Goal: Task Accomplishment & Management: Manage account settings

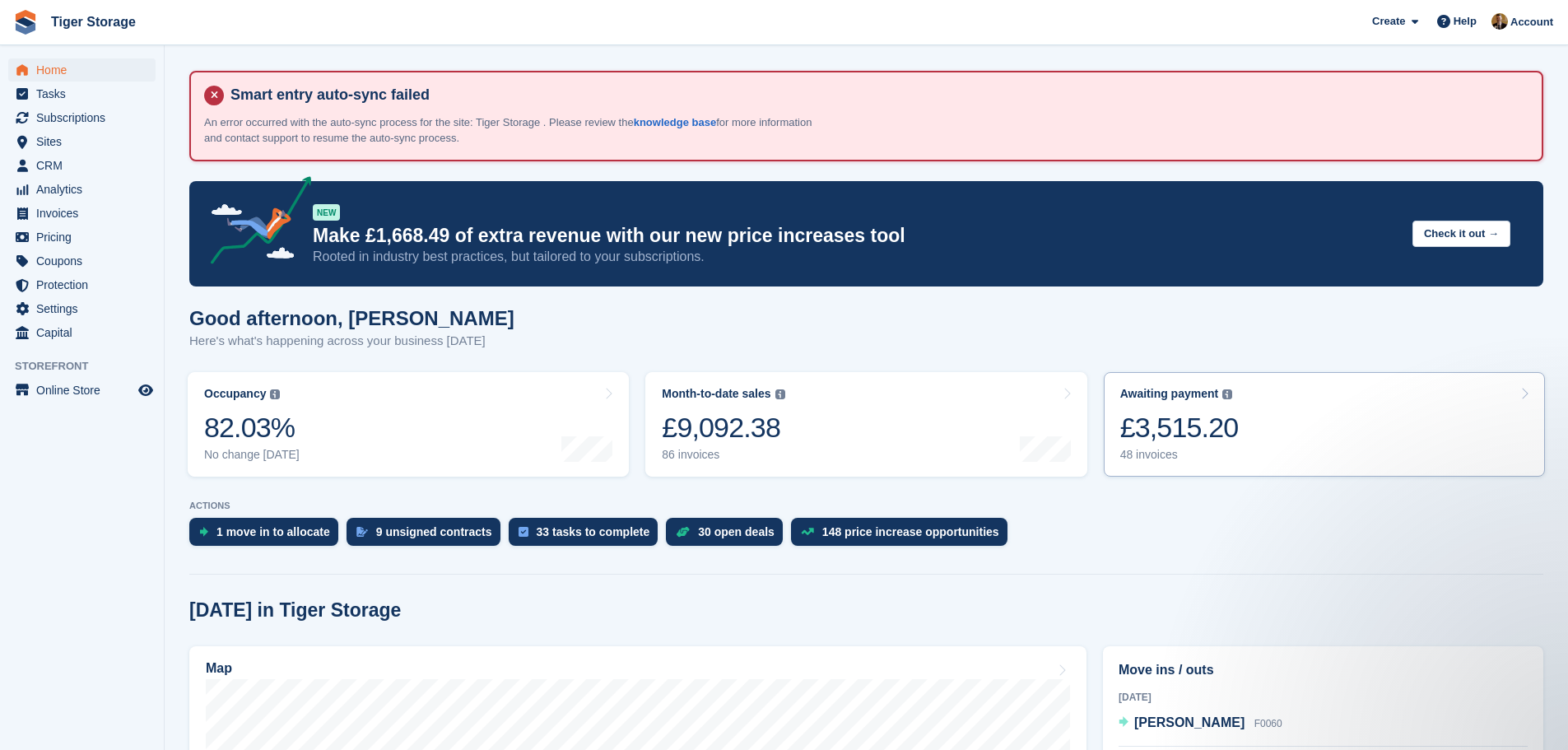
click at [1196, 410] on div "£3,515.20" at bounding box center [1180, 427] width 118 height 34
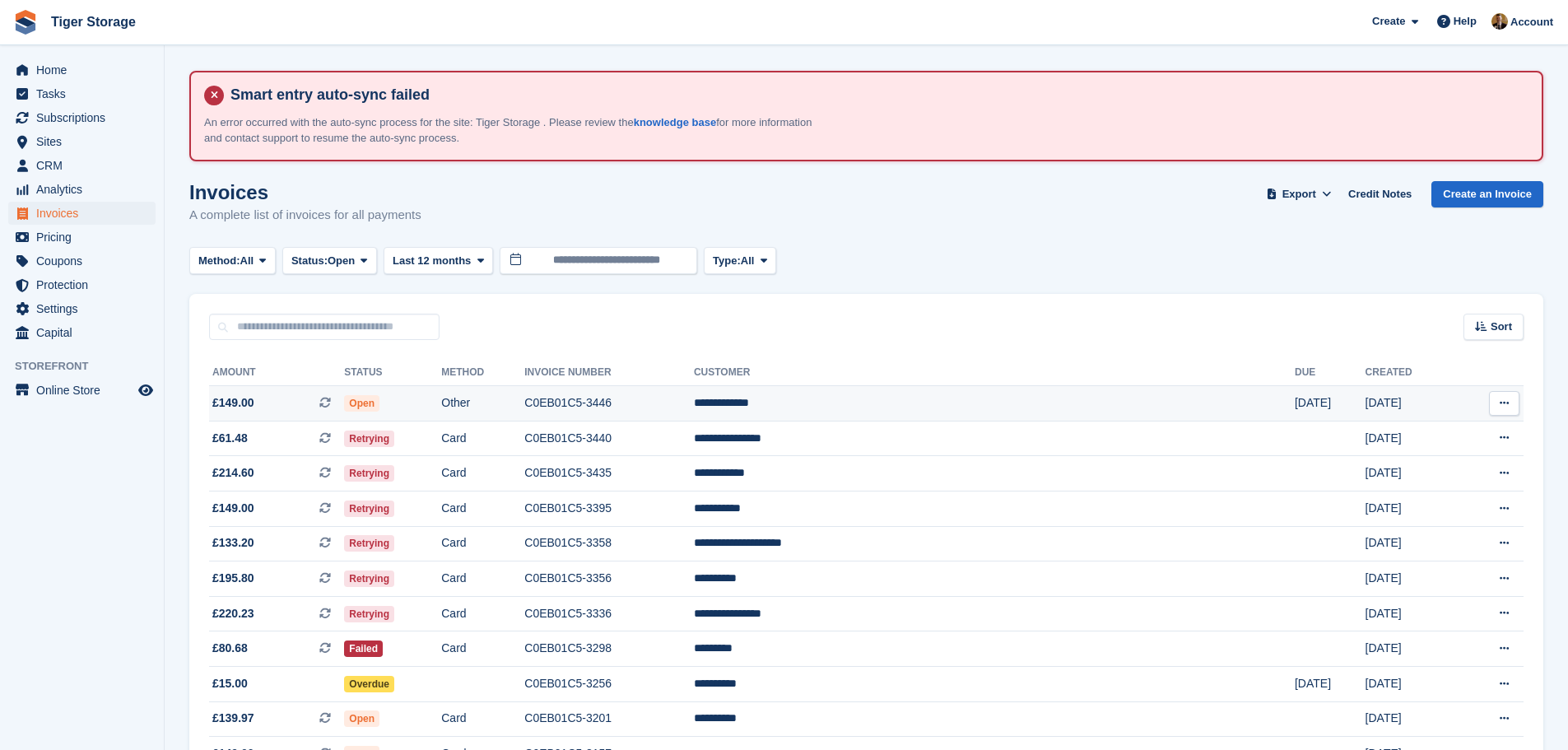
click at [997, 394] on td "**********" at bounding box center [994, 403] width 601 height 35
click at [524, 448] on td "Card" at bounding box center [482, 437] width 83 height 35
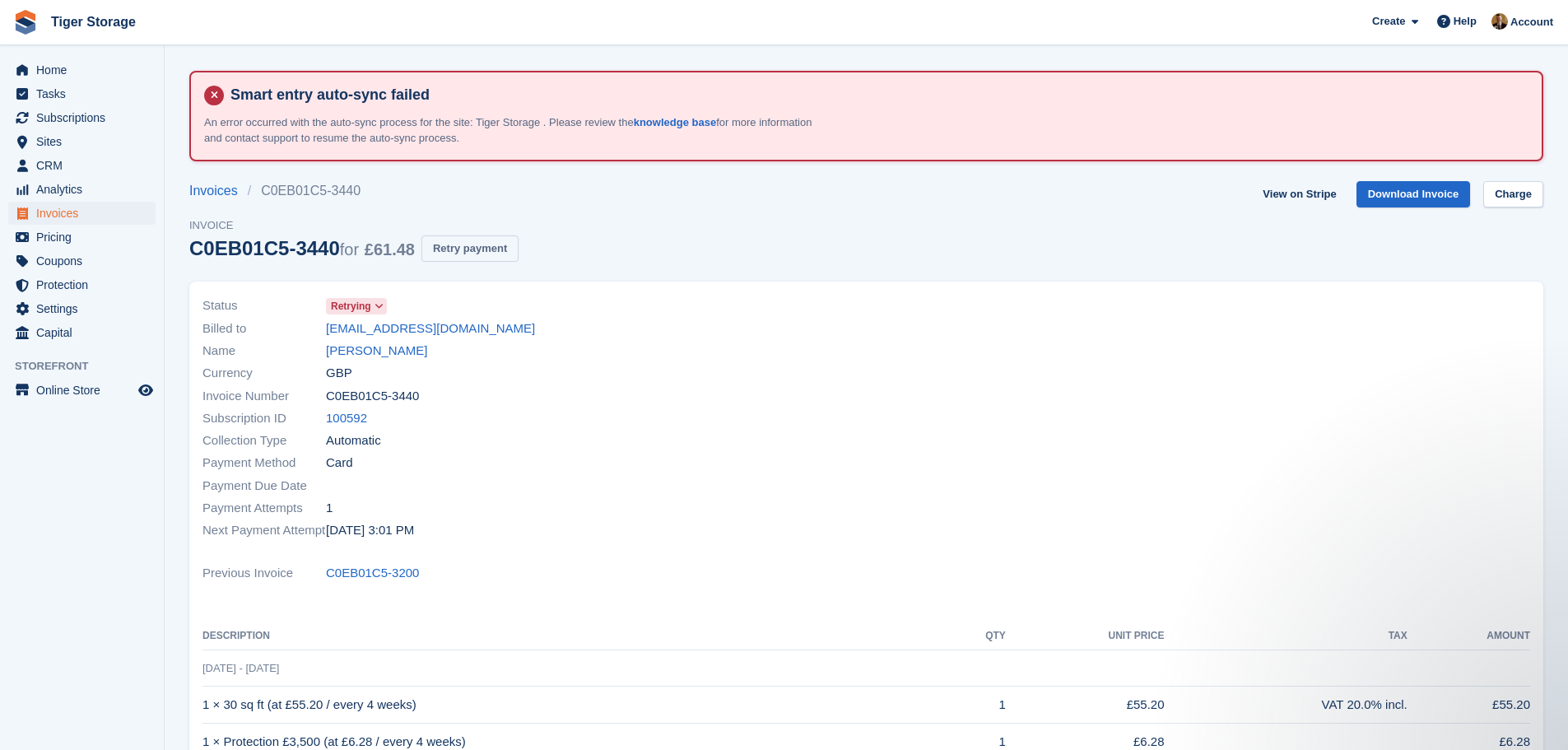
click at [481, 251] on button "Retry payment" at bounding box center [470, 249] width 97 height 27
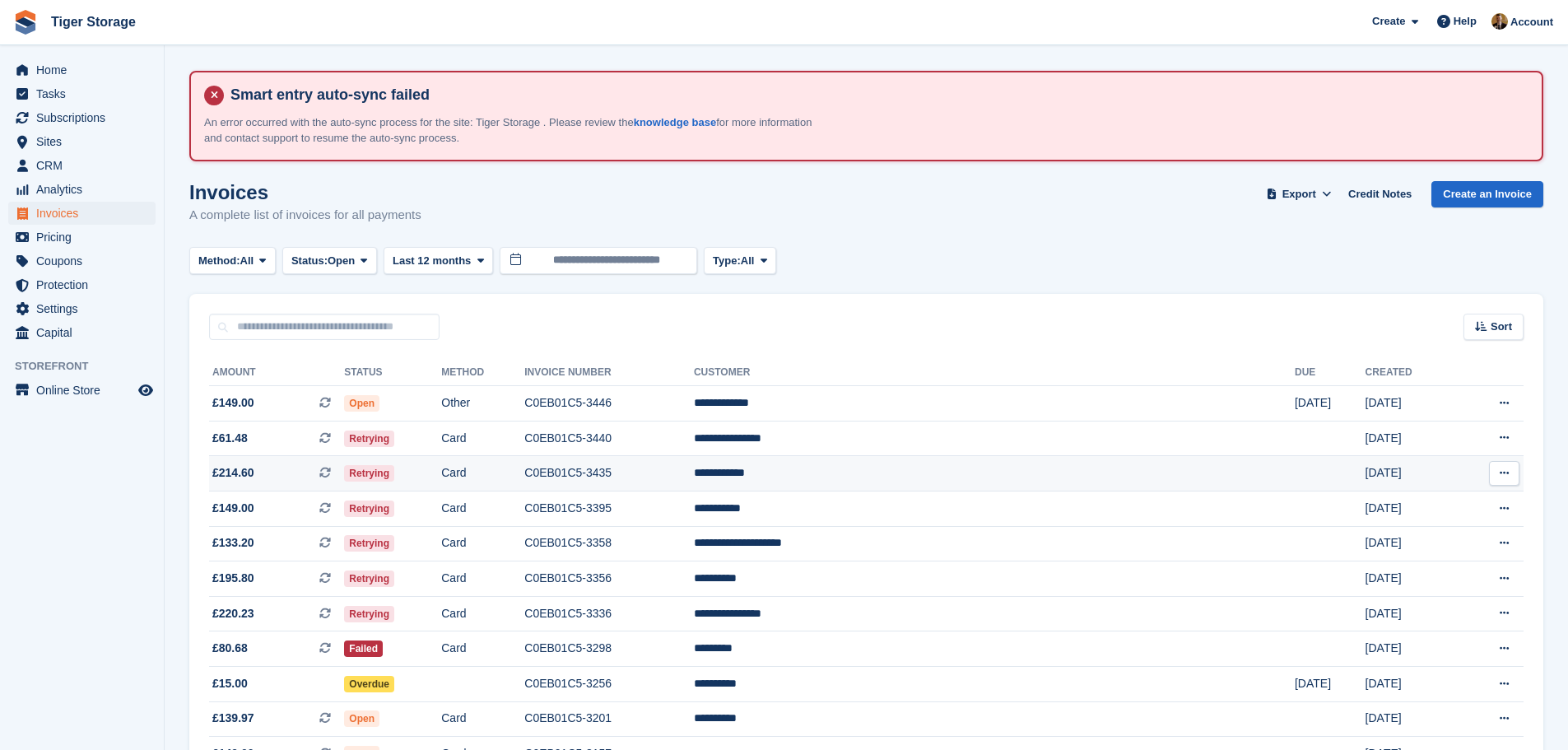
click at [524, 470] on td "Card" at bounding box center [482, 473] width 83 height 35
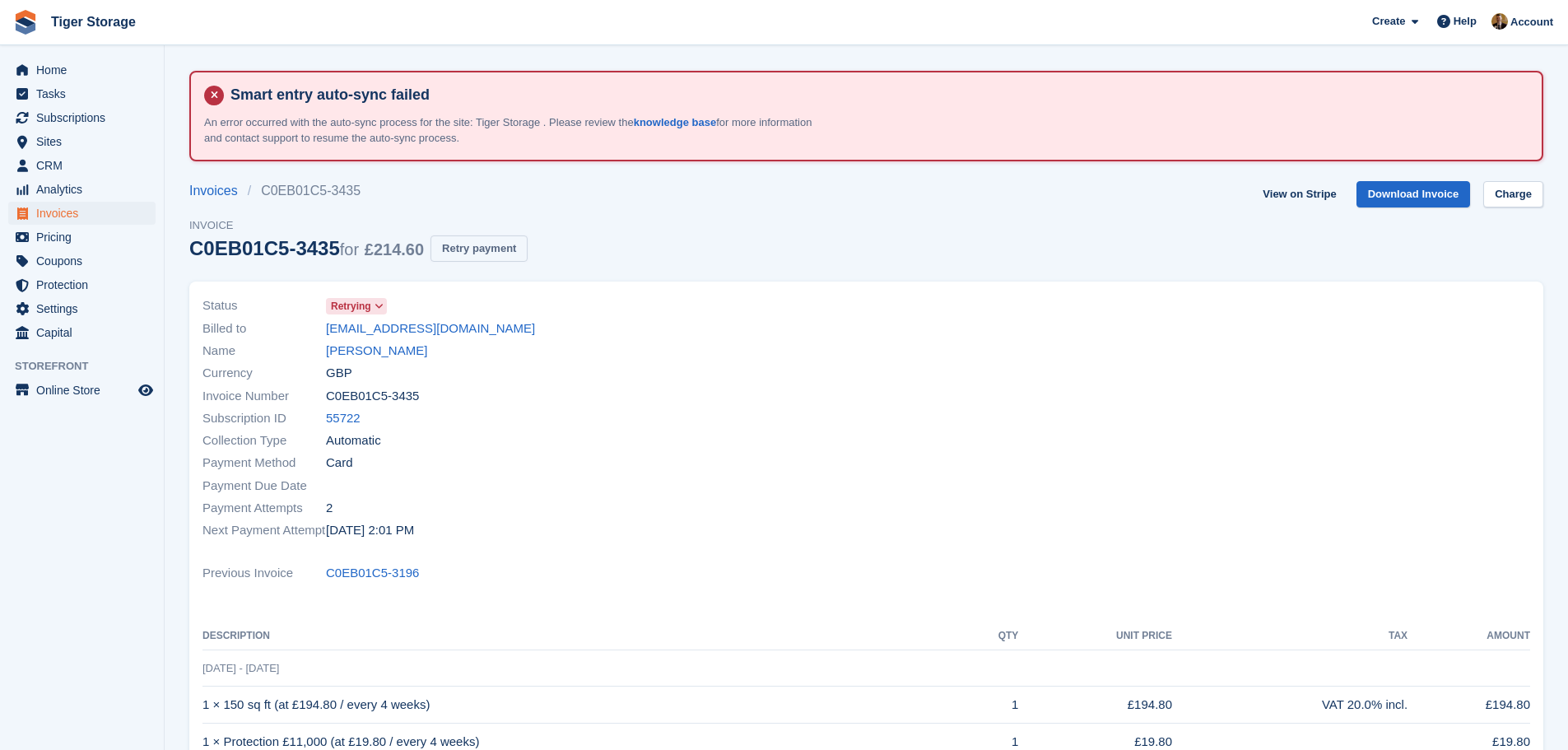
click at [472, 247] on button "Retry payment" at bounding box center [479, 249] width 97 height 27
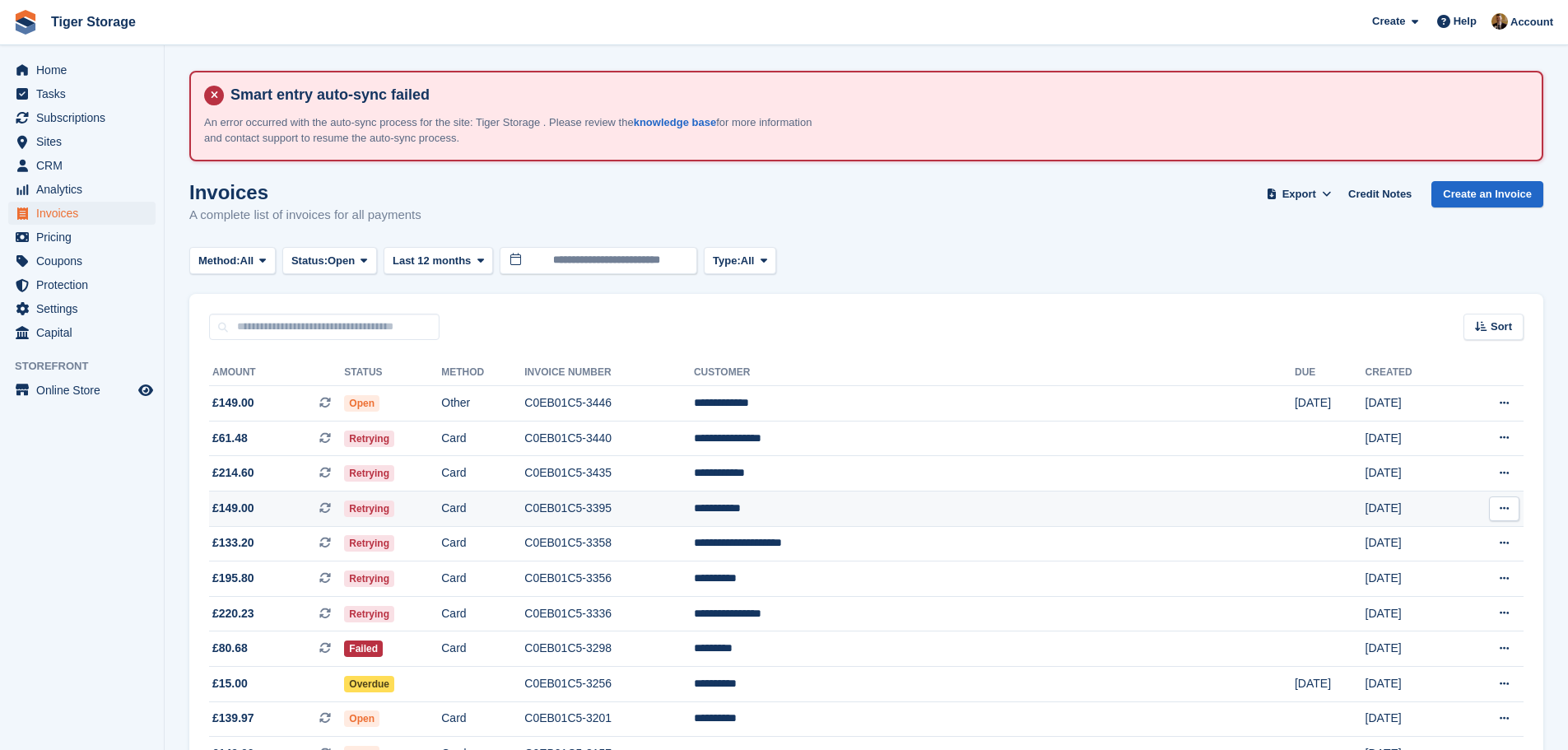
click at [524, 505] on td "Card" at bounding box center [482, 507] width 83 height 35
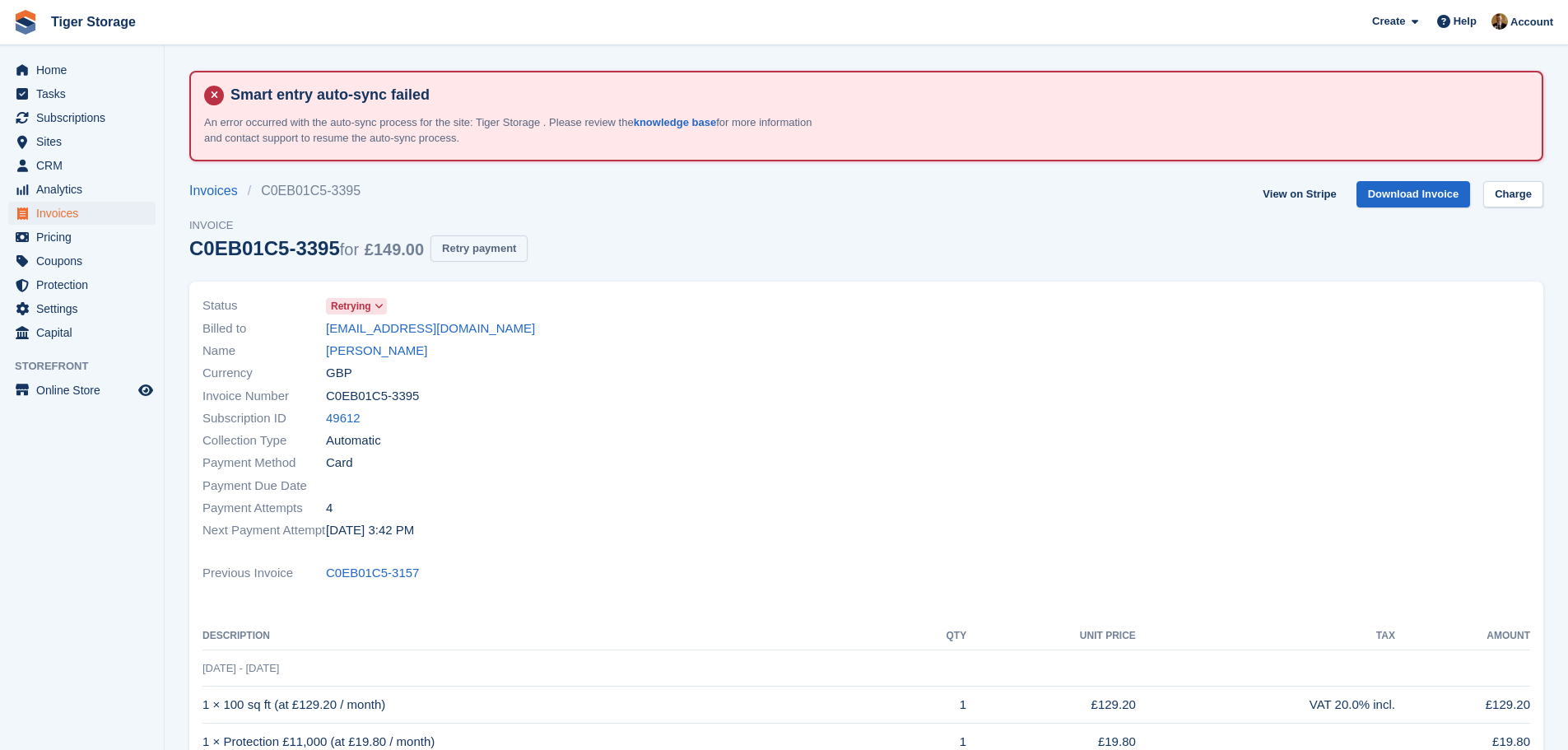
click at [487, 243] on button "Retry payment" at bounding box center [479, 249] width 97 height 27
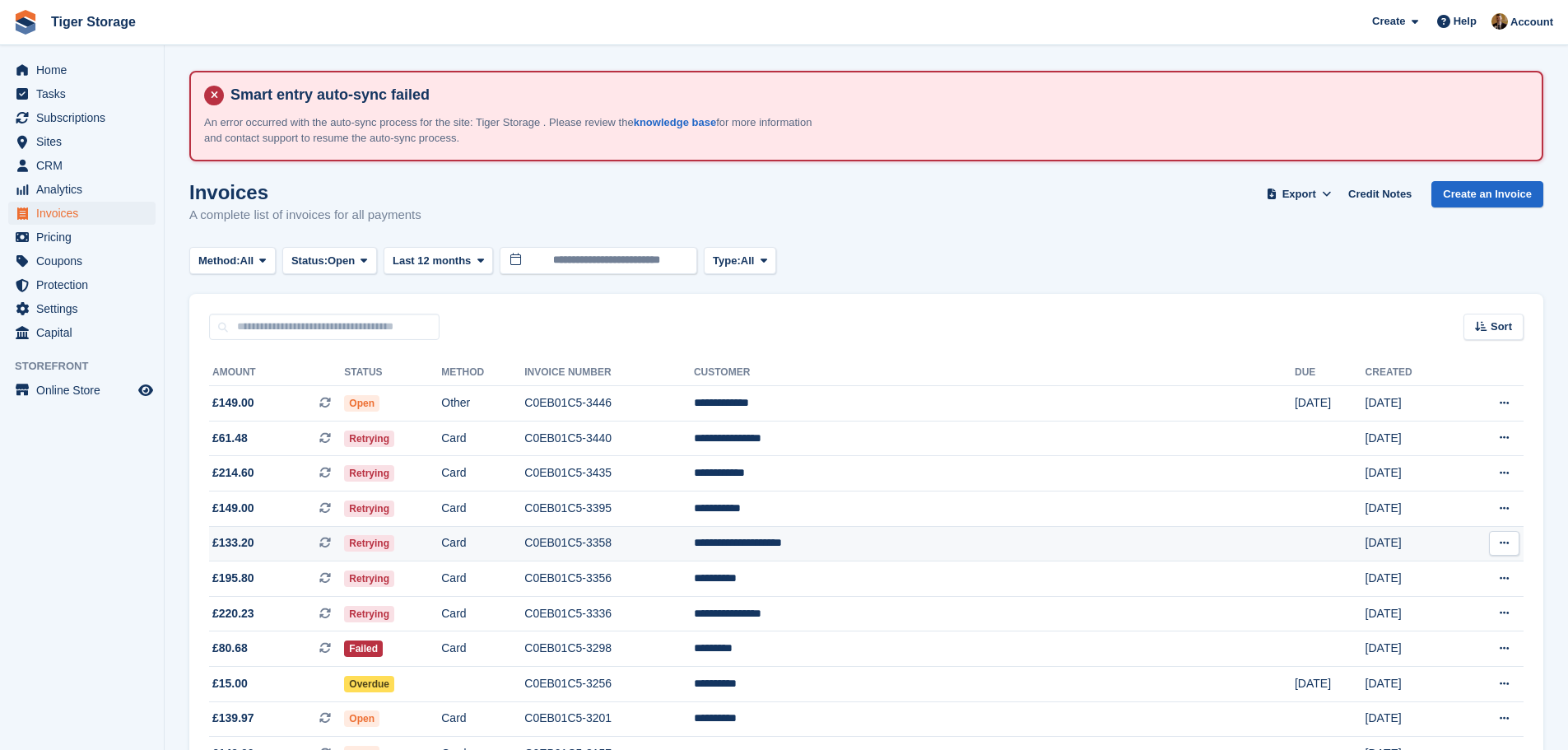
click at [694, 551] on td "C0EB01C5-3358" at bounding box center [609, 543] width 169 height 35
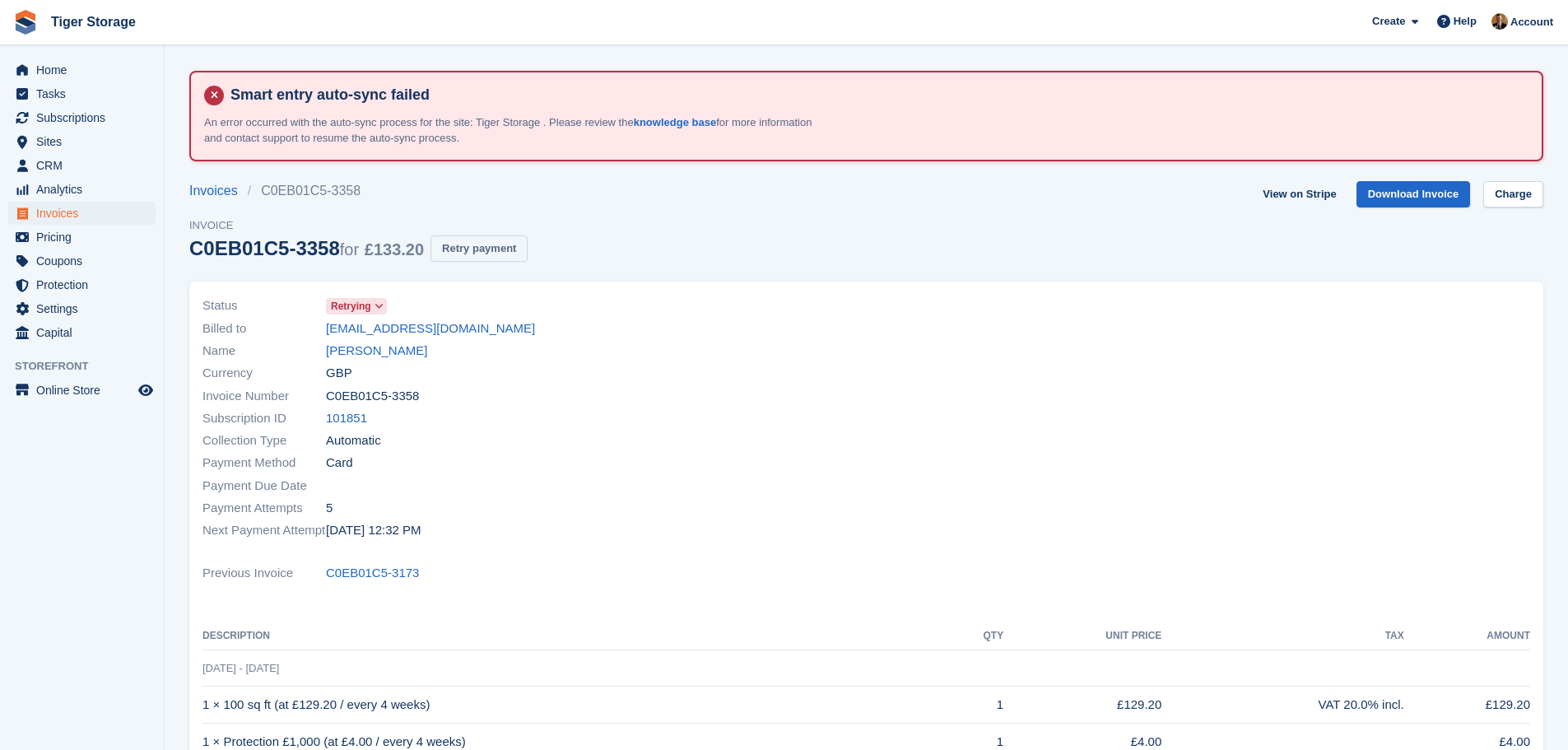
click at [469, 252] on button "Retry payment" at bounding box center [479, 249] width 97 height 27
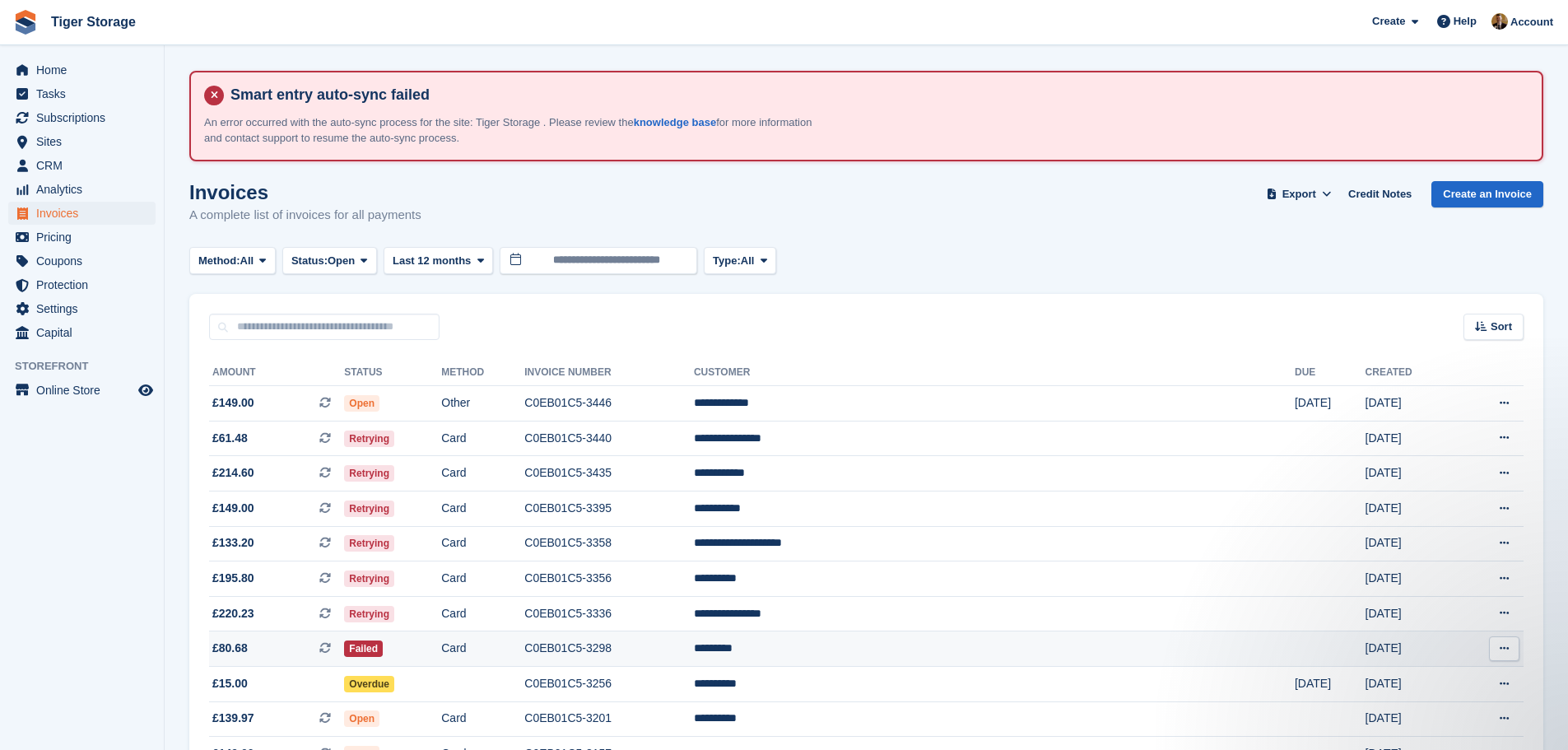
click at [694, 651] on td "C0EB01C5-3298" at bounding box center [609, 648] width 169 height 35
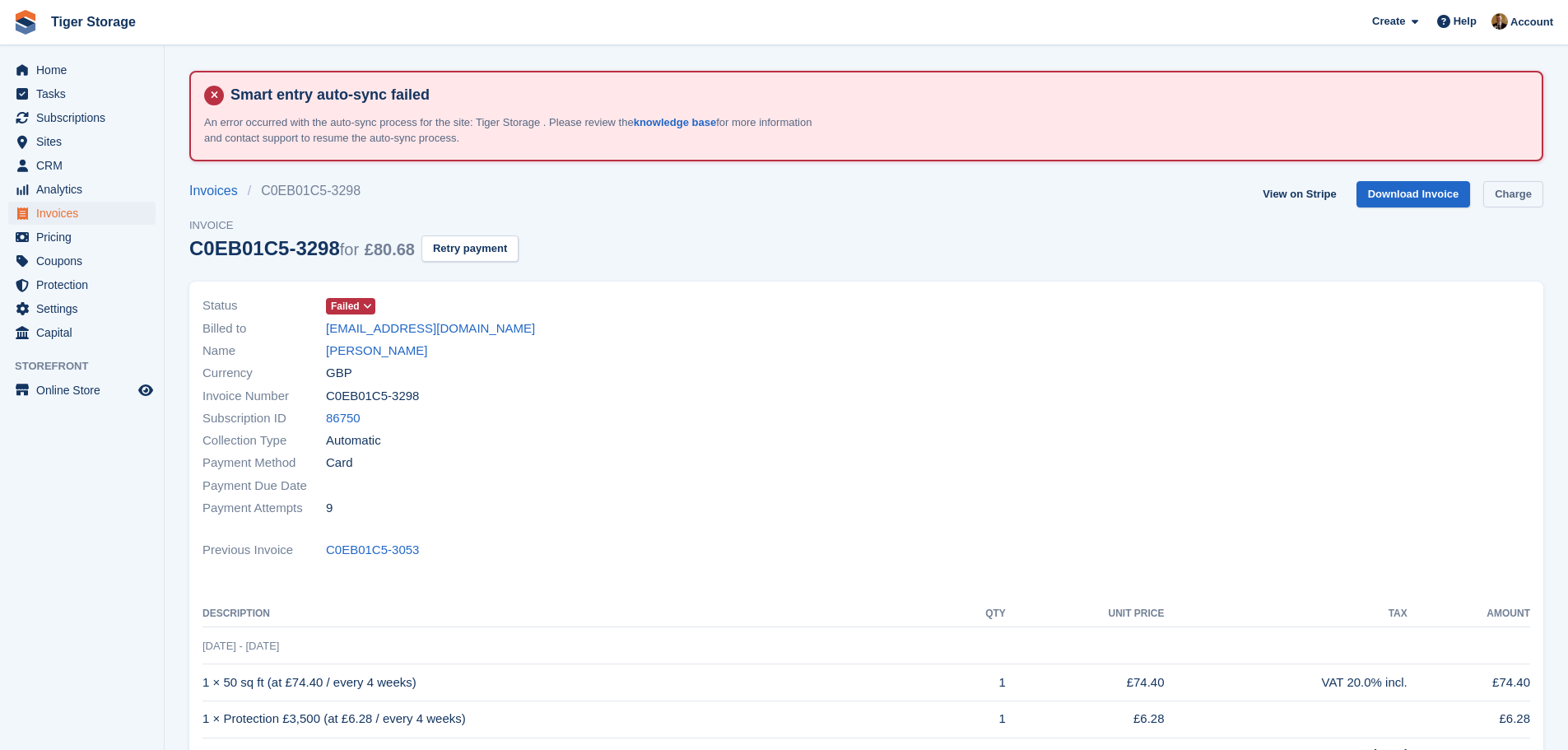
click at [1535, 190] on link "Charge" at bounding box center [1513, 194] width 60 height 27
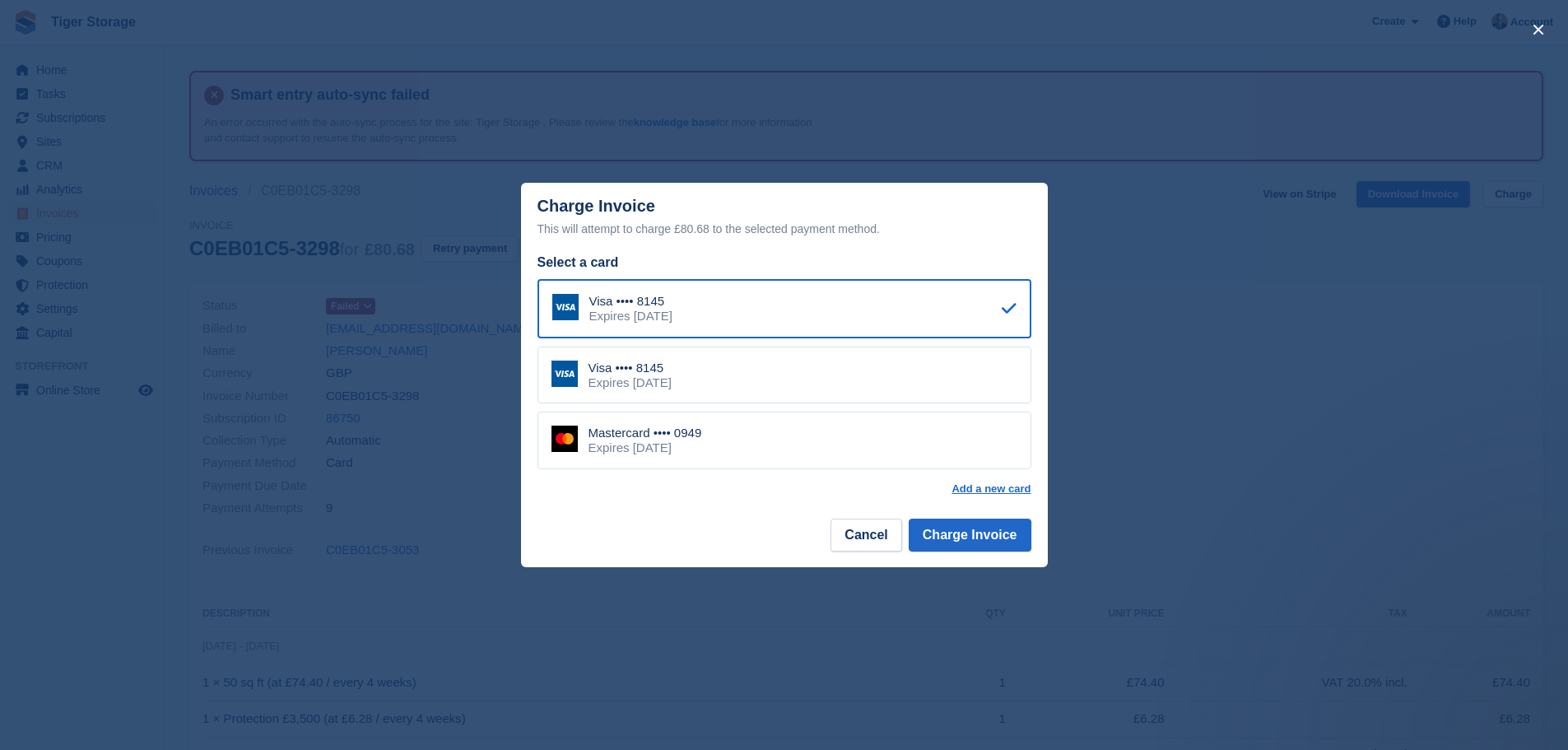
click at [1405, 287] on div "close" at bounding box center [784, 375] width 1568 height 750
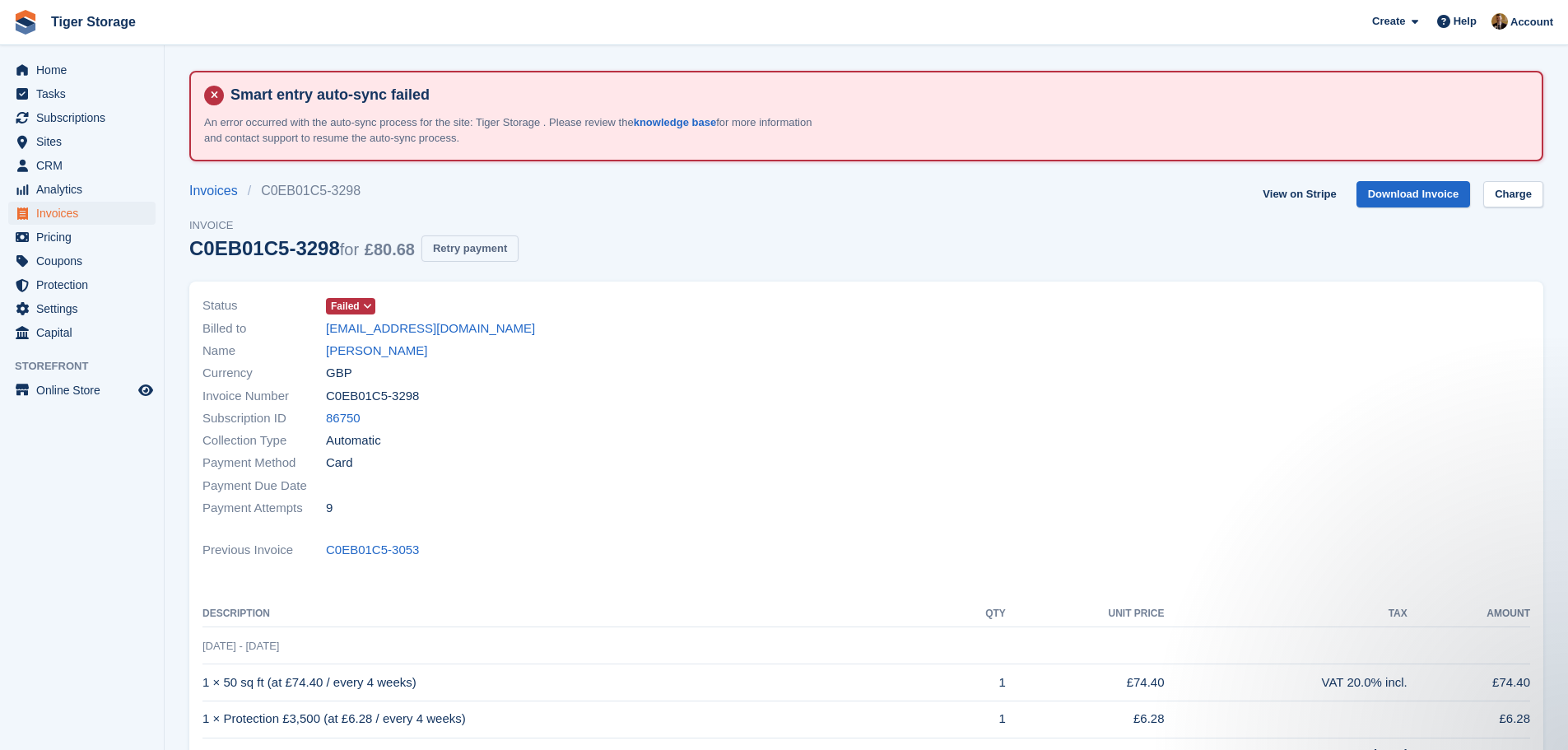
click at [458, 242] on button "Retry payment" at bounding box center [470, 249] width 97 height 27
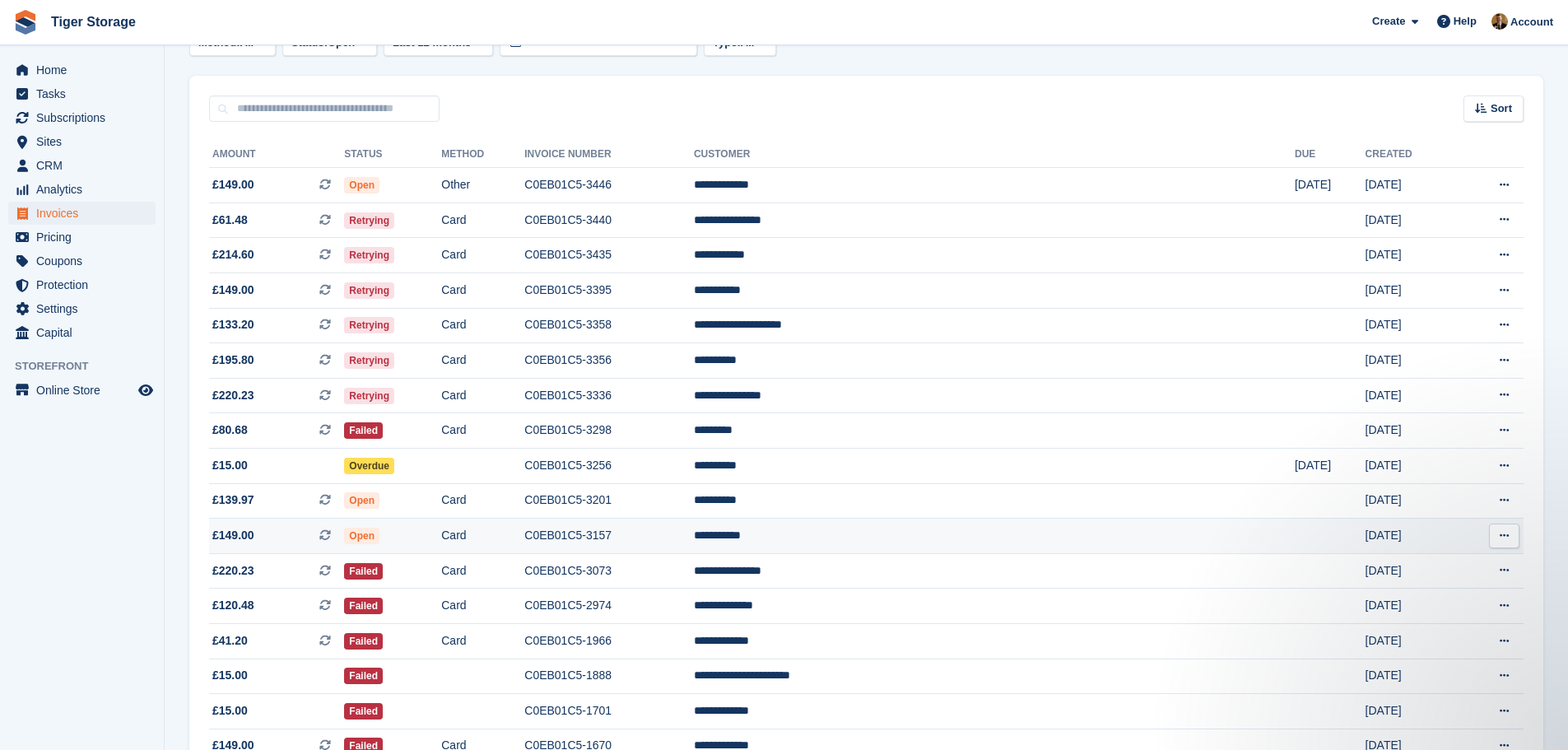
scroll to position [246, 0]
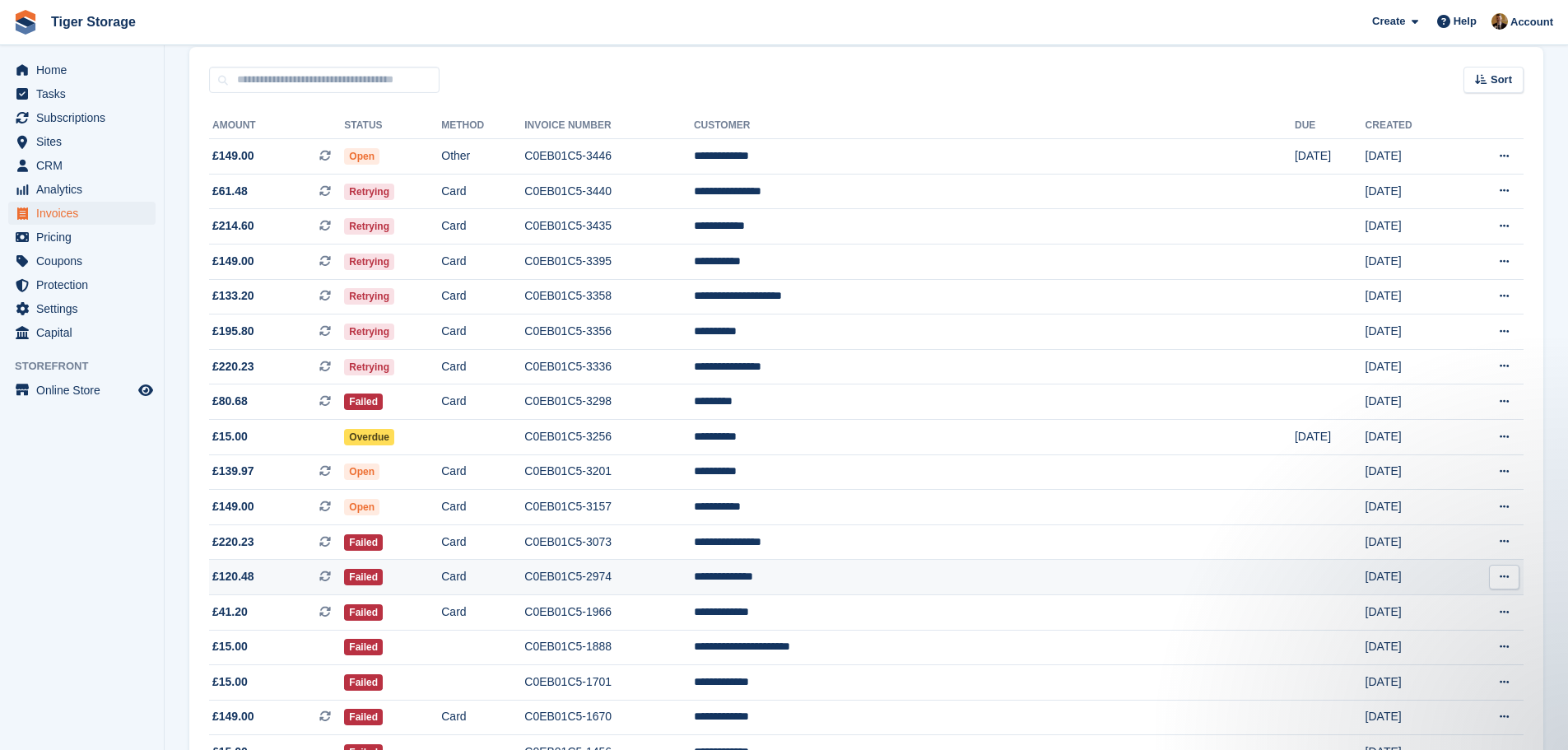
click at [1513, 575] on button at bounding box center [1504, 577] width 30 height 25
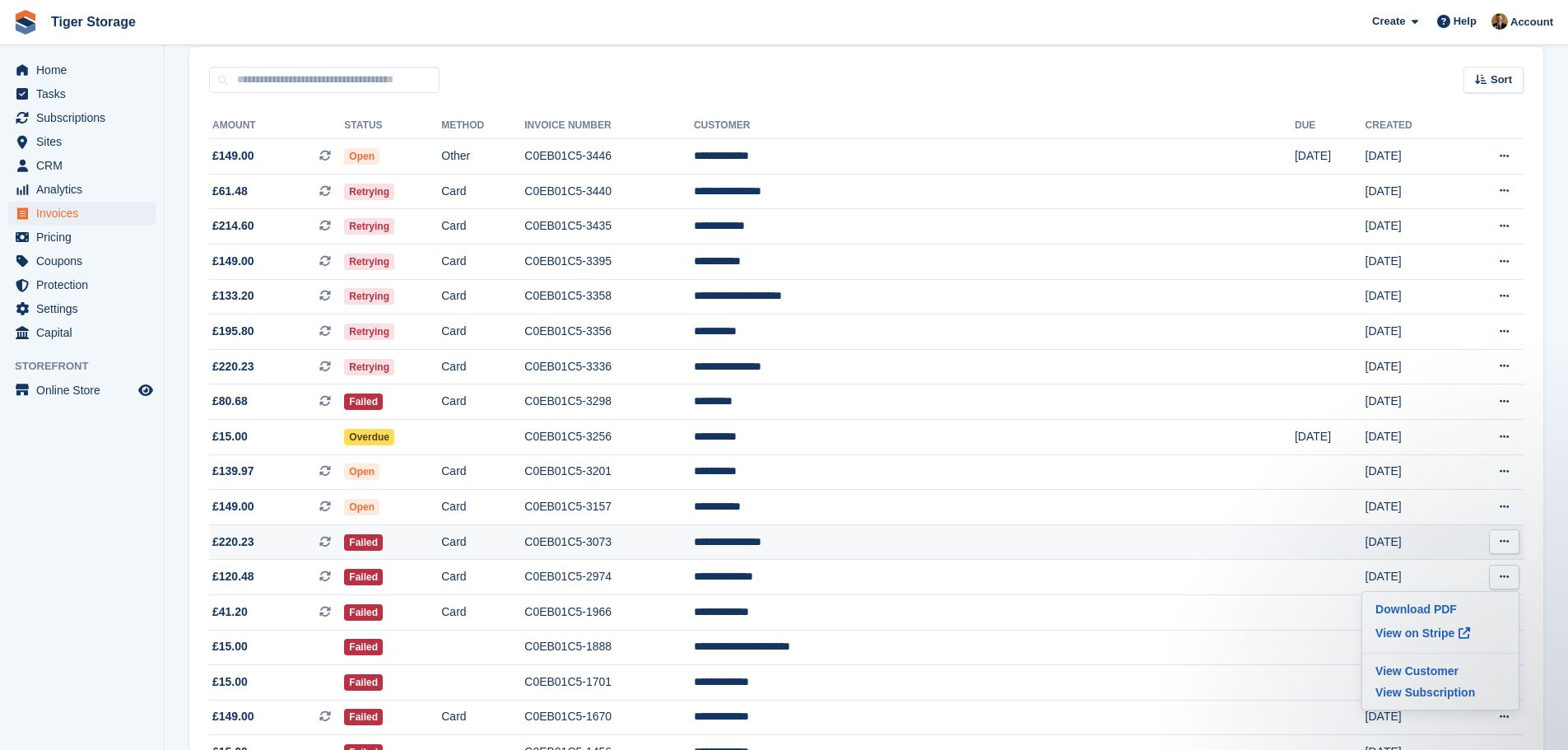
scroll to position [0, 0]
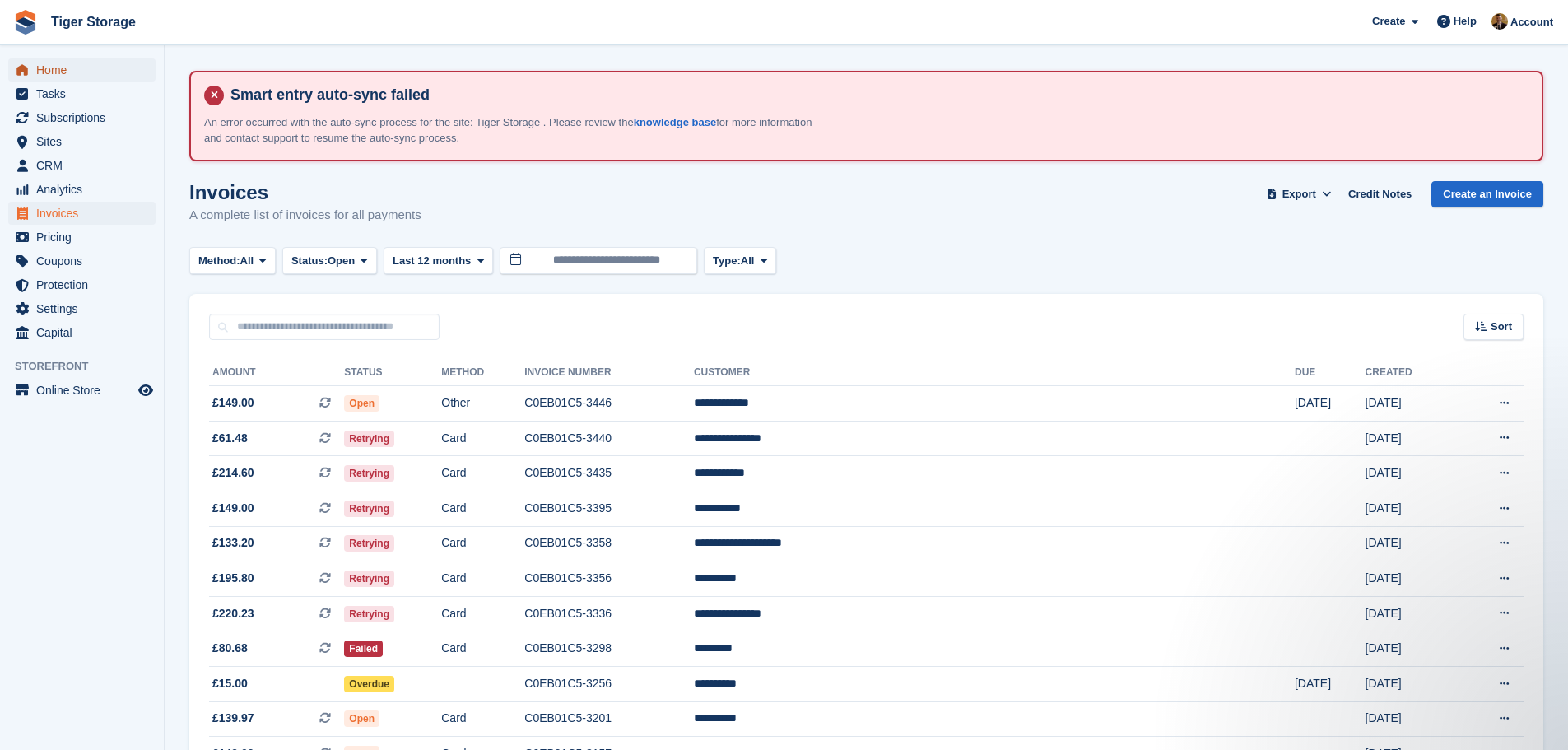
click at [47, 75] on span "Home" at bounding box center [85, 70] width 99 height 23
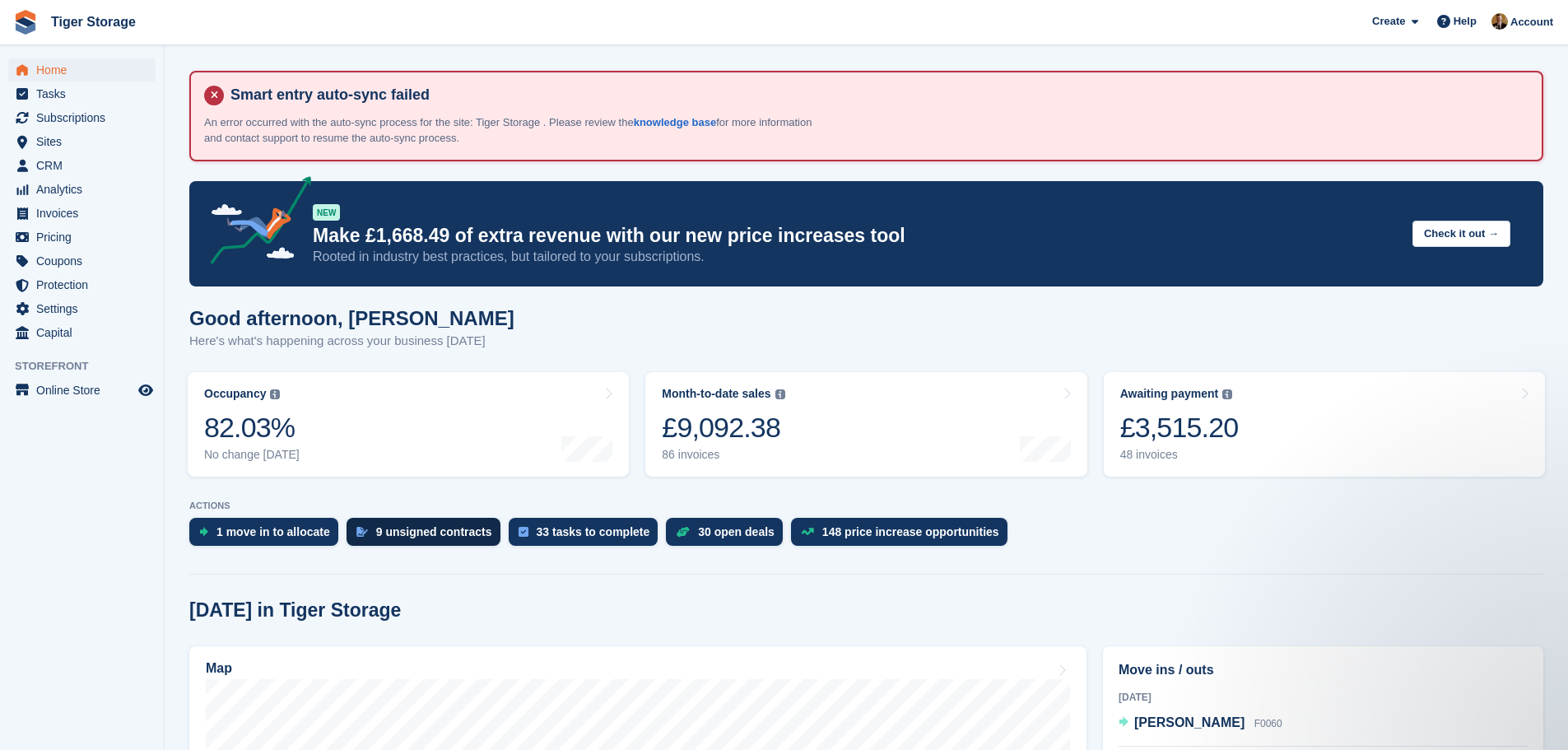
click at [408, 529] on div "9 unsigned contracts" at bounding box center [434, 531] width 116 height 13
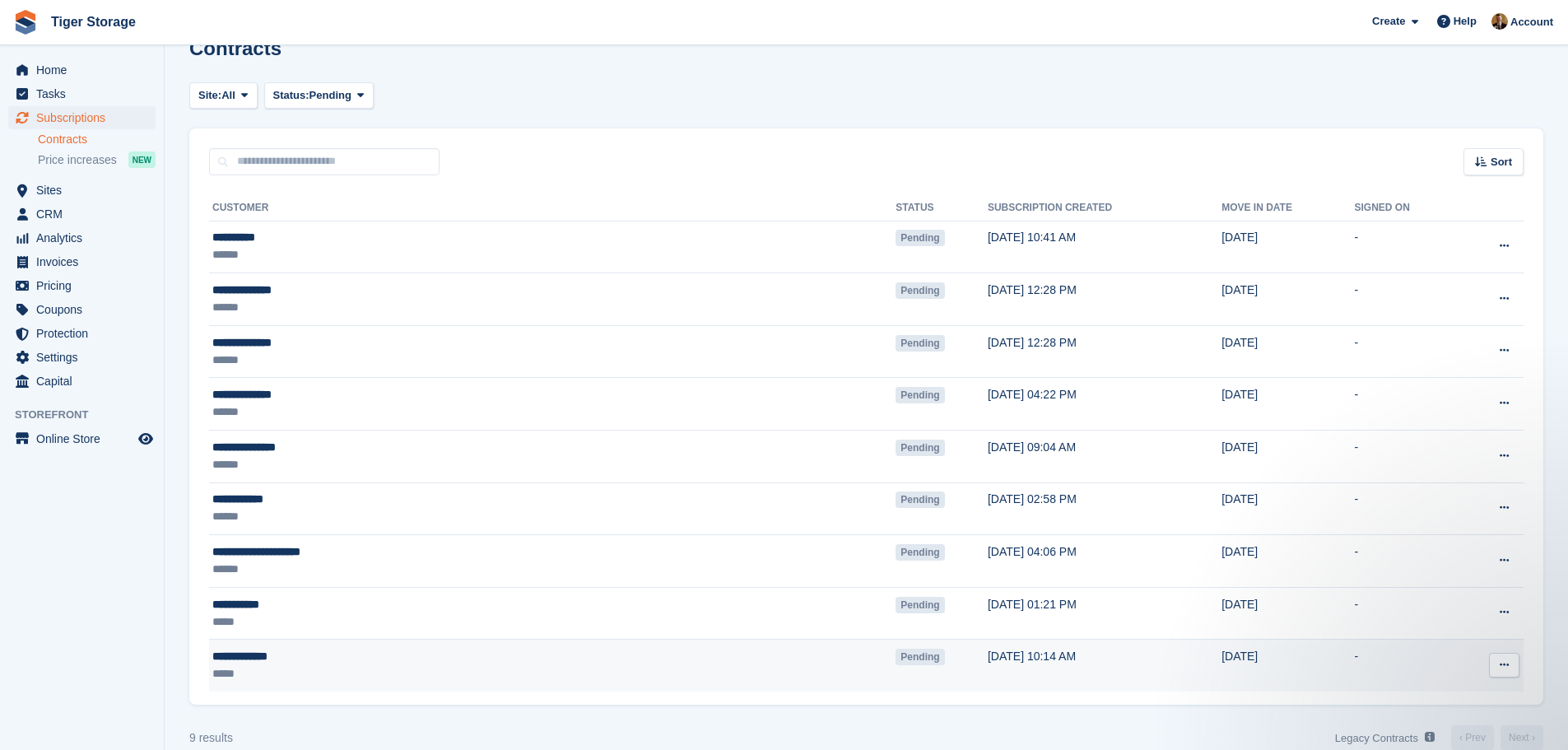
scroll to position [165, 0]
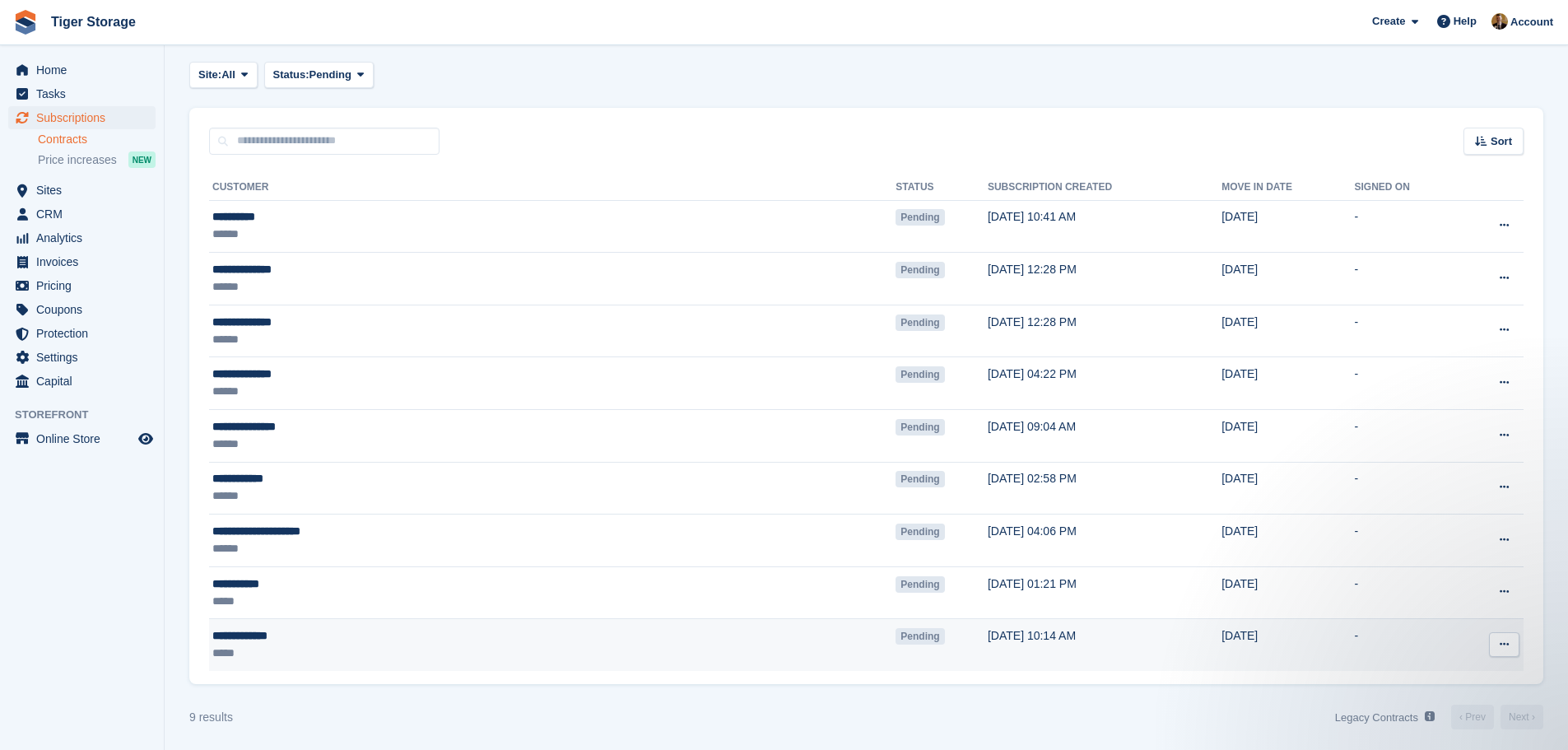
click at [1513, 642] on button at bounding box center [1504, 644] width 30 height 25
click at [1355, 631] on td "-" at bounding box center [1407, 645] width 105 height 52
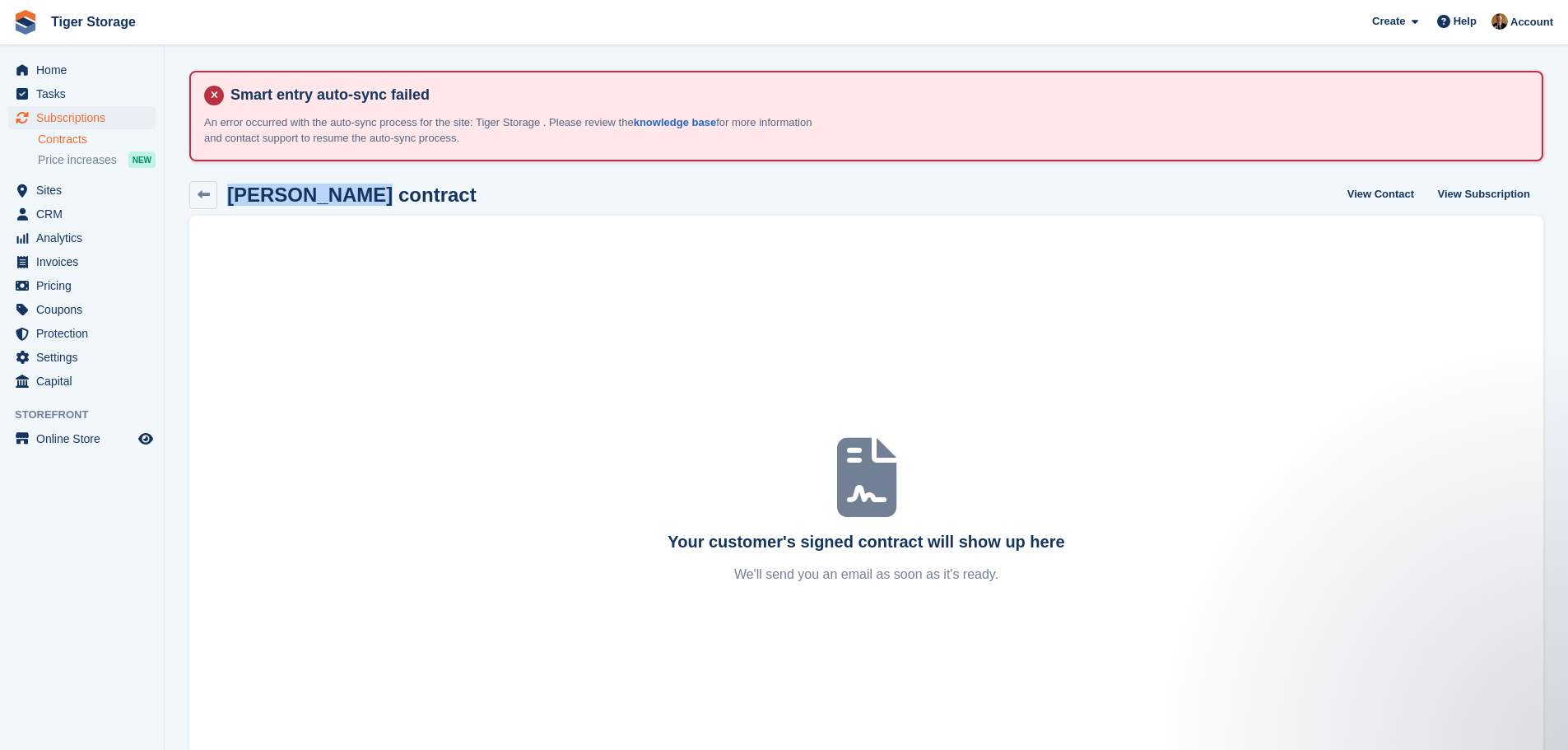
drag, startPoint x: 355, startPoint y: 196, endPoint x: 232, endPoint y: 193, distance: 123.0
click at [232, 193] on h2 "[PERSON_NAME] contract" at bounding box center [351, 194] width 249 height 22
copy h2 "[PERSON_NAME]"
click at [63, 65] on span "Home" at bounding box center [85, 70] width 99 height 23
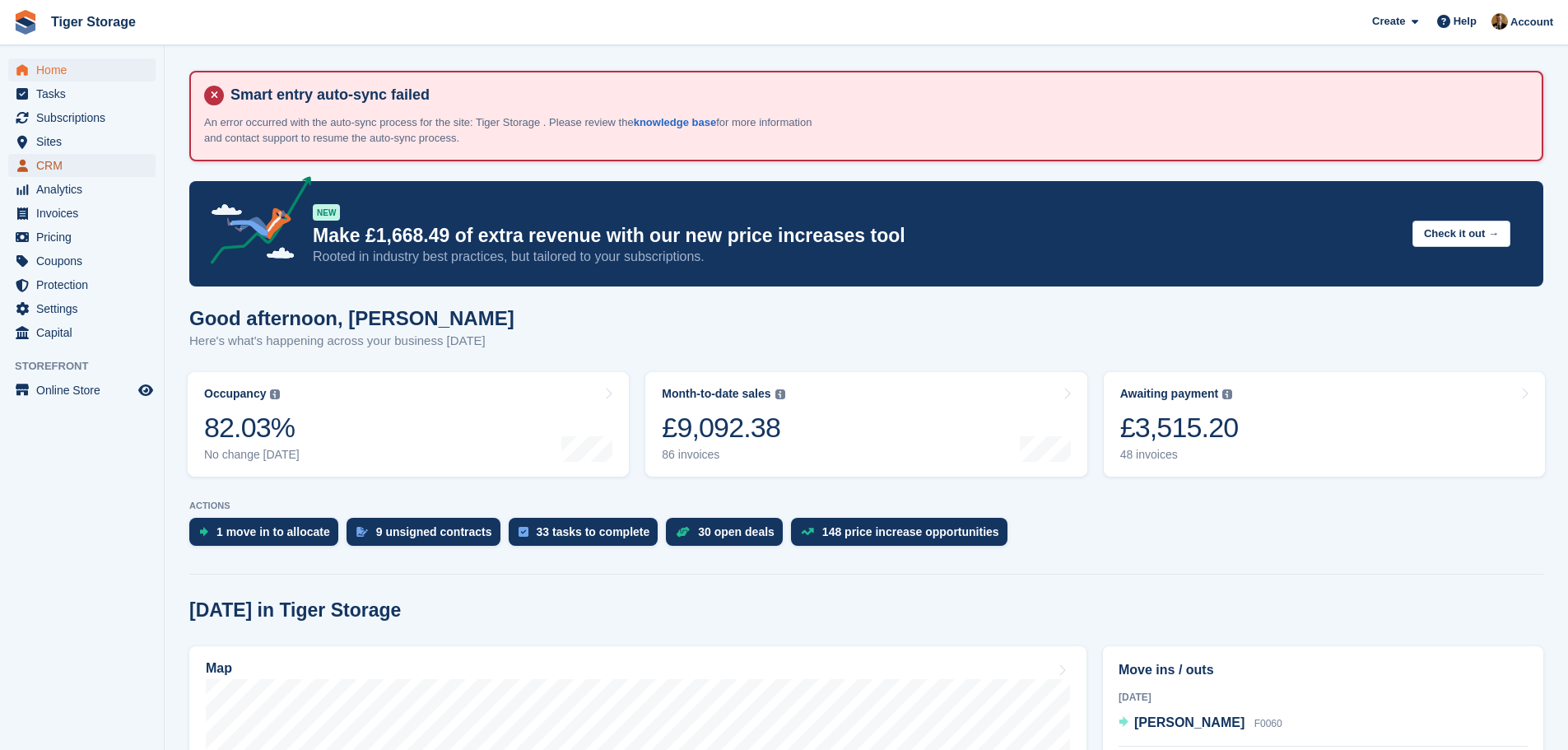
click at [58, 166] on span "CRM" at bounding box center [85, 166] width 99 height 23
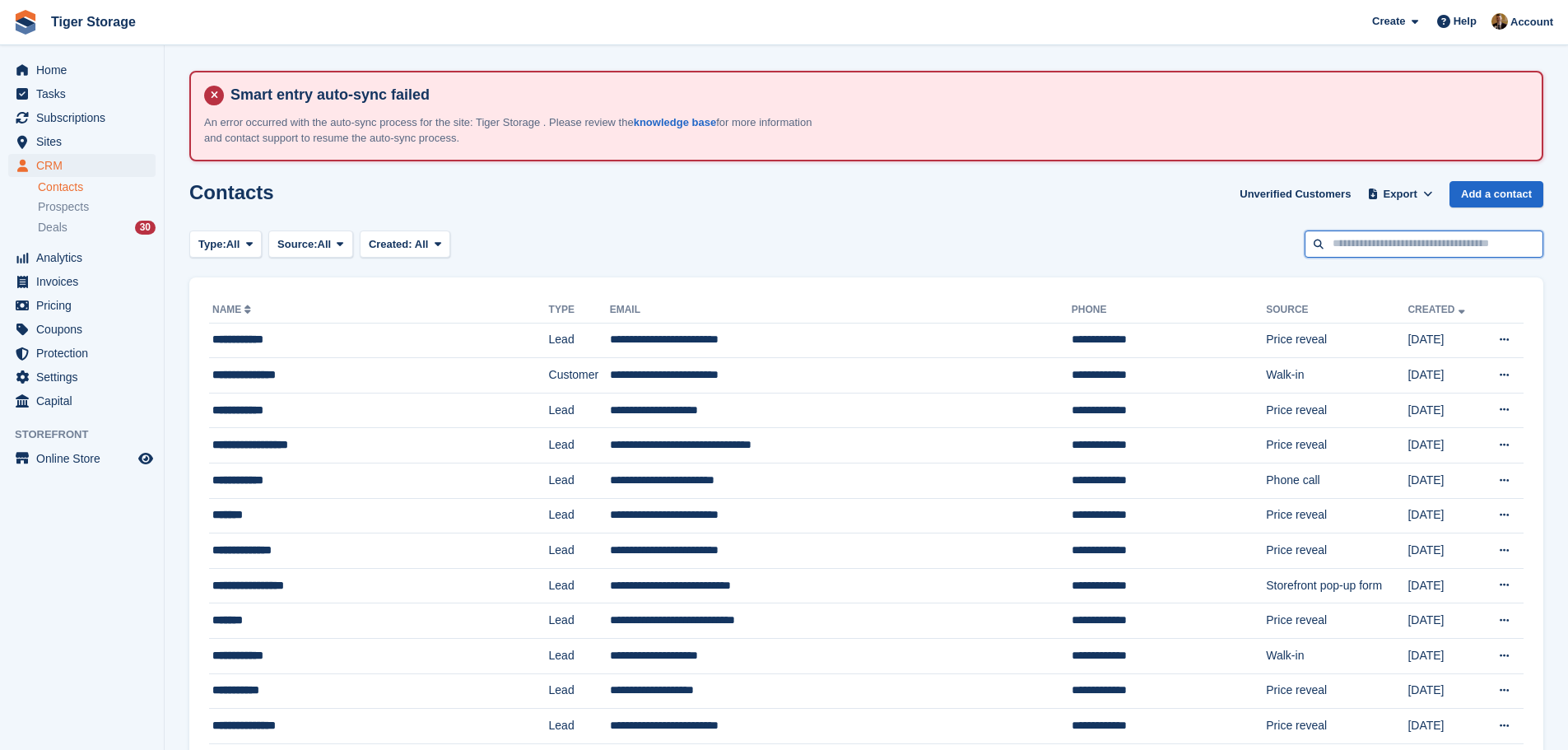
click at [1359, 240] on input "text" at bounding box center [1424, 244] width 238 height 27
paste input "**********"
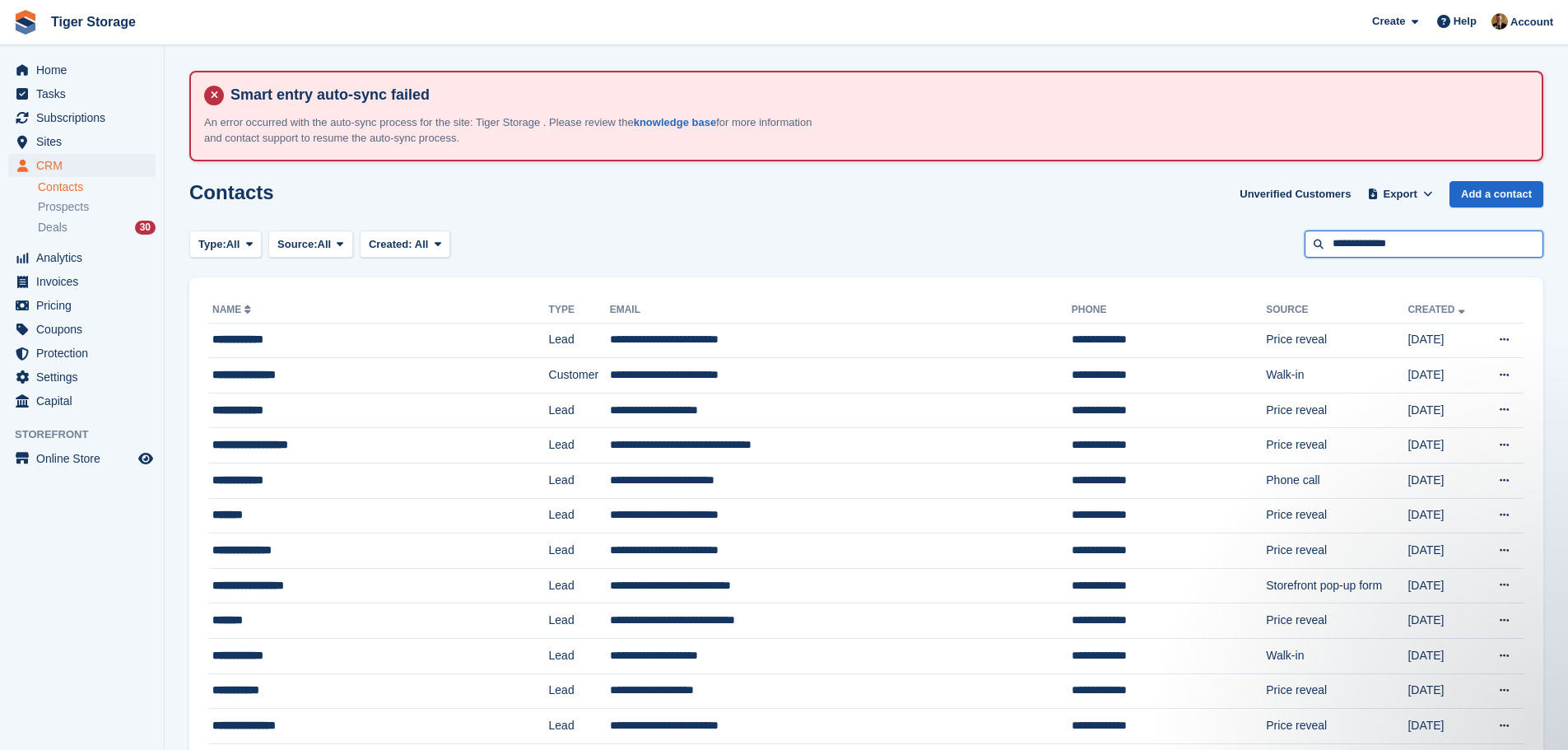
type input "**********"
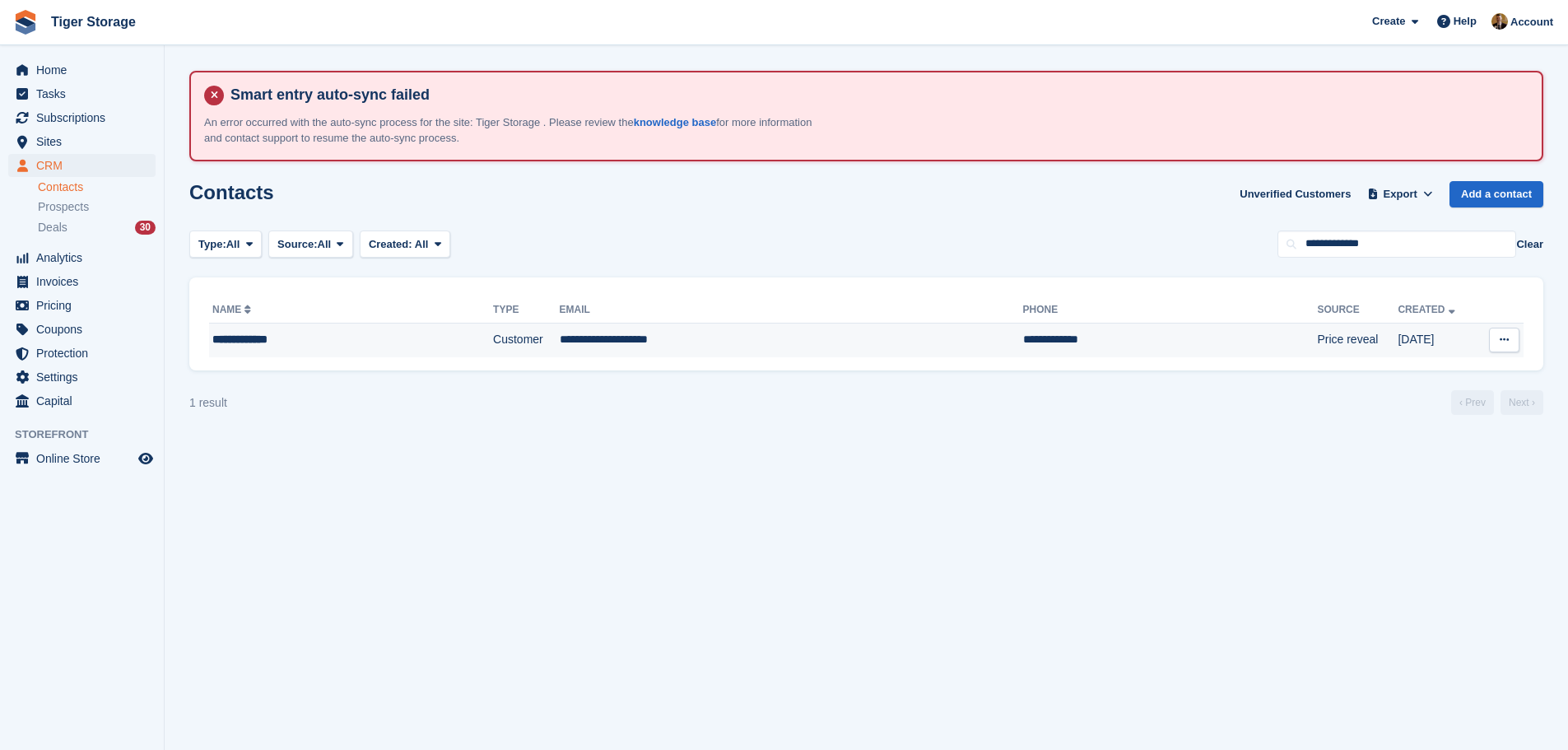
click at [708, 330] on td "**********" at bounding box center [791, 340] width 463 height 35
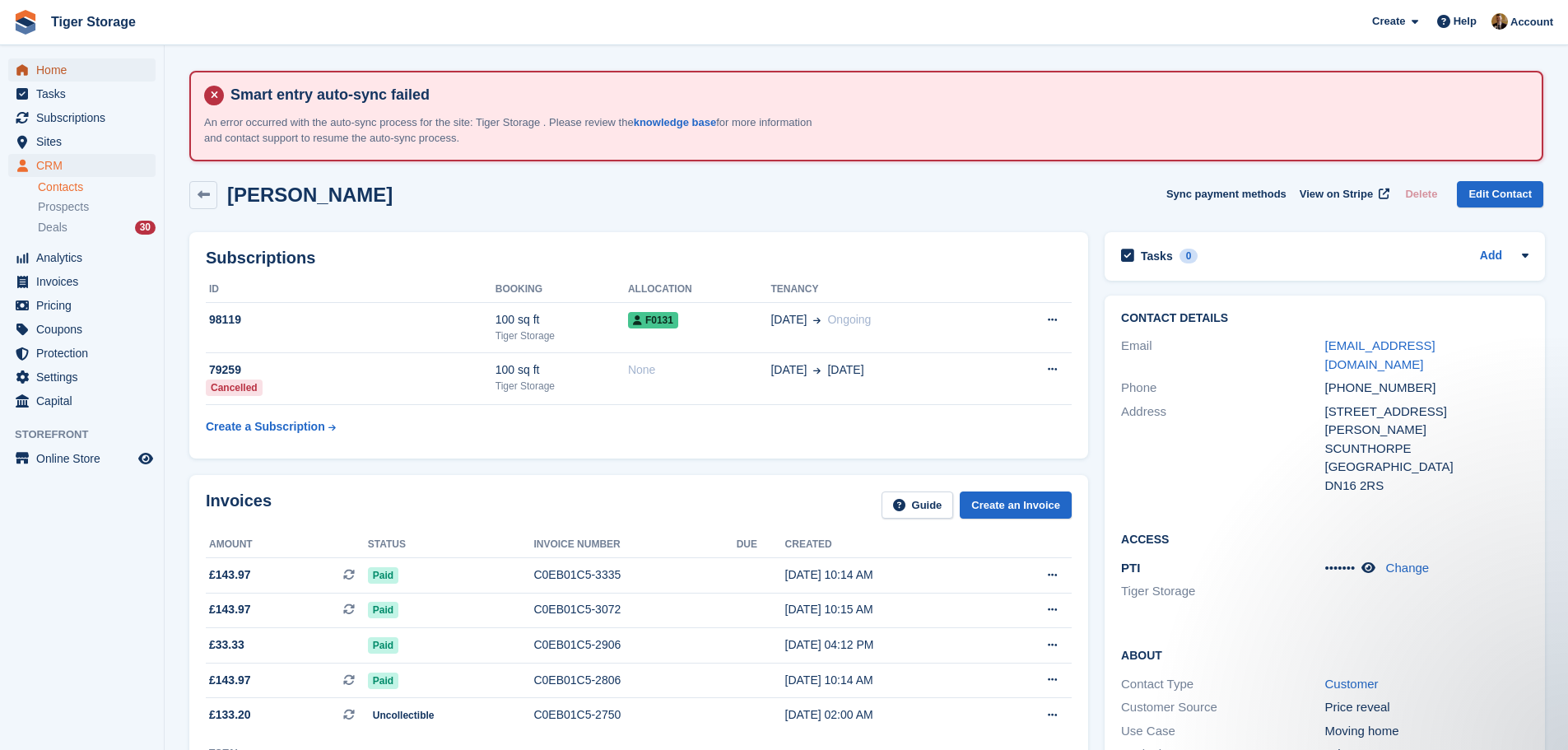
click at [47, 72] on span "Home" at bounding box center [85, 70] width 99 height 23
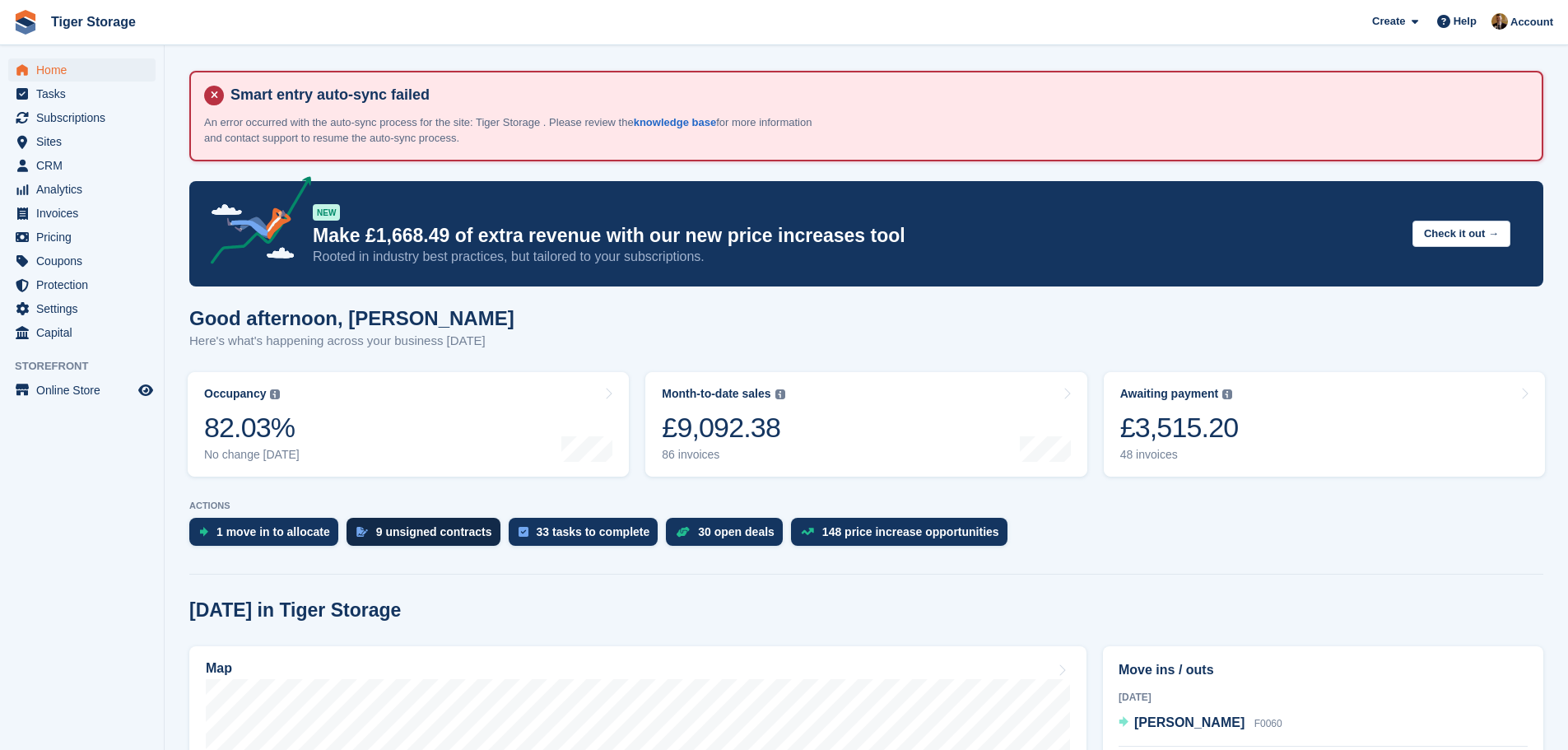
click at [408, 529] on div "9 unsigned contracts" at bounding box center [434, 531] width 116 height 13
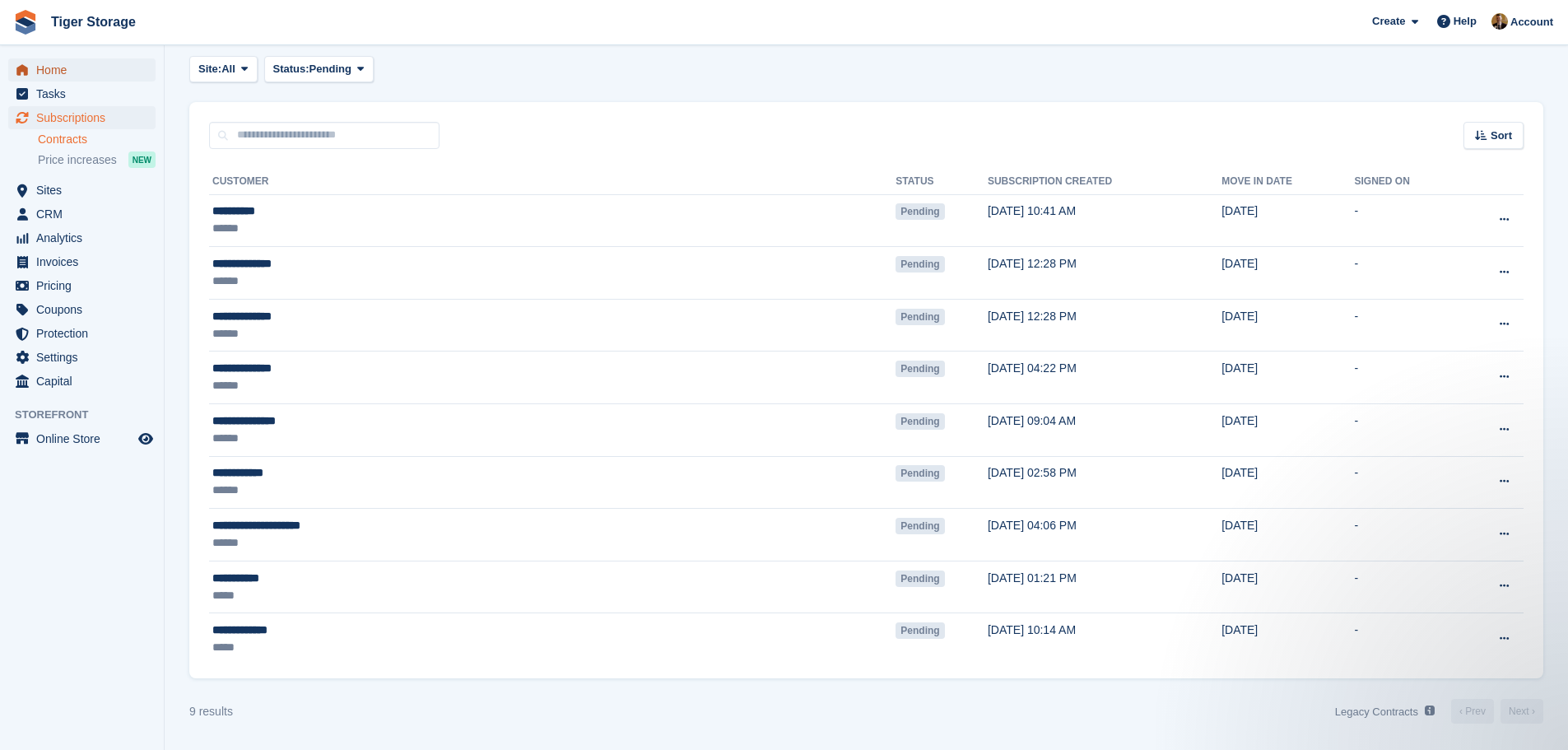
click at [63, 69] on span "Home" at bounding box center [85, 70] width 99 height 23
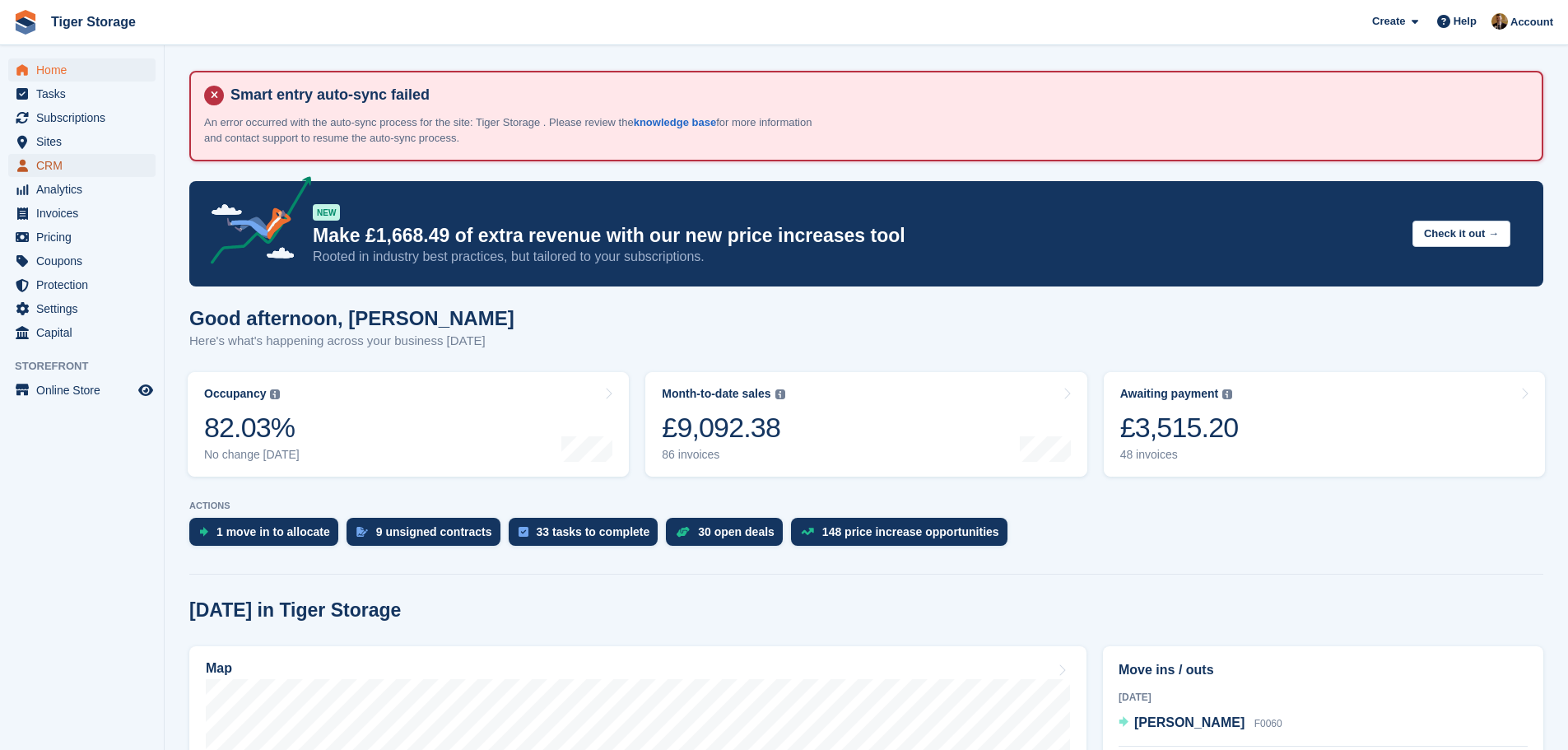
drag, startPoint x: 63, startPoint y: 166, endPoint x: 71, endPoint y: 164, distance: 8.2
click at [64, 166] on span "CRM" at bounding box center [85, 166] width 99 height 23
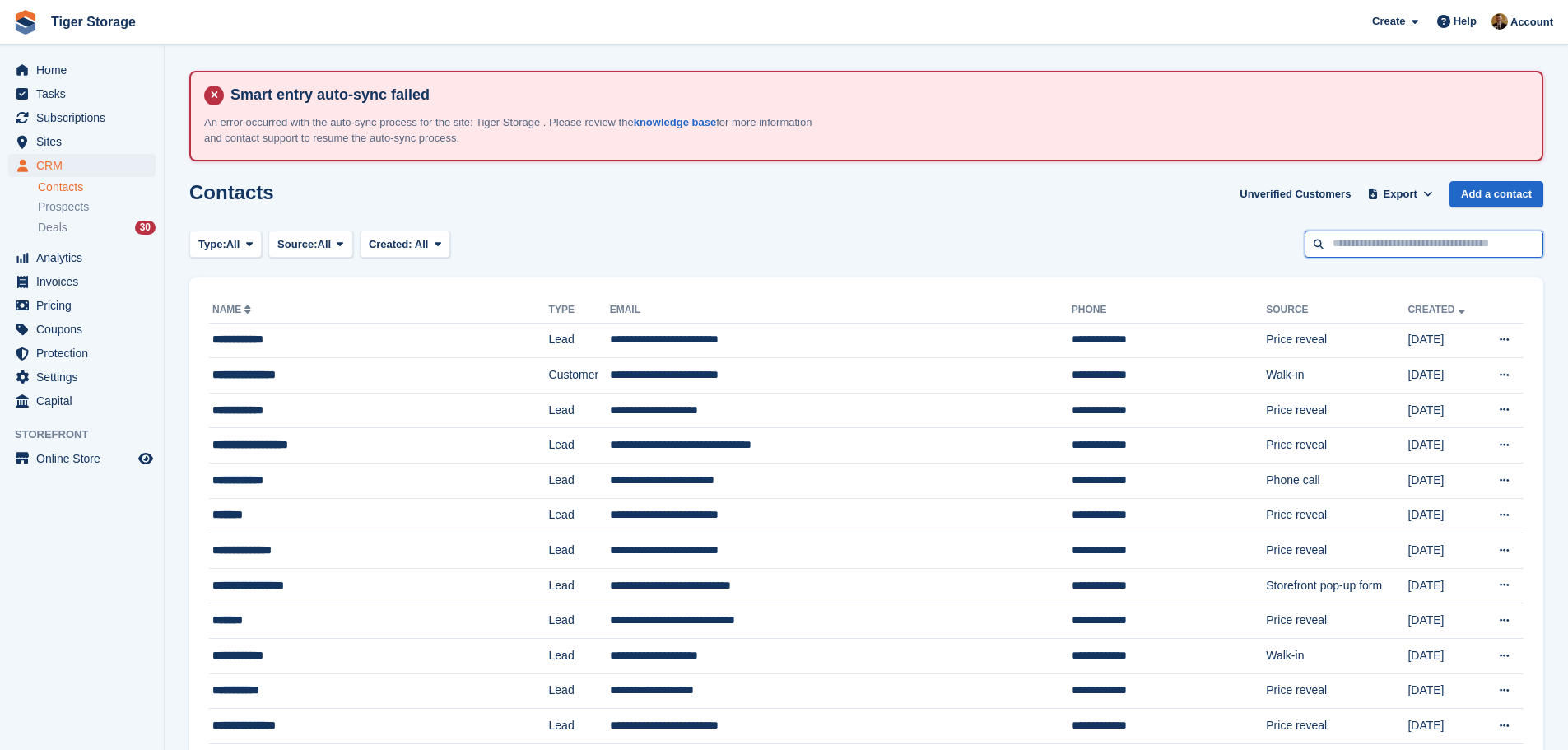
click at [1385, 251] on input "text" at bounding box center [1424, 244] width 238 height 27
paste input "**********"
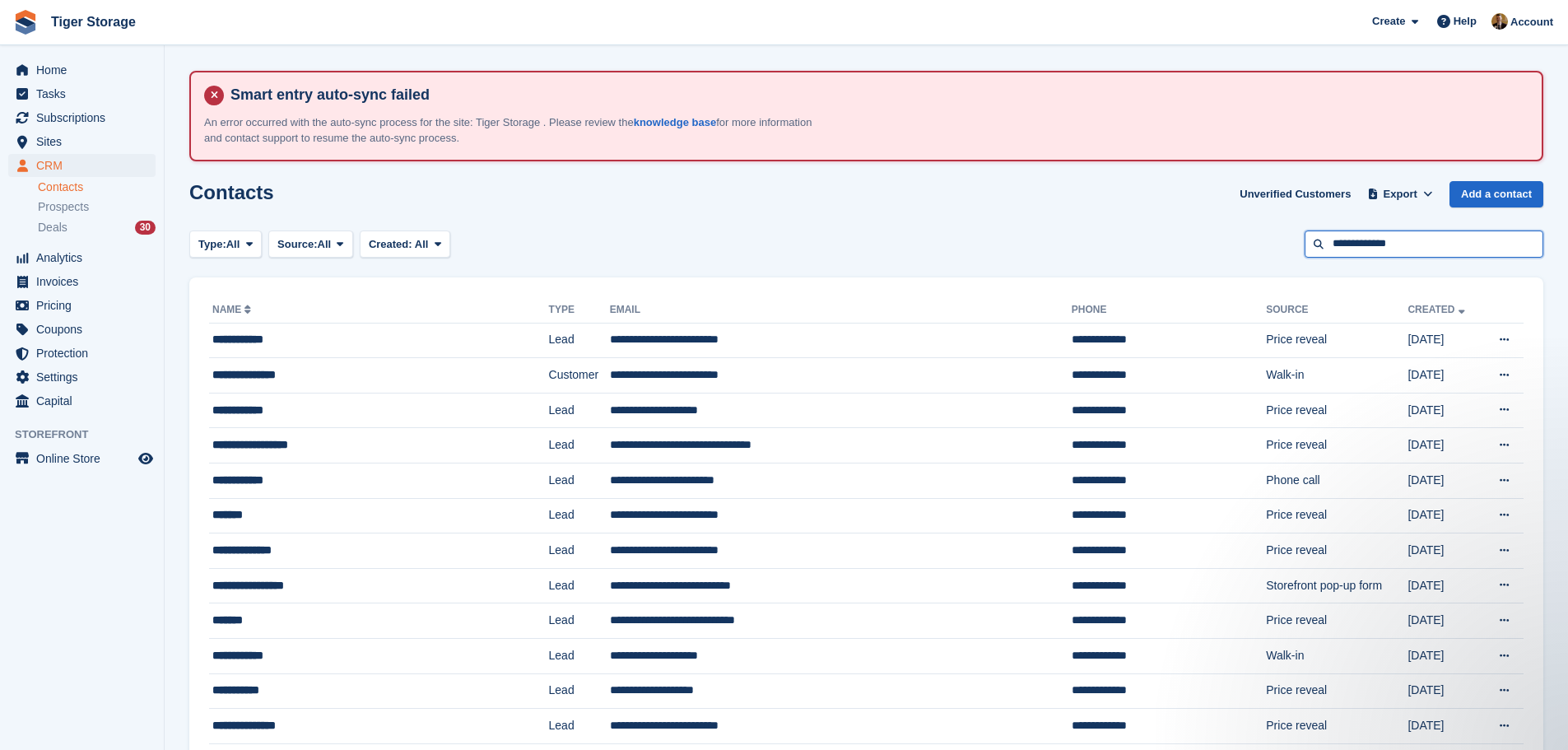
type input "**********"
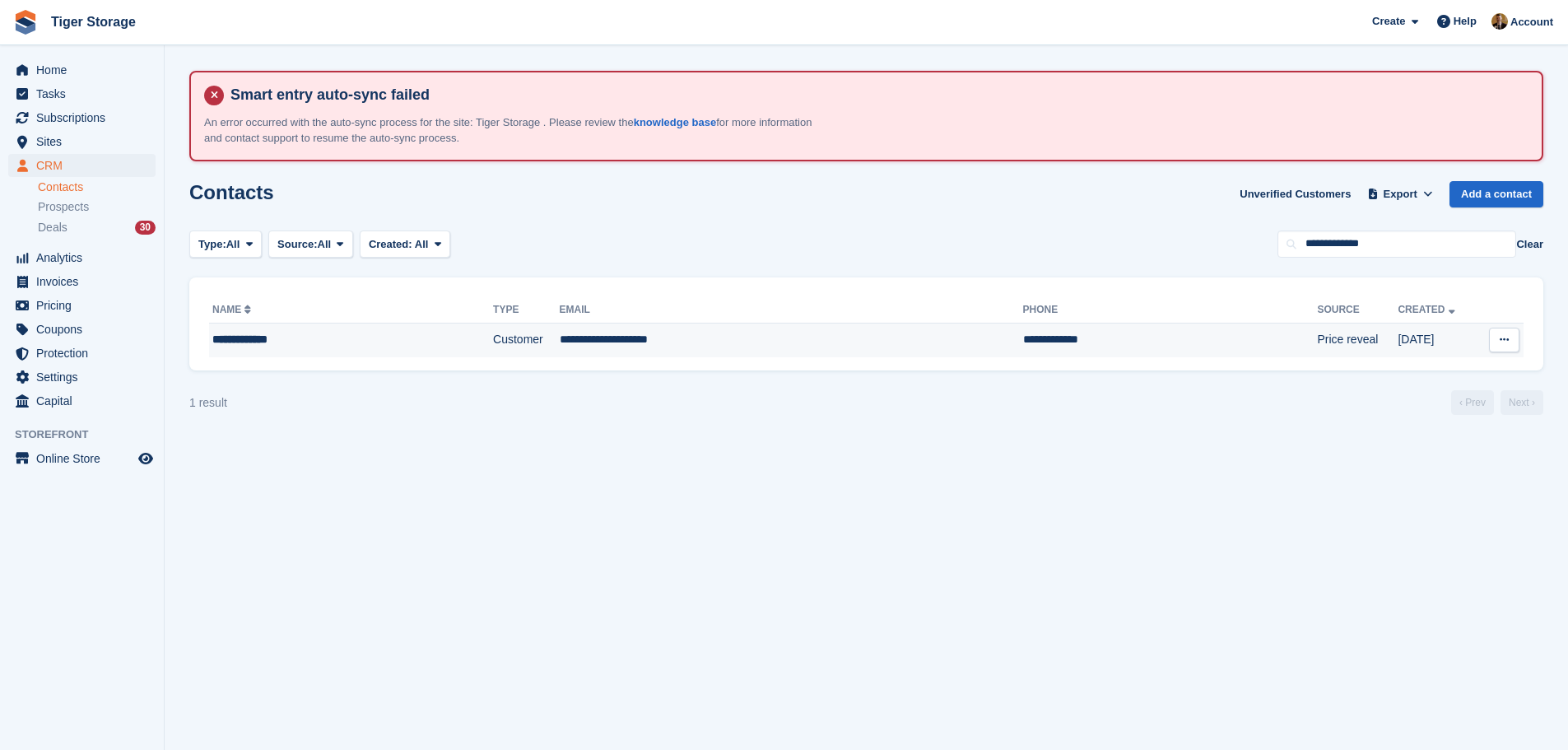
click at [656, 341] on td "**********" at bounding box center [791, 340] width 463 height 35
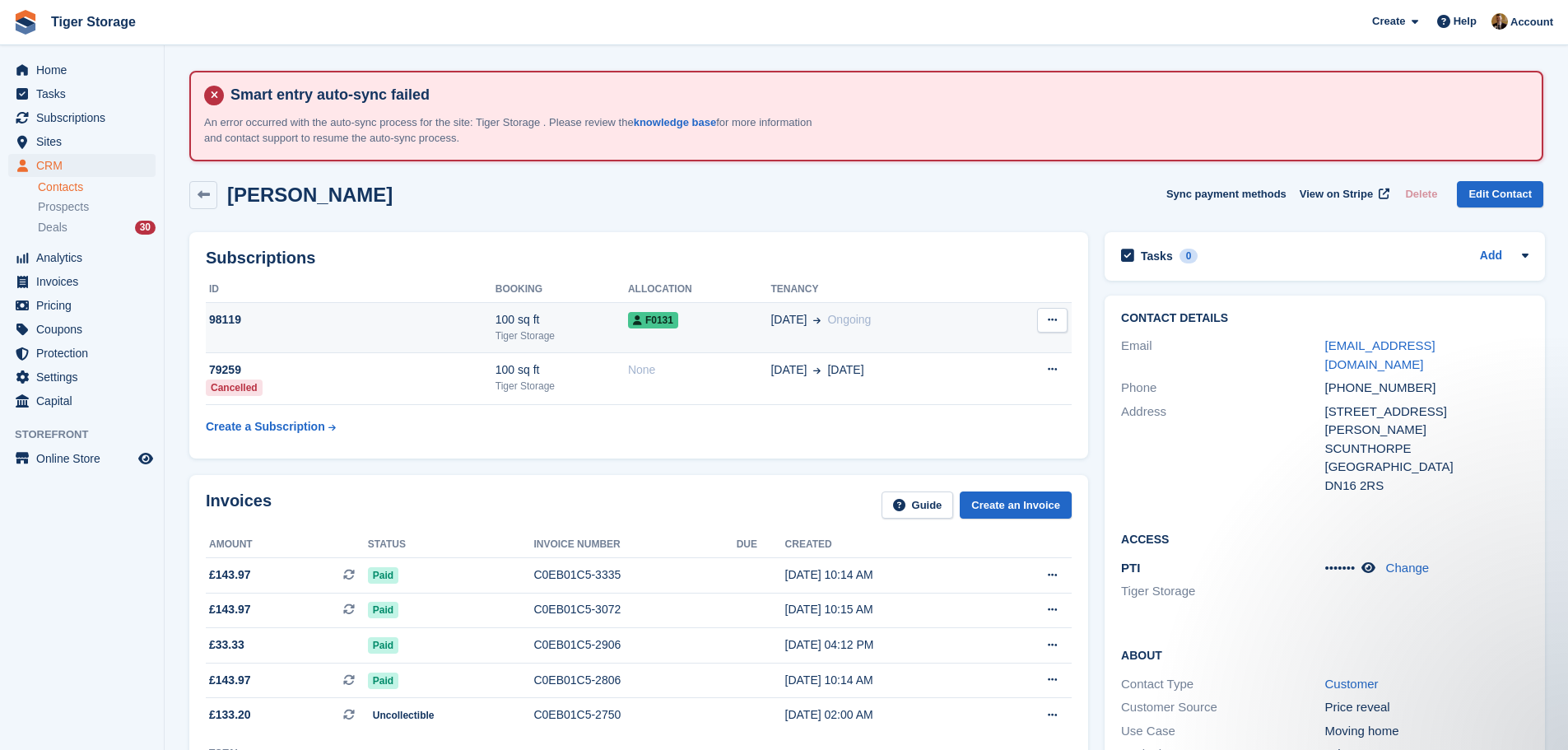
click at [1044, 314] on button at bounding box center [1053, 320] width 30 height 25
click at [827, 321] on span "Ongoing" at bounding box center [849, 319] width 44 height 13
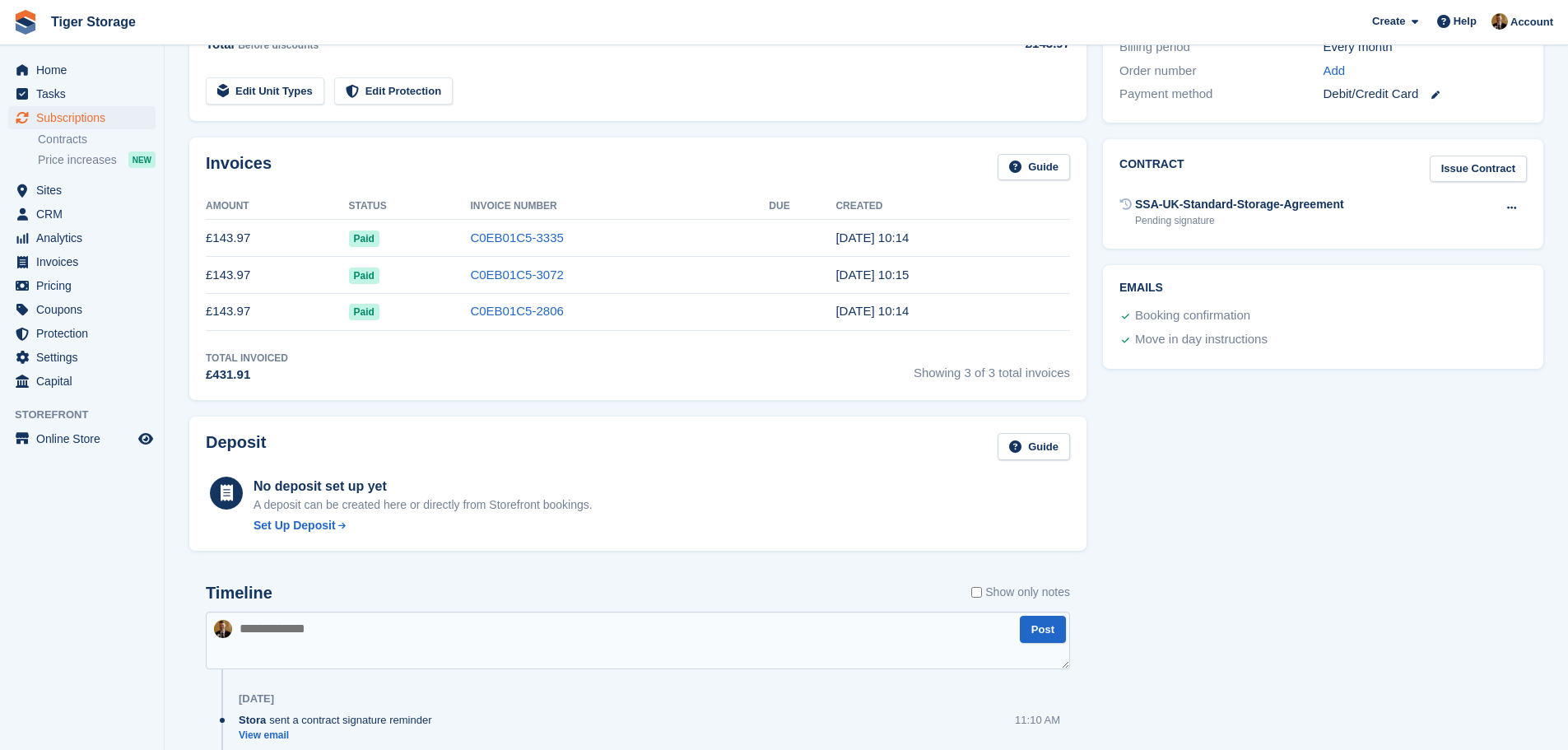
scroll to position [576, 0]
click at [1512, 202] on icon at bounding box center [1512, 207] width 9 height 11
click at [1429, 263] on p "Send reminder" at bounding box center [1448, 261] width 143 height 22
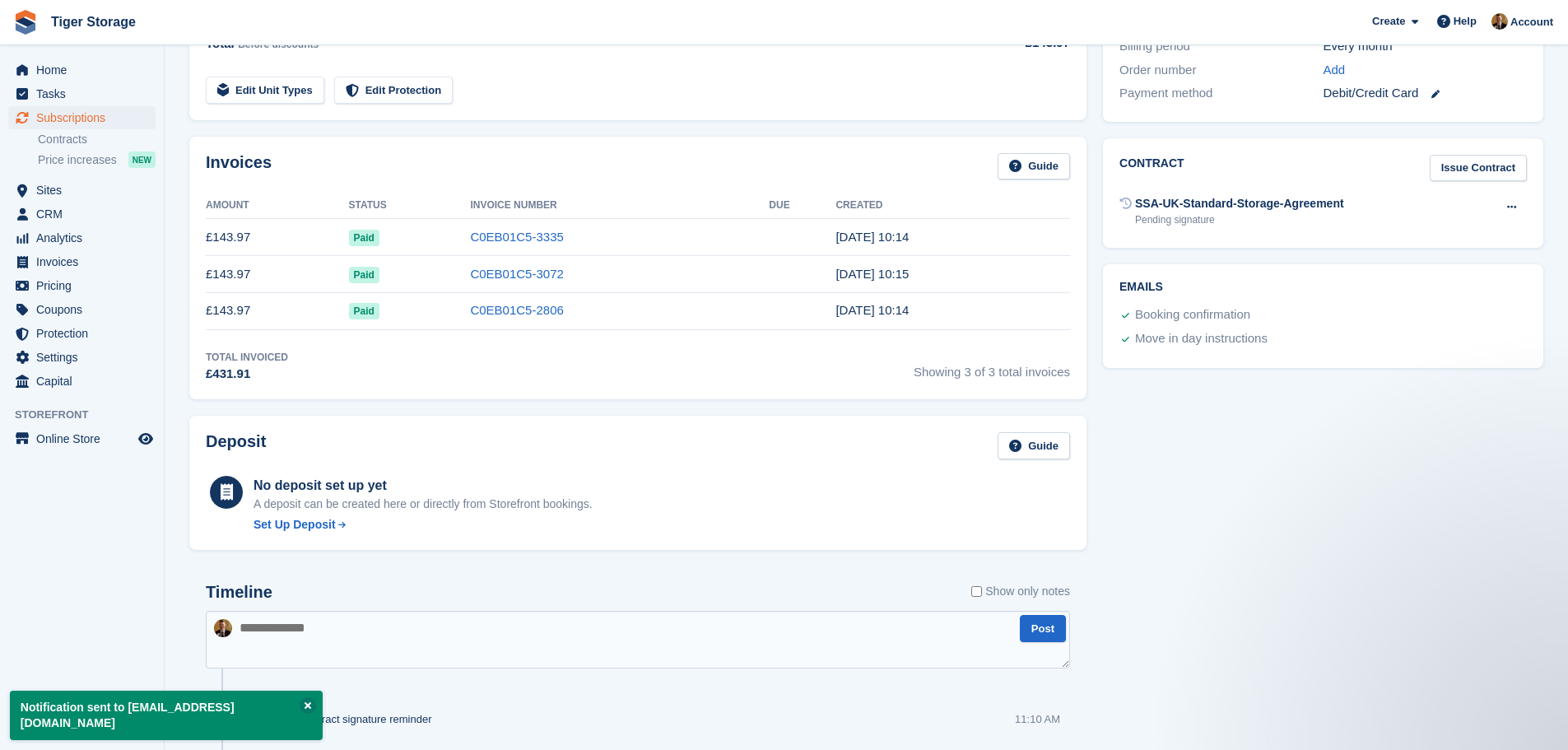
scroll to position [0, 0]
click at [96, 75] on span "Home" at bounding box center [85, 70] width 99 height 23
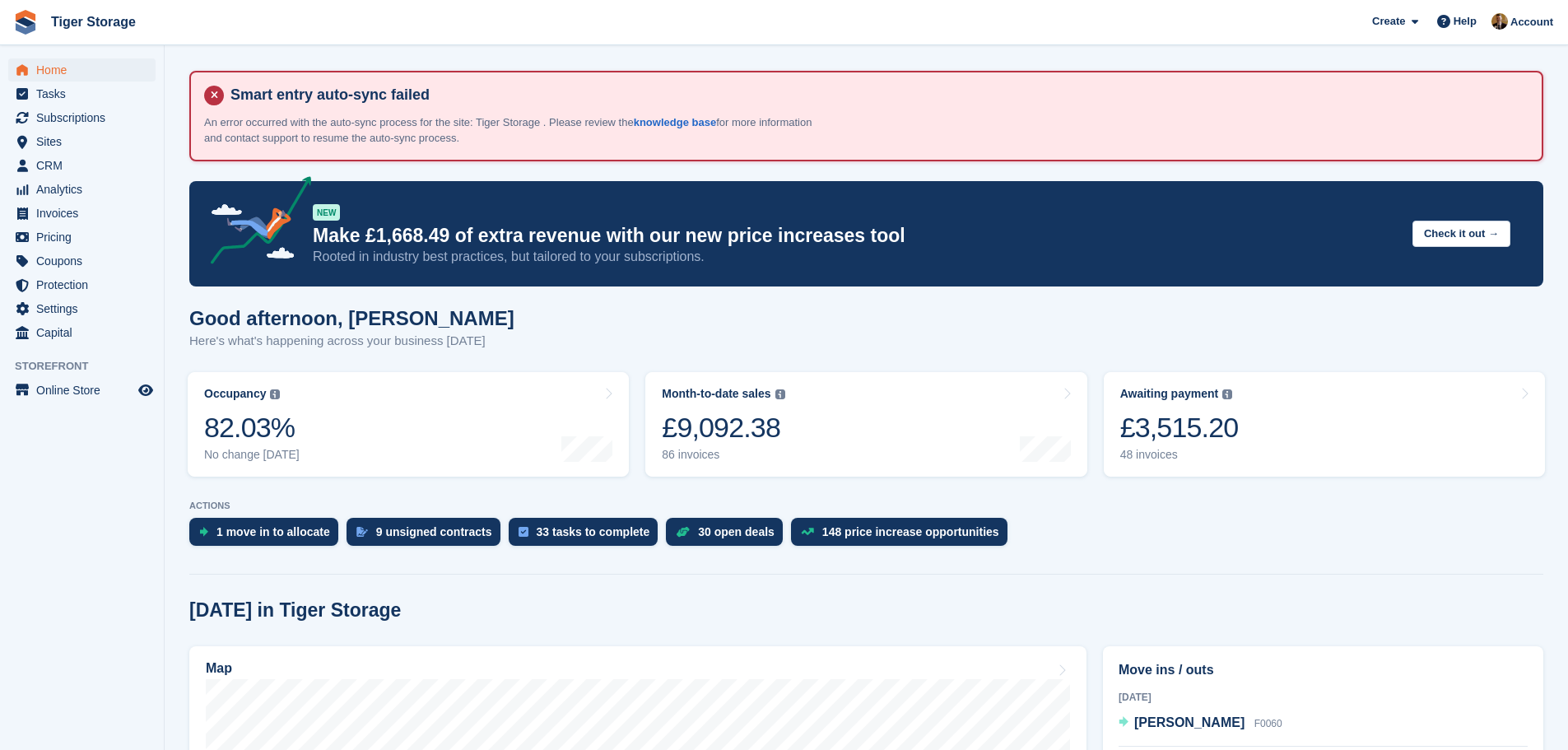
scroll to position [659, 0]
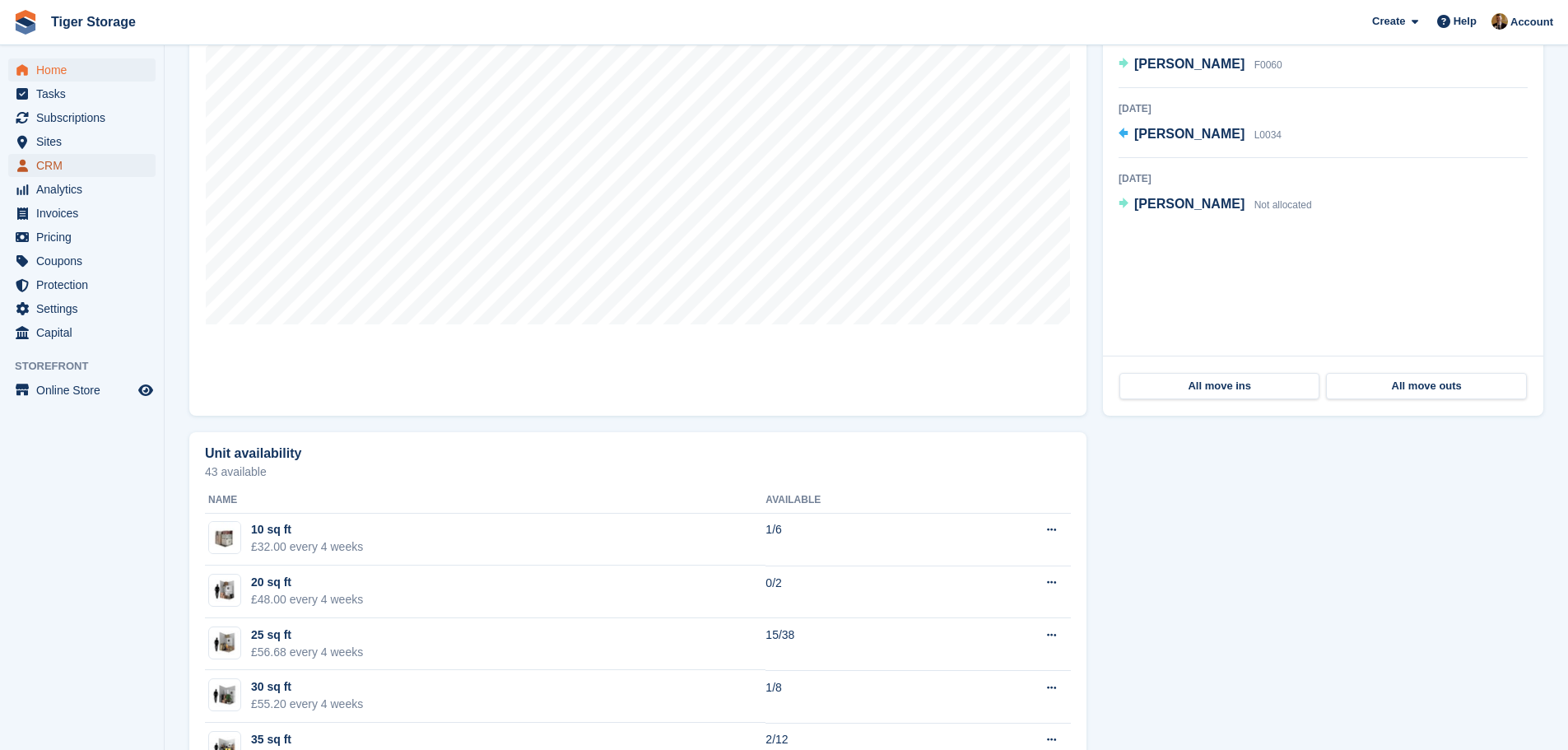
click at [65, 170] on span "CRM" at bounding box center [85, 166] width 99 height 23
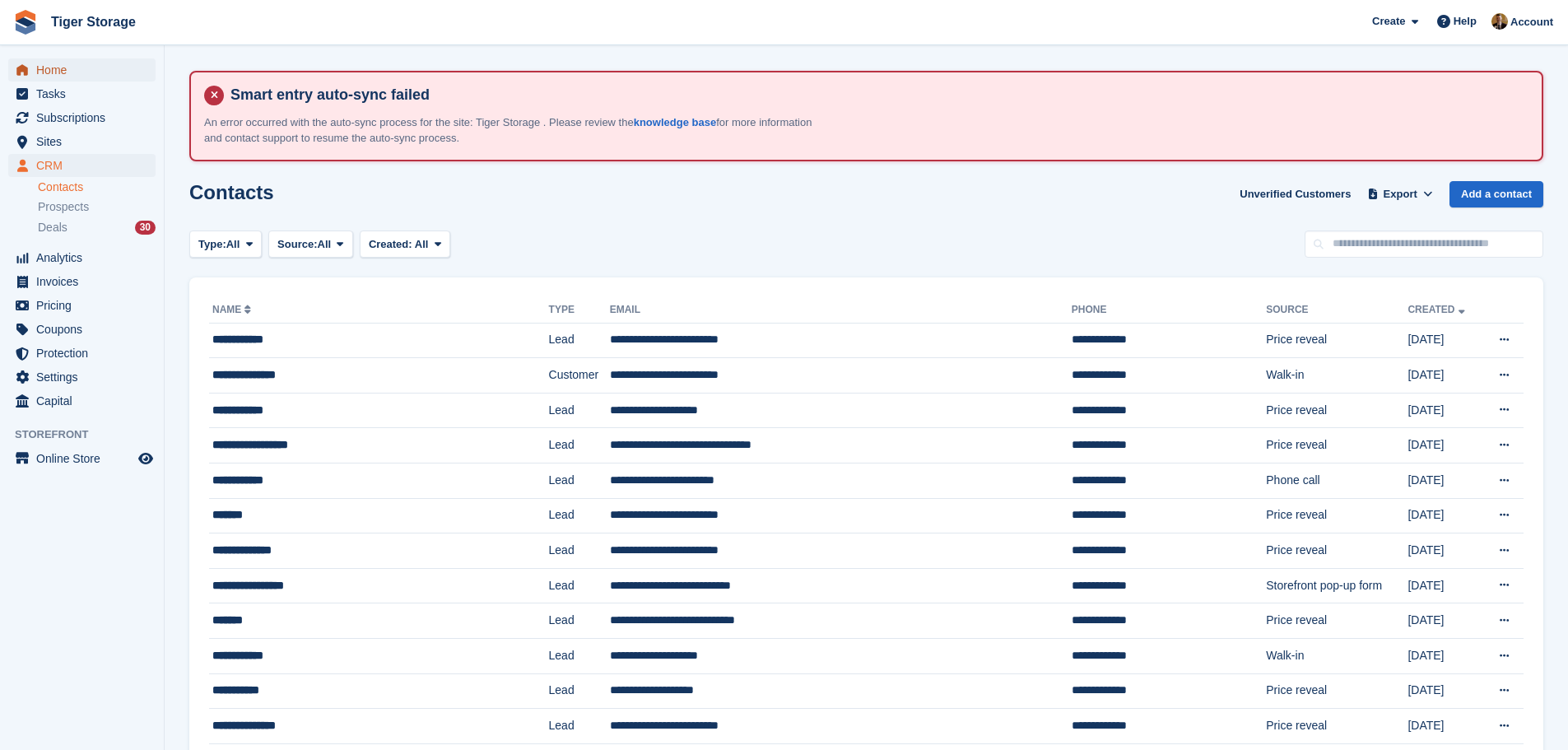
click at [56, 61] on span "Home" at bounding box center [85, 70] width 99 height 23
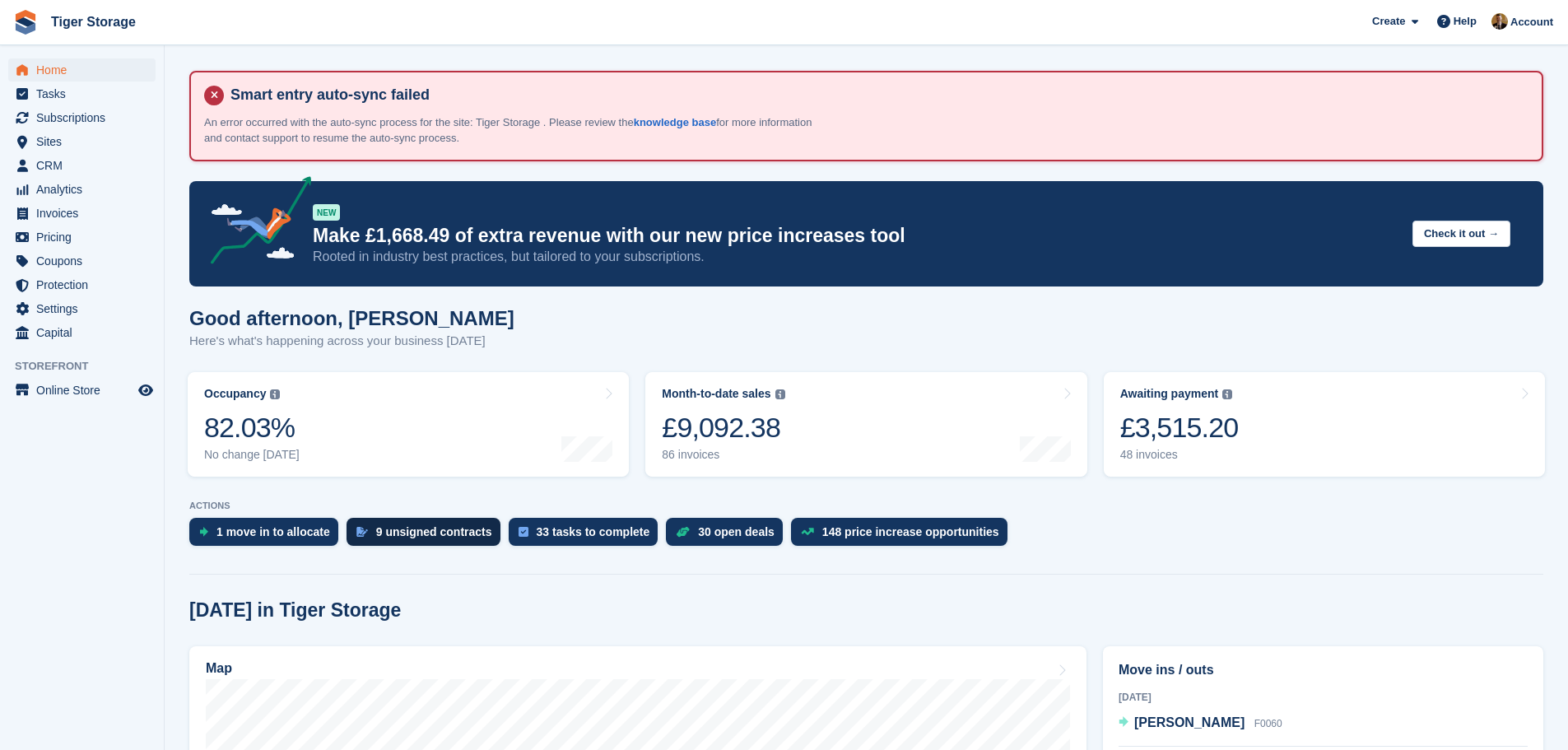
click at [449, 527] on div "9 unsigned contracts" at bounding box center [434, 531] width 116 height 13
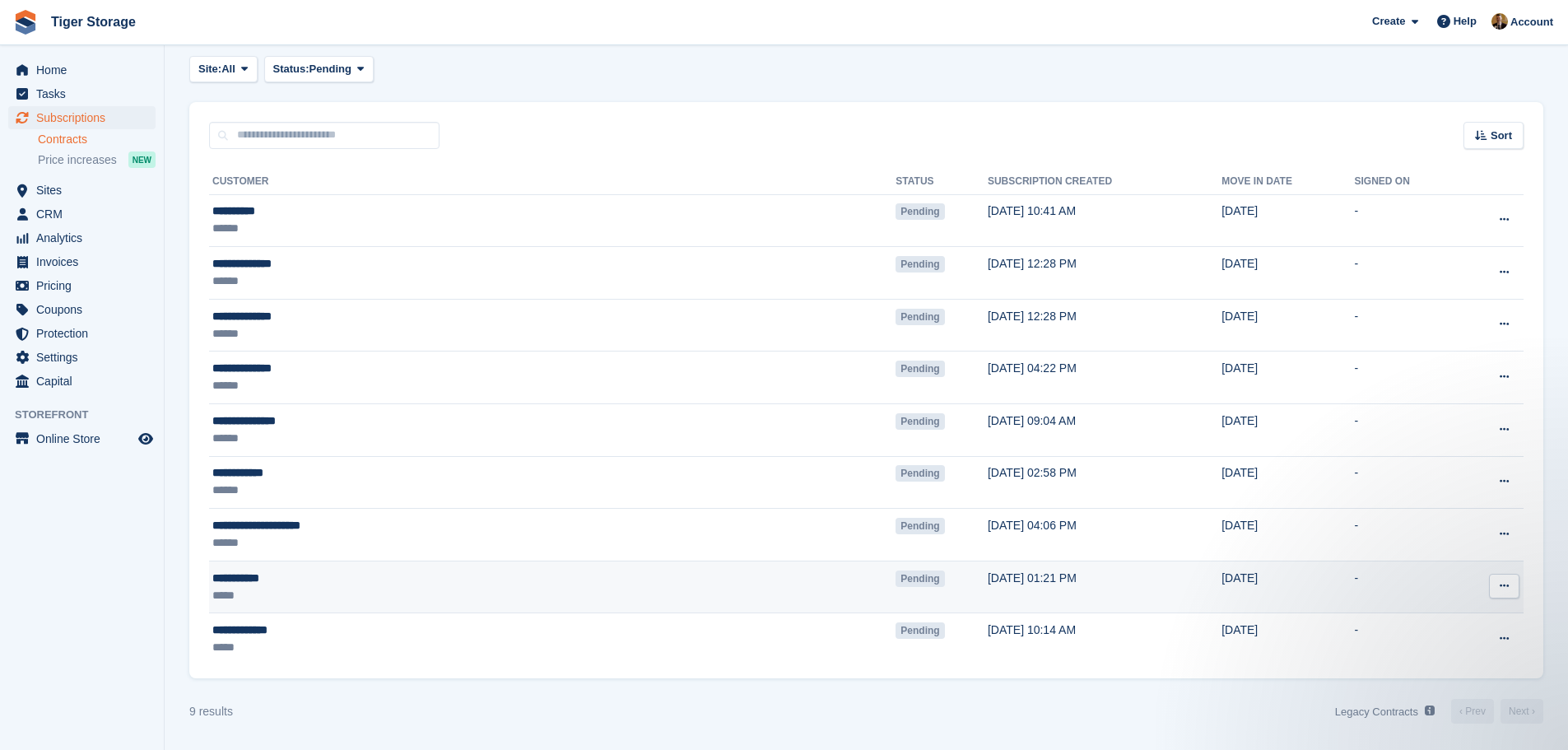
click at [264, 584] on div "**********" at bounding box center [394, 577] width 362 height 17
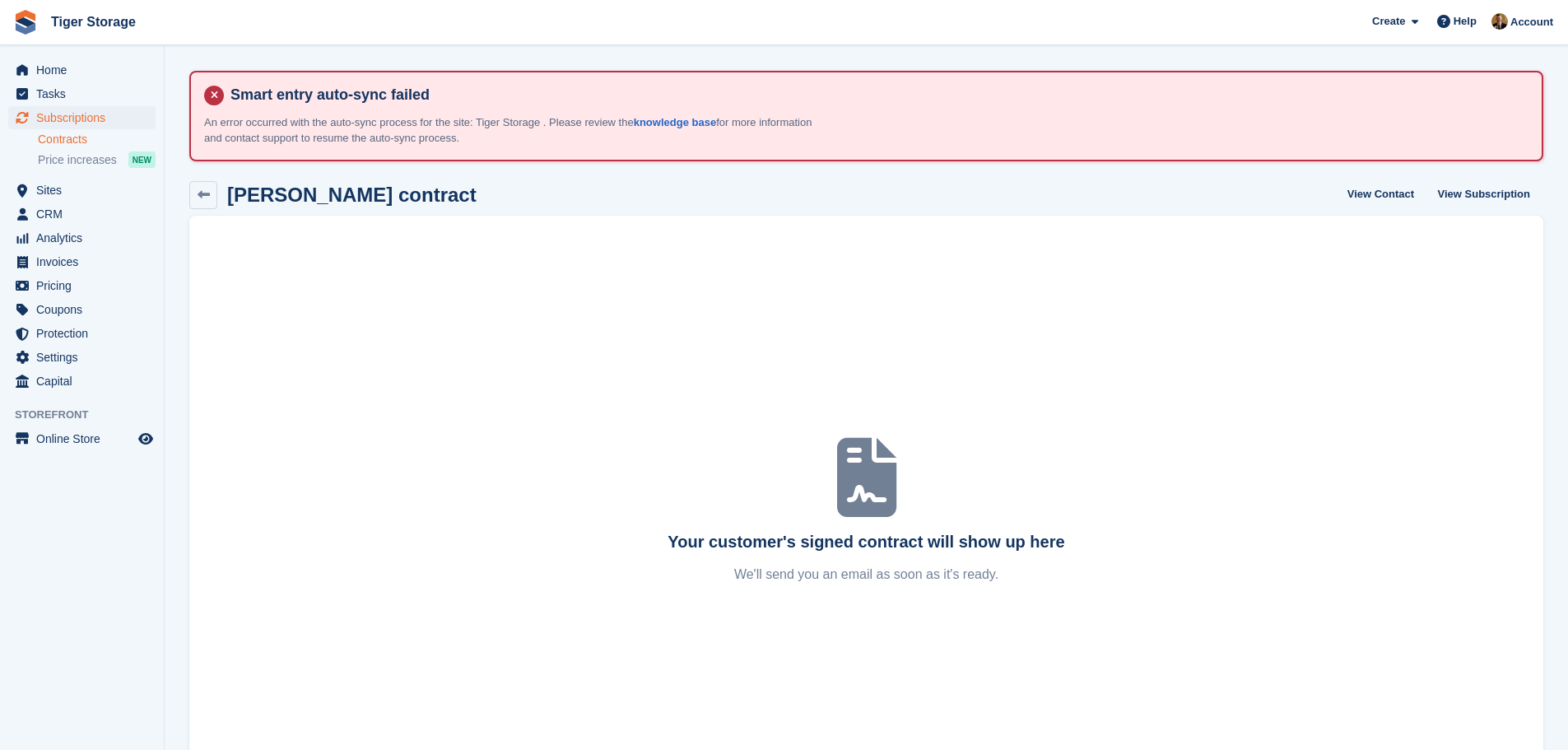
click at [336, 198] on h2 "[PERSON_NAME] contract" at bounding box center [351, 194] width 249 height 22
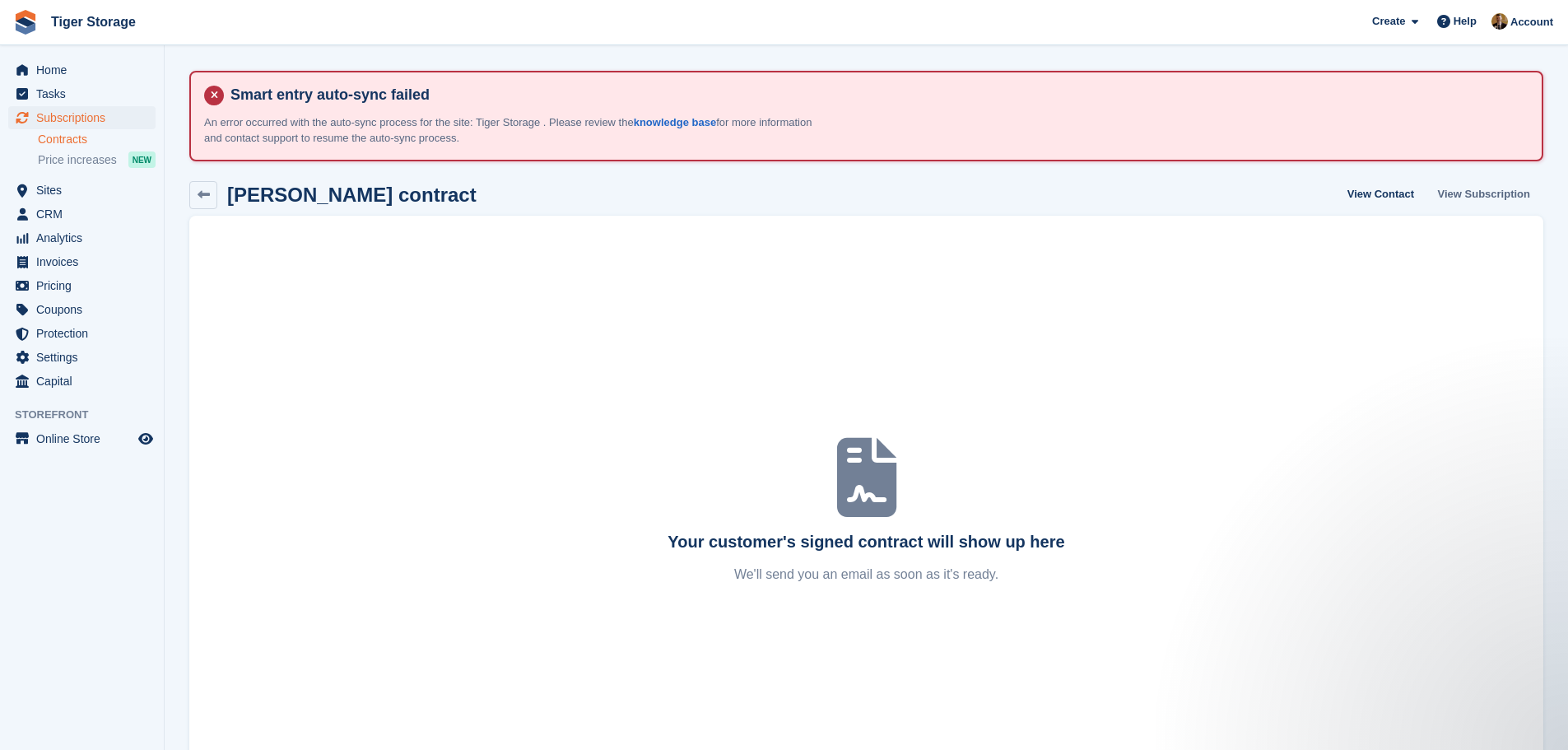
click at [1468, 192] on link "View Subscription" at bounding box center [1485, 194] width 106 height 27
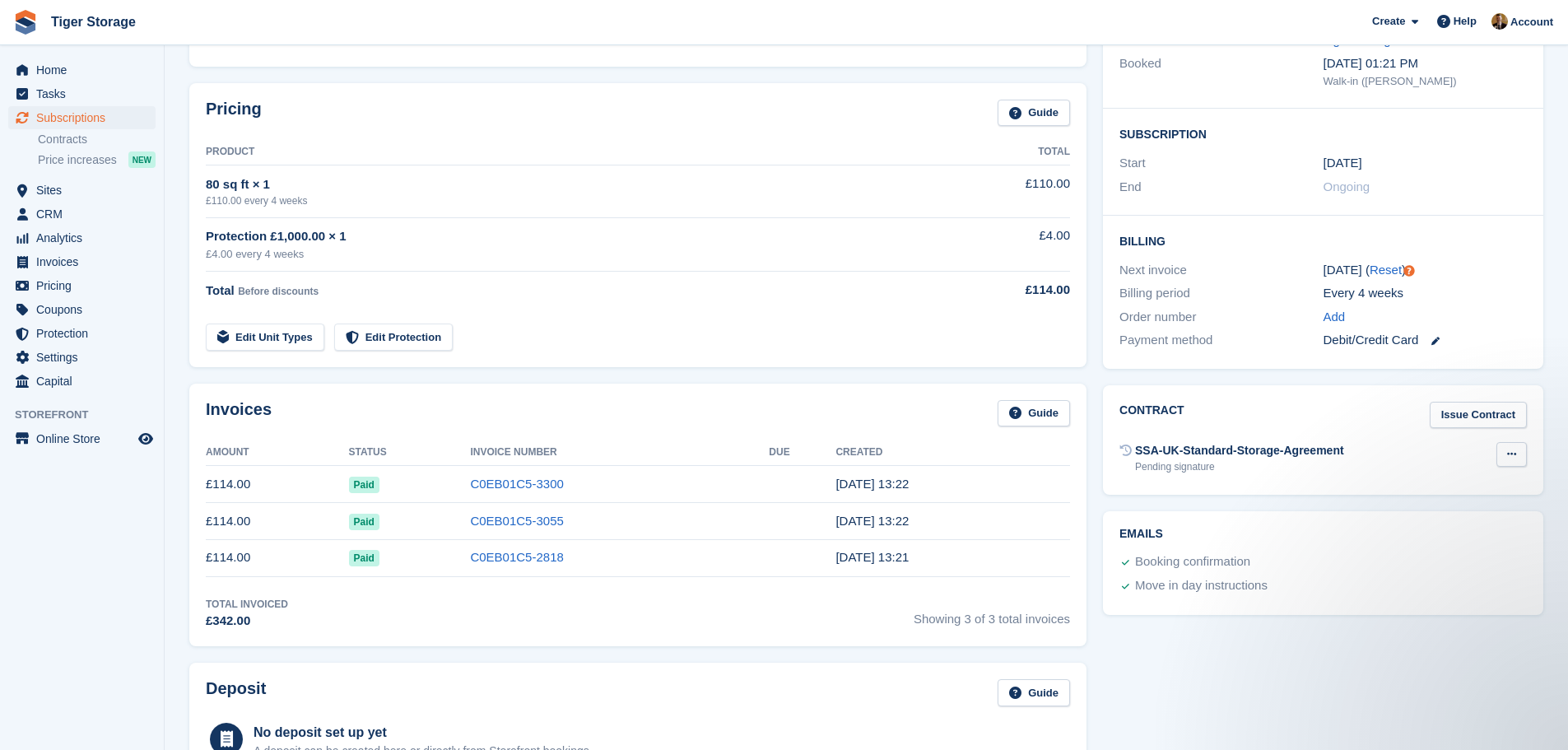
click at [1517, 448] on button at bounding box center [1512, 454] width 30 height 25
click at [1434, 509] on p "Send reminder" at bounding box center [1448, 508] width 143 height 22
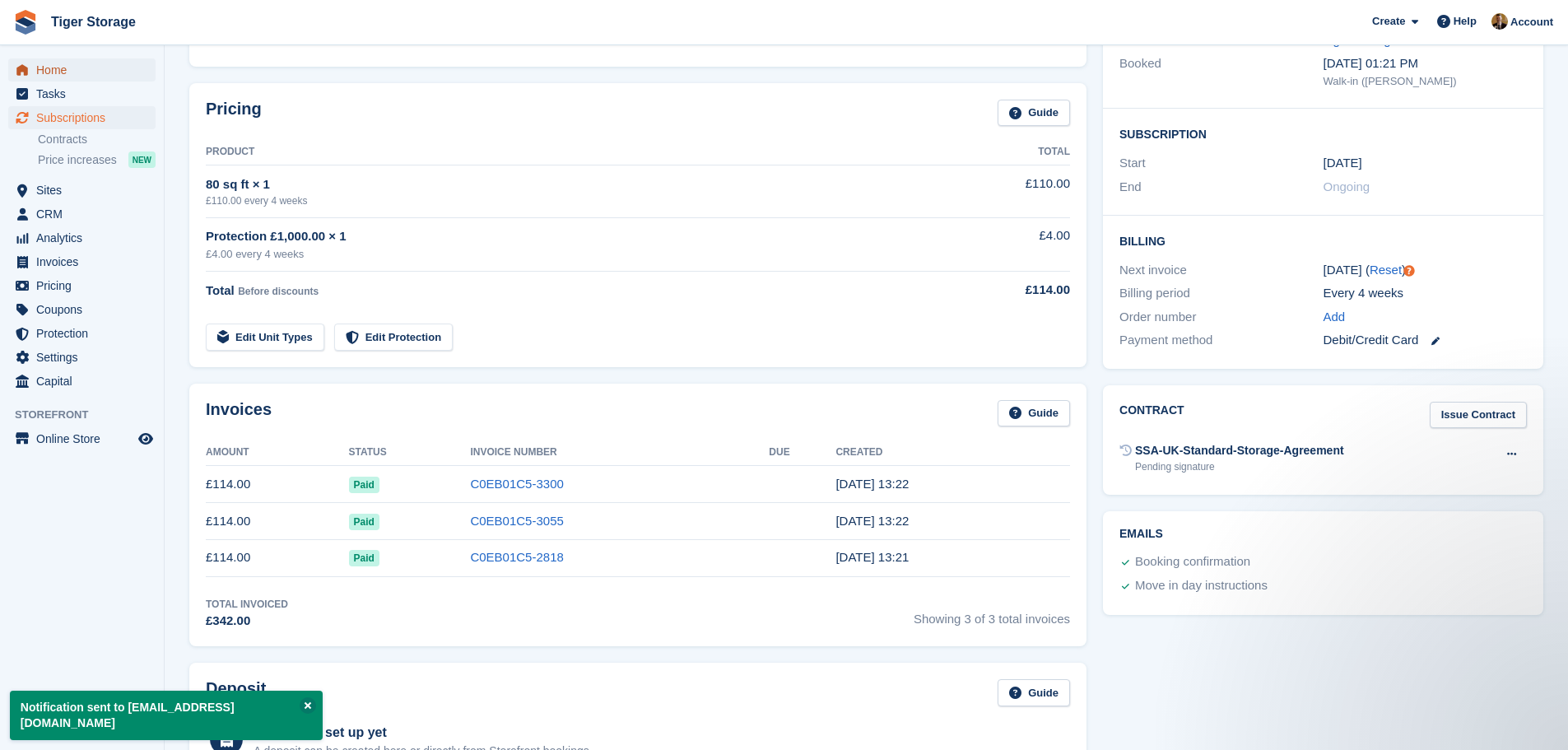
click at [55, 72] on span "Home" at bounding box center [85, 70] width 99 height 23
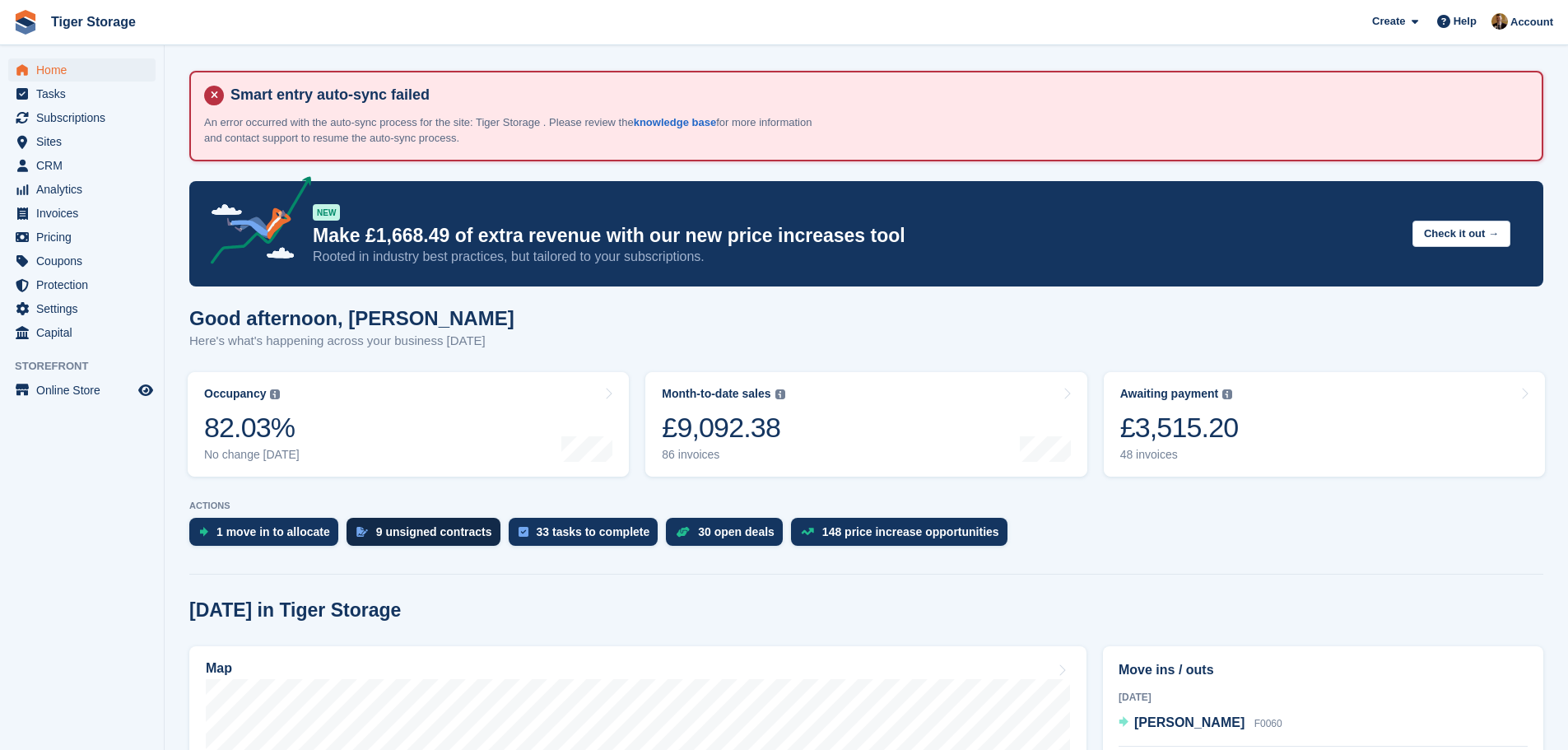
click at [416, 525] on div "9 unsigned contracts" at bounding box center [434, 531] width 116 height 13
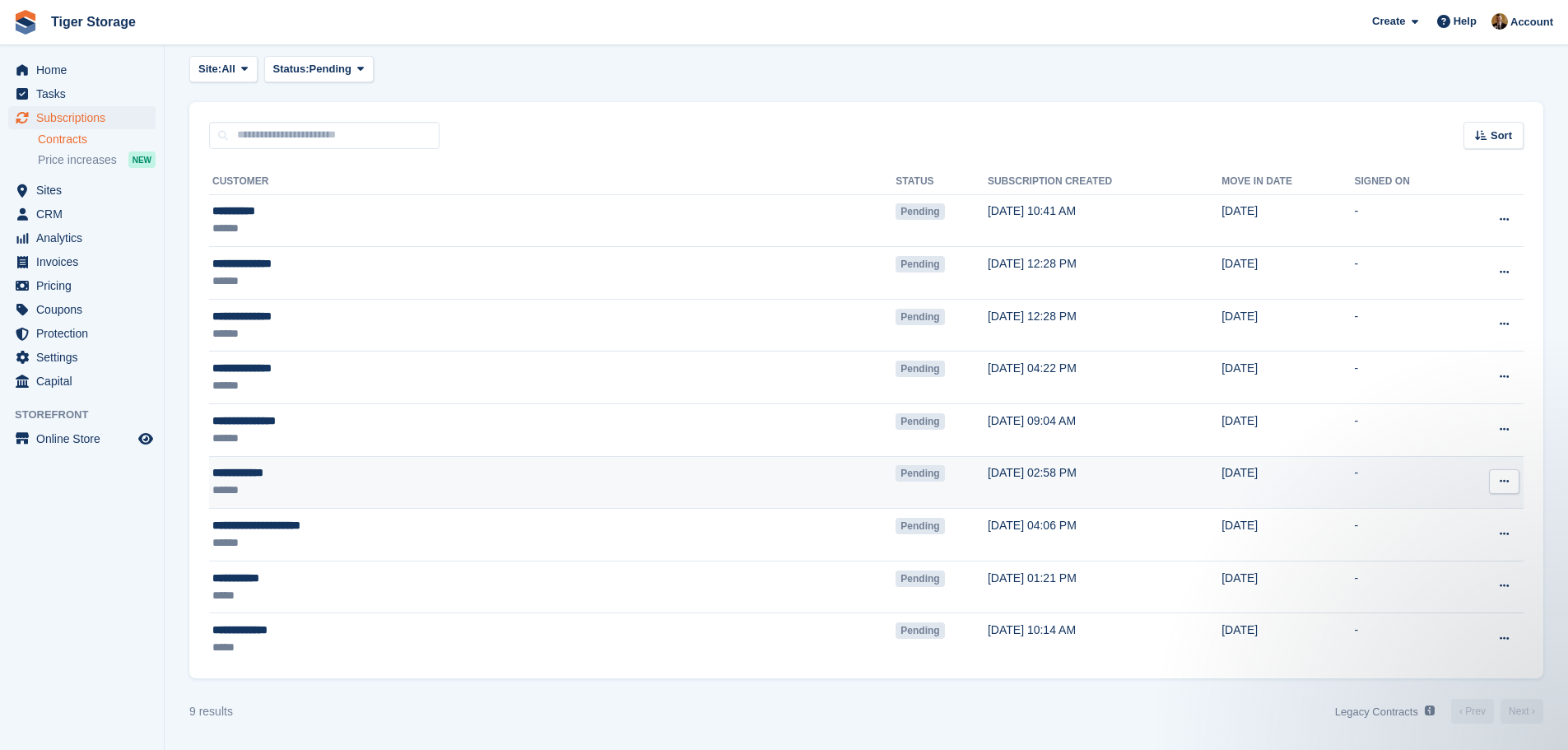
click at [1382, 486] on td "-" at bounding box center [1407, 482] width 105 height 53
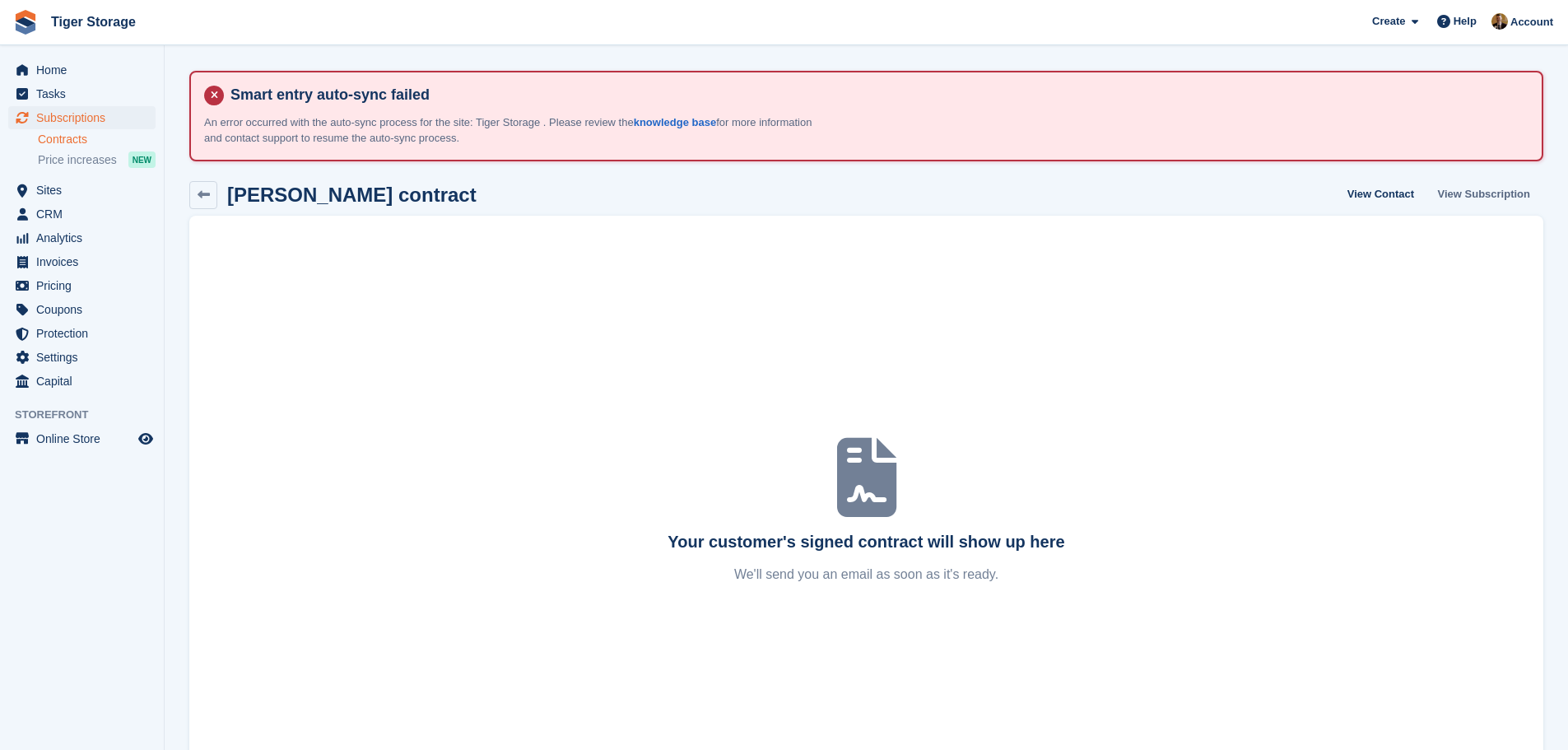
click at [1506, 189] on link "View Subscription" at bounding box center [1485, 194] width 106 height 27
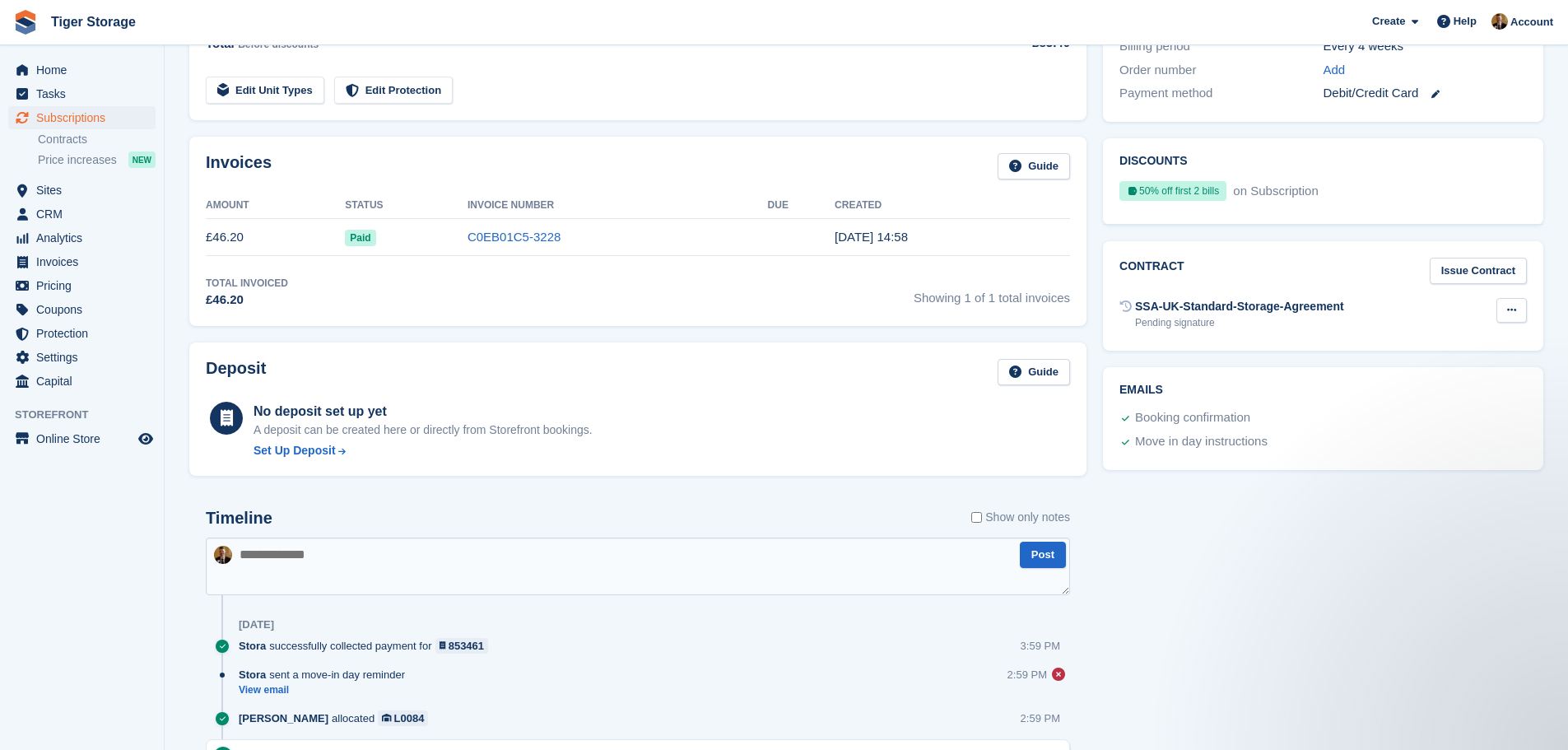
click at [1524, 303] on button at bounding box center [1512, 310] width 30 height 25
click at [1276, 331] on div "SSA-UK-Standard-Storage-Agreement Pending signature Void contract" at bounding box center [1323, 314] width 408 height 40
click at [1512, 306] on icon at bounding box center [1512, 310] width 9 height 11
click at [1234, 323] on div "Pending signature" at bounding box center [1239, 323] width 209 height 15
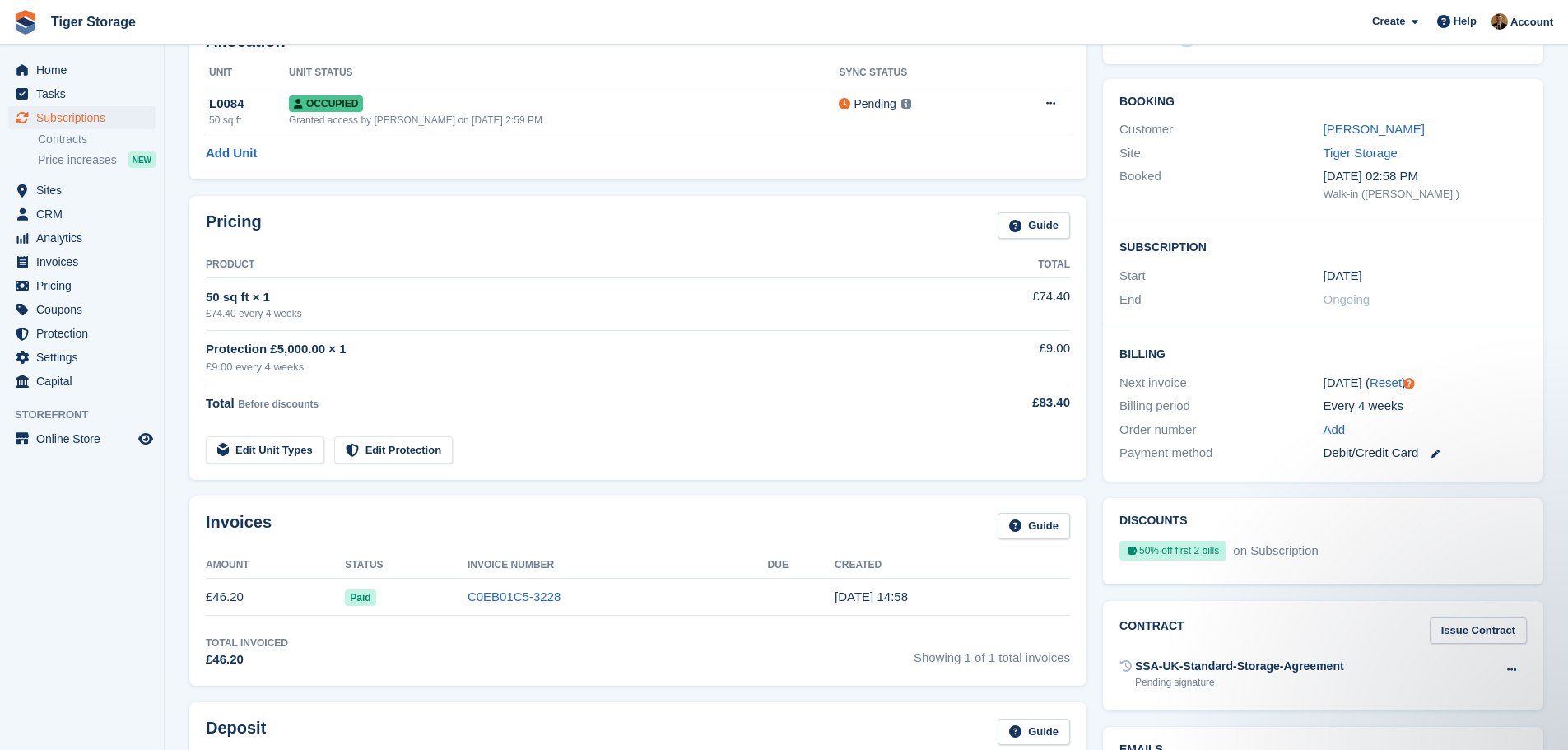
scroll to position [165, 0]
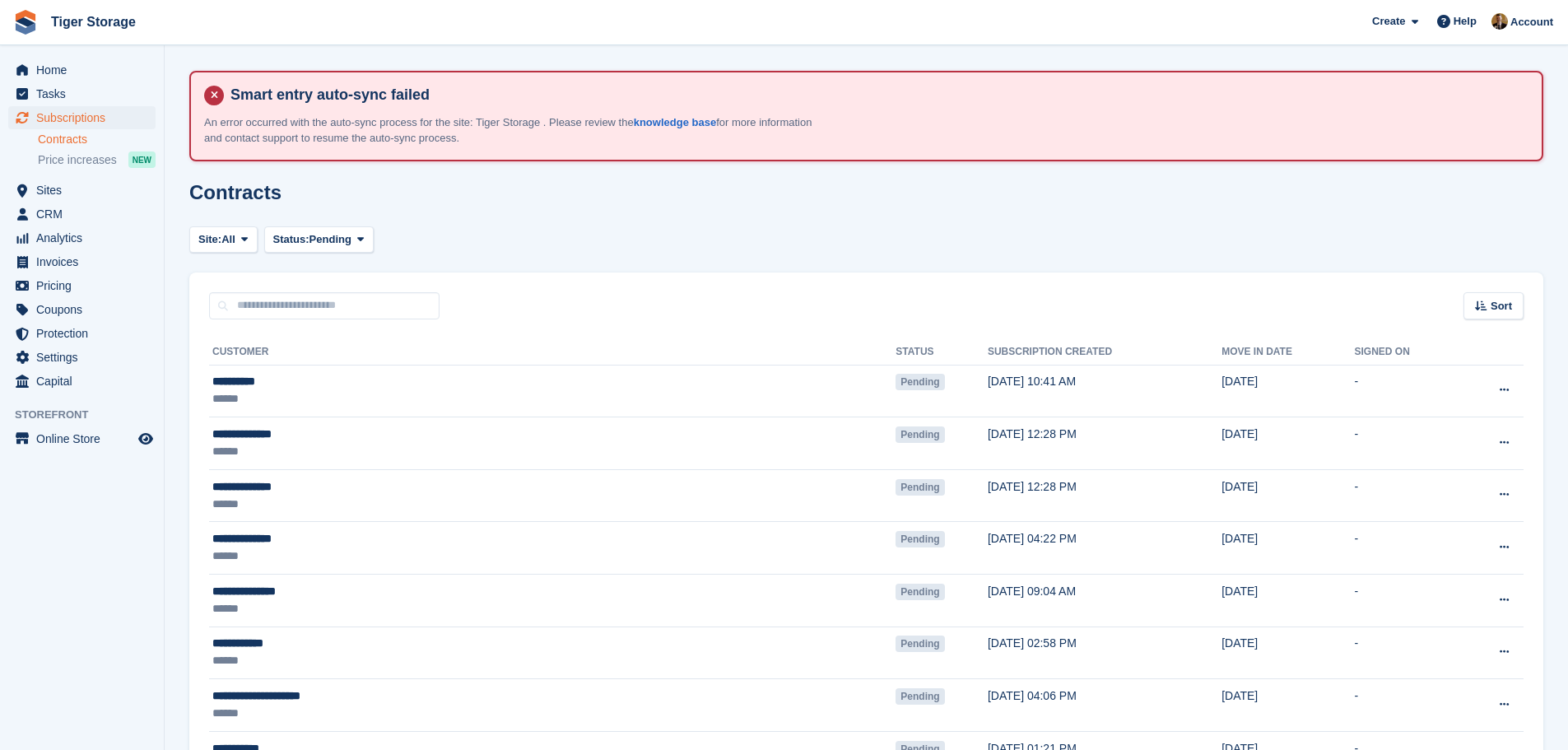
scroll to position [170, 0]
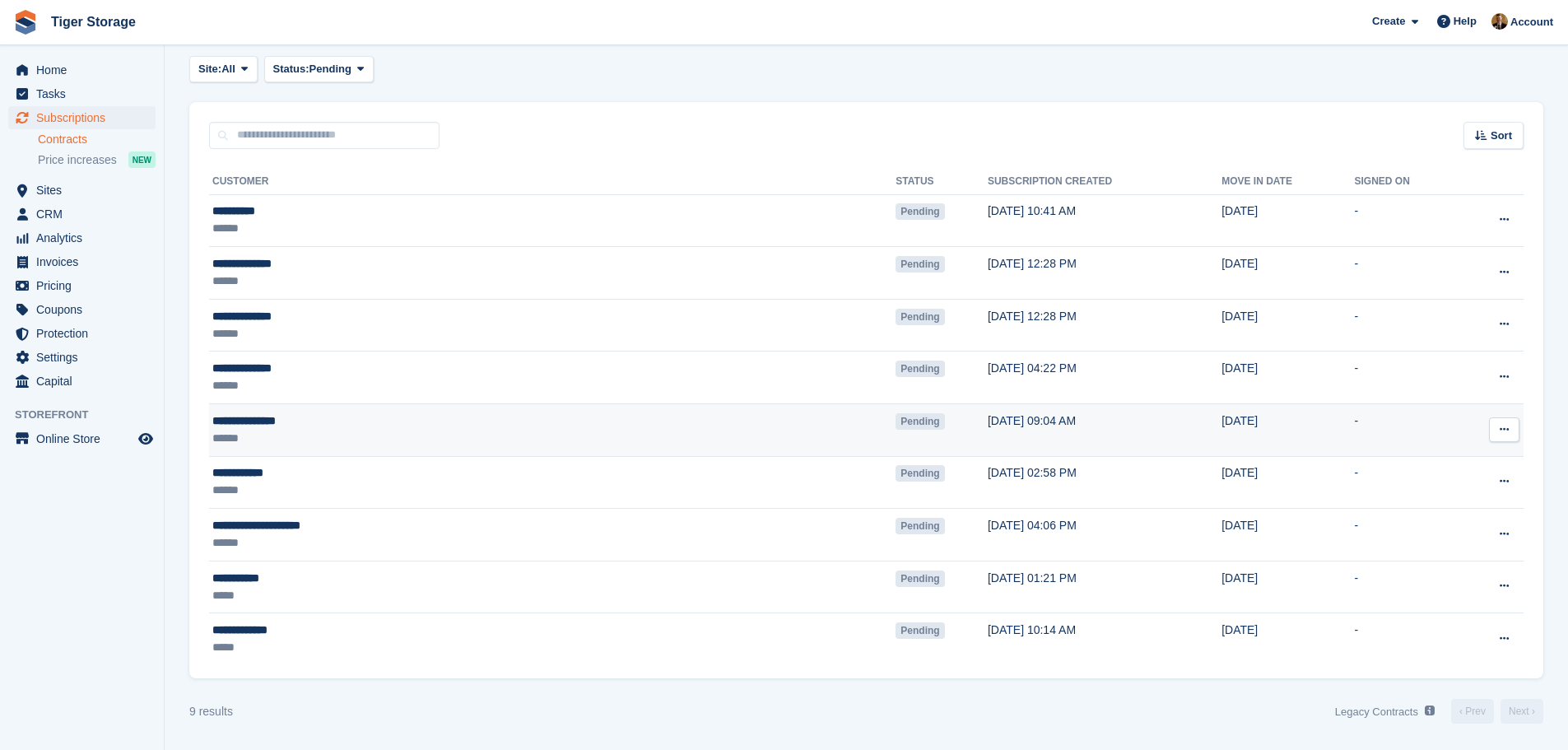
click at [988, 418] on td "[DATE] 09:04 AM" at bounding box center [1105, 430] width 234 height 53
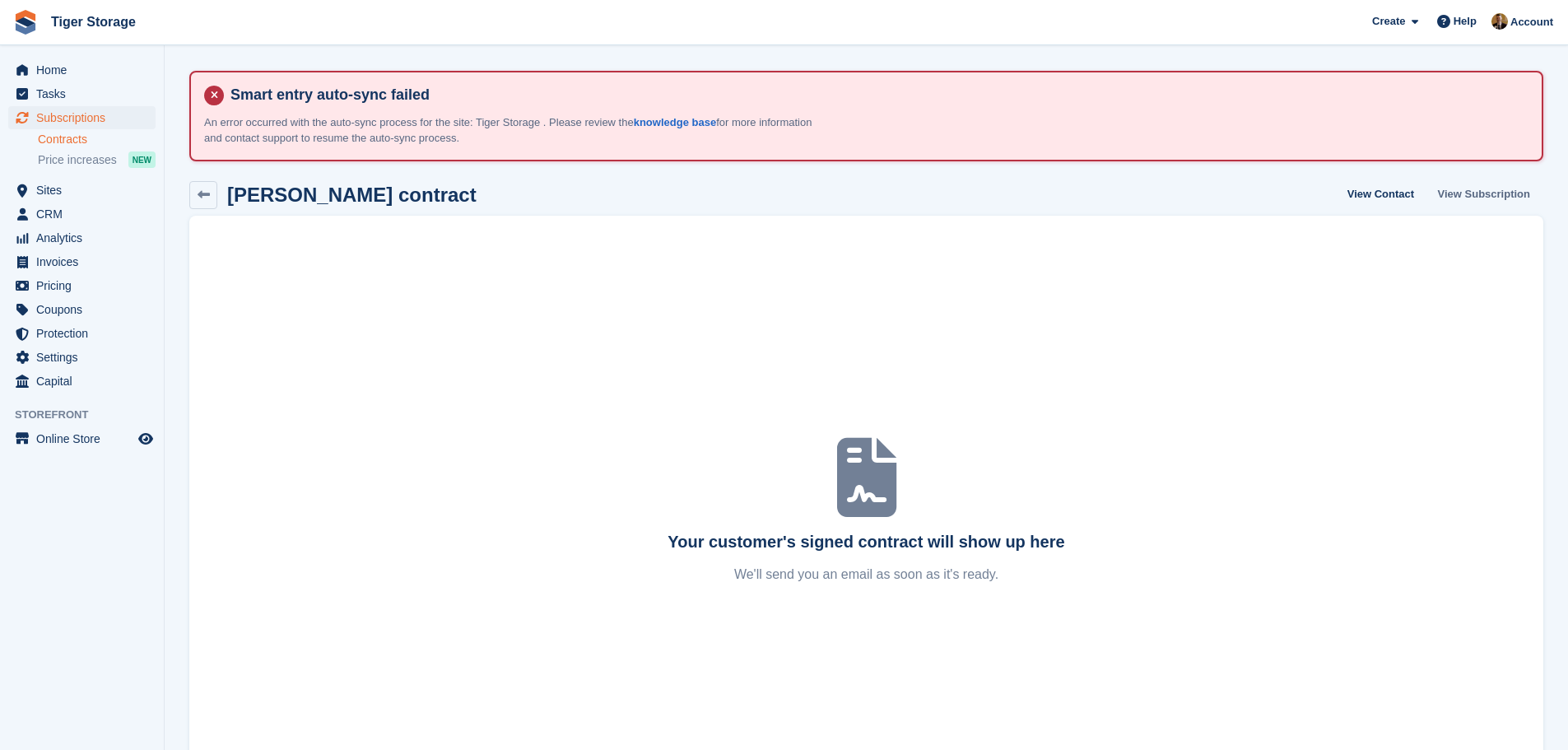
click at [1515, 188] on link "View Subscription" at bounding box center [1485, 194] width 106 height 27
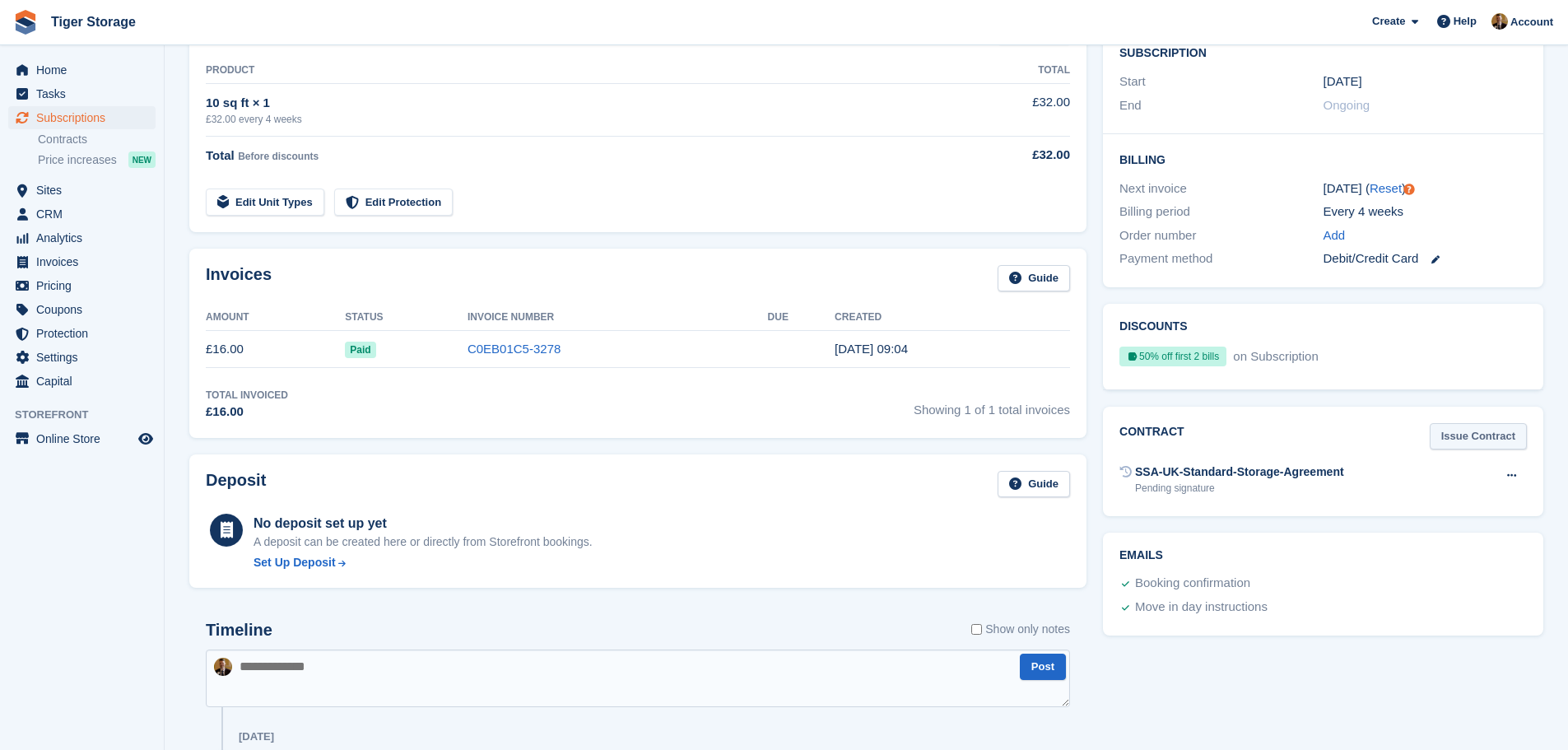
scroll to position [411, 0]
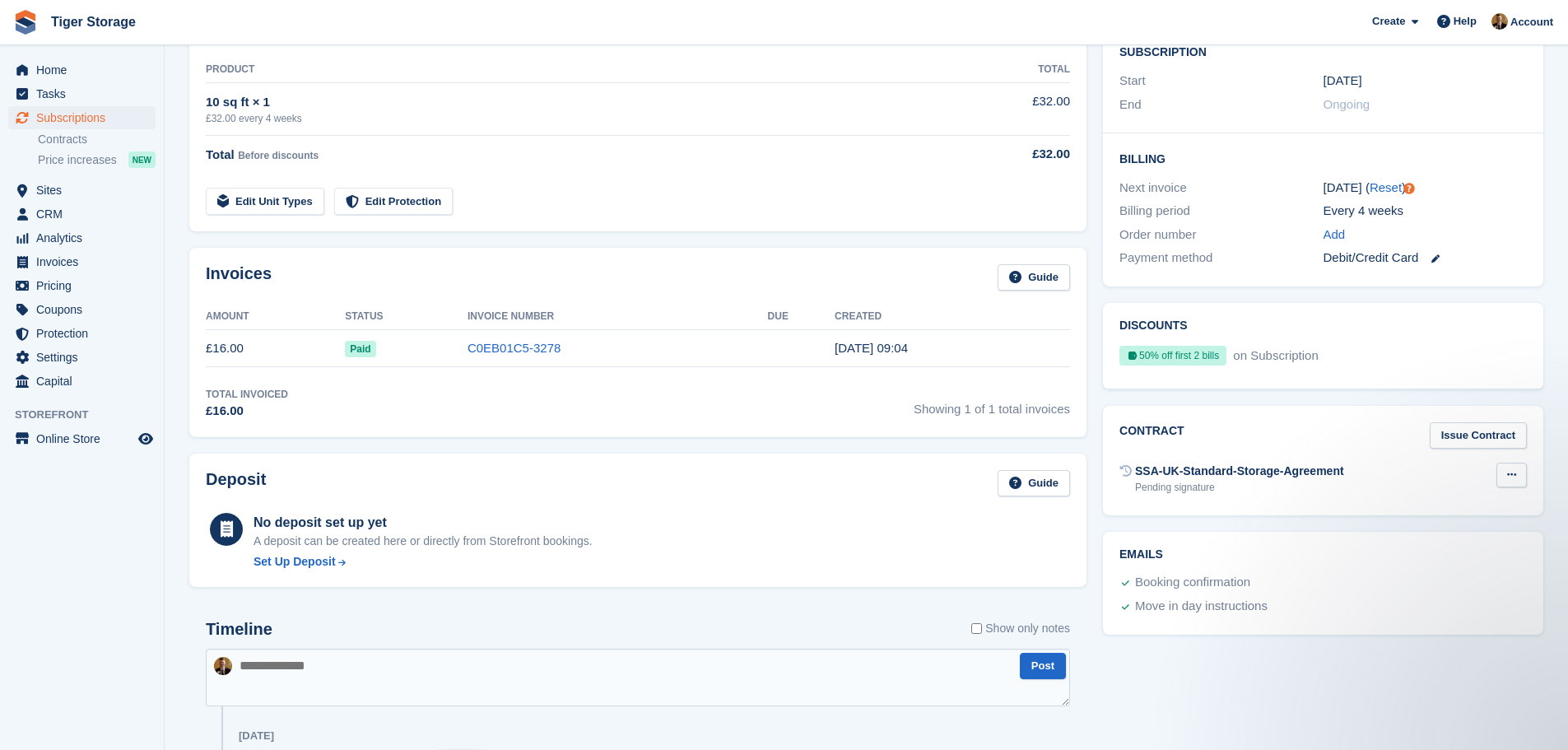
click at [1512, 468] on button at bounding box center [1512, 475] width 30 height 25
click at [1174, 492] on div "Pending signature" at bounding box center [1239, 487] width 209 height 15
click at [1521, 480] on button at bounding box center [1512, 475] width 30 height 25
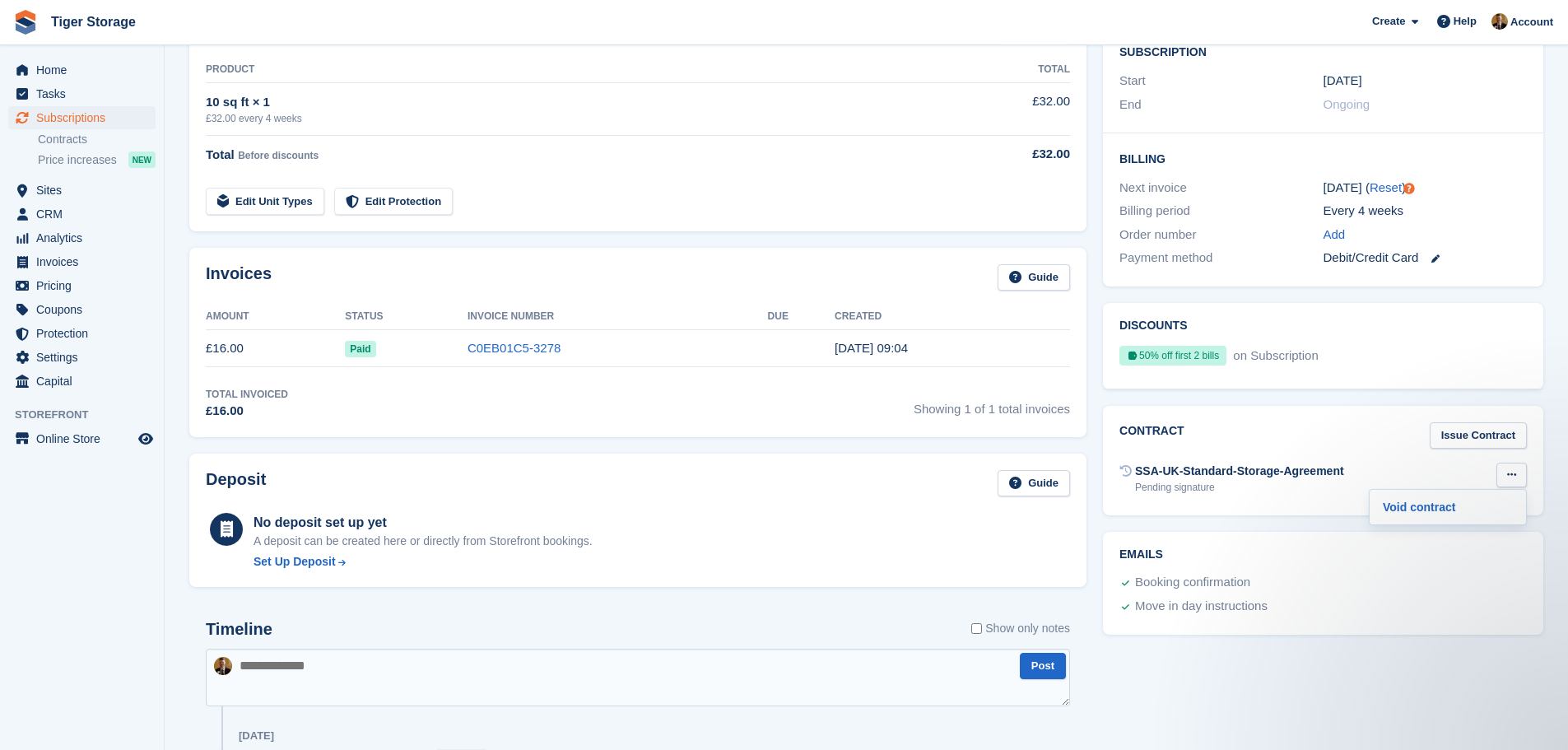
click at [1521, 480] on button at bounding box center [1512, 475] width 30 height 25
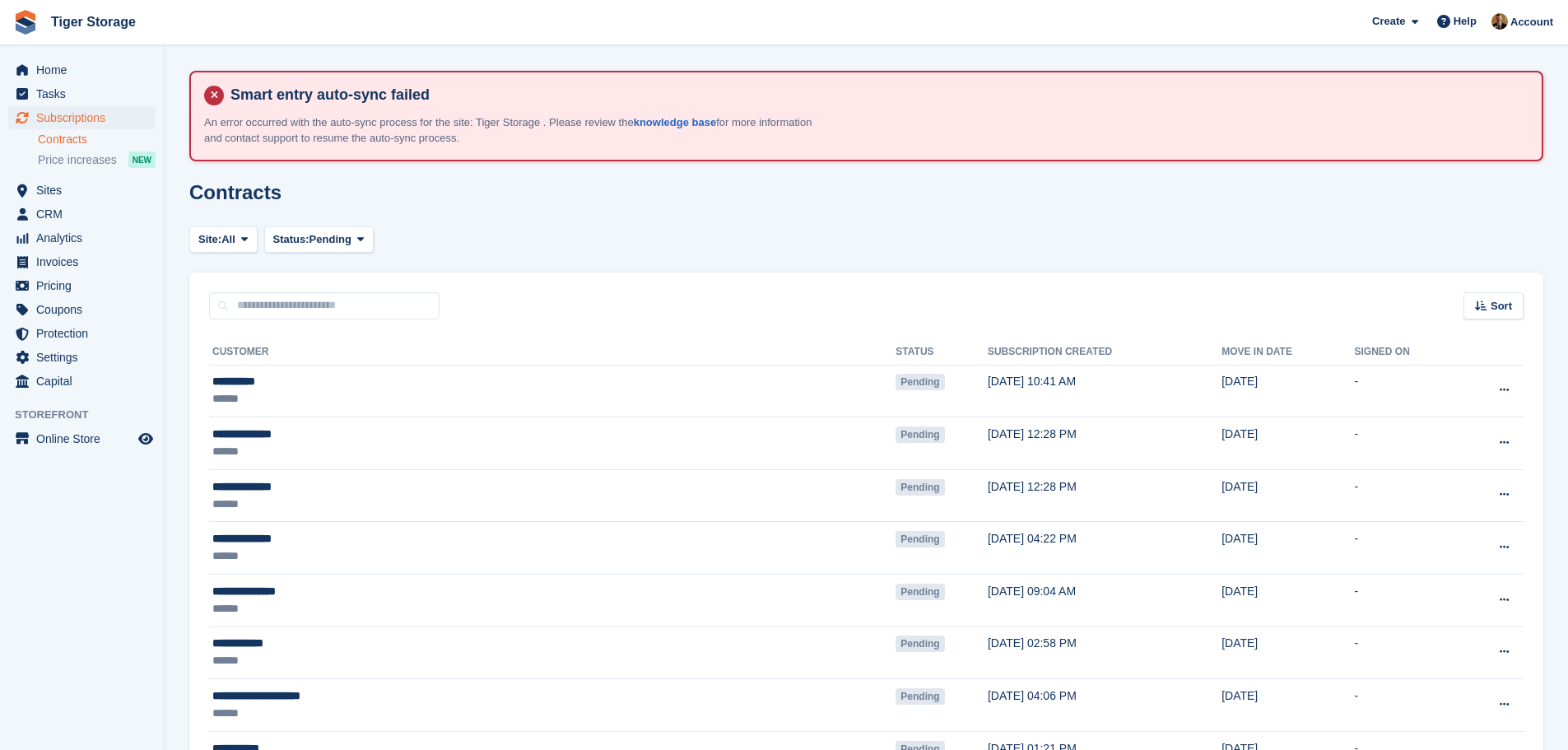
scroll to position [170, 0]
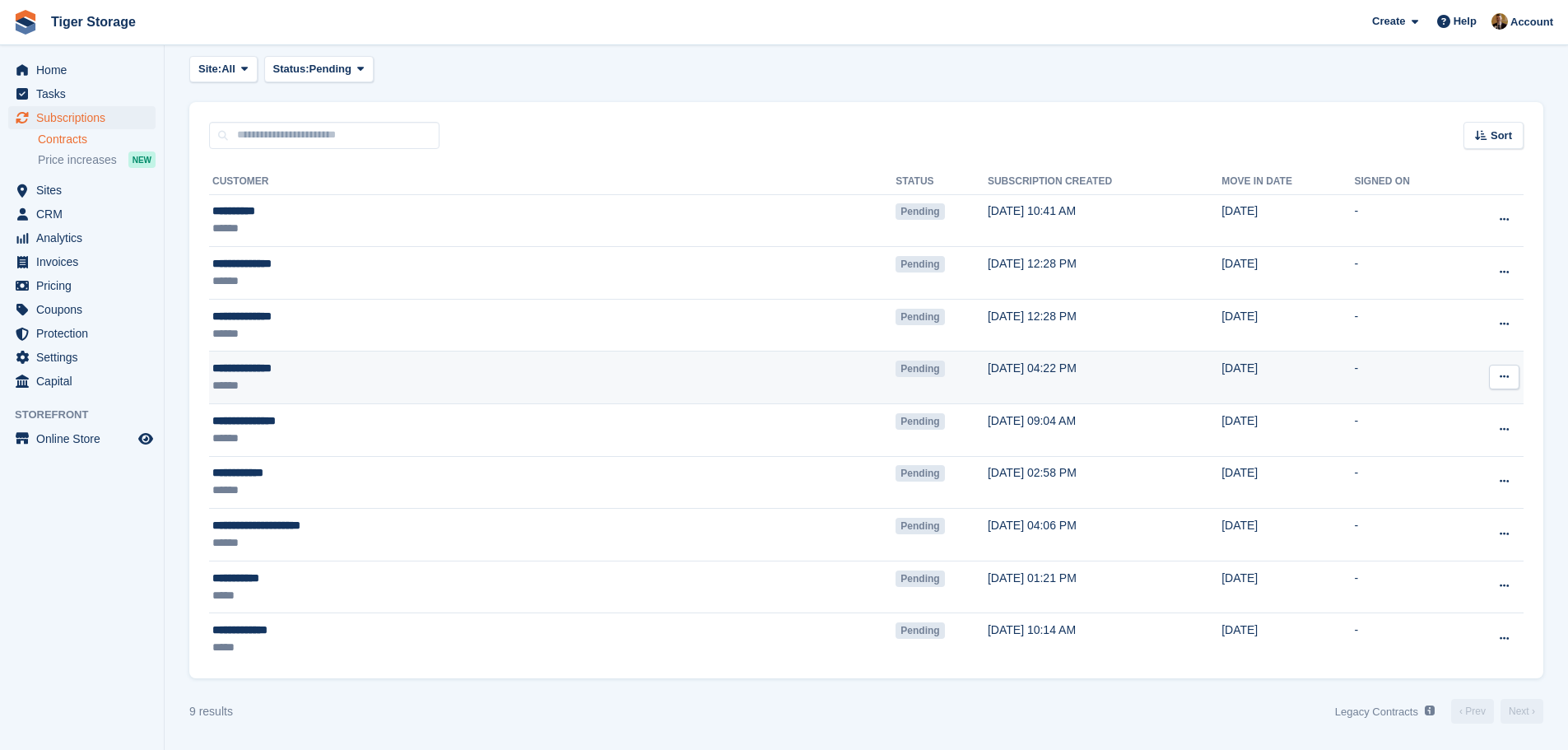
click at [988, 367] on td "[DATE] 04:22 PM" at bounding box center [1105, 377] width 234 height 53
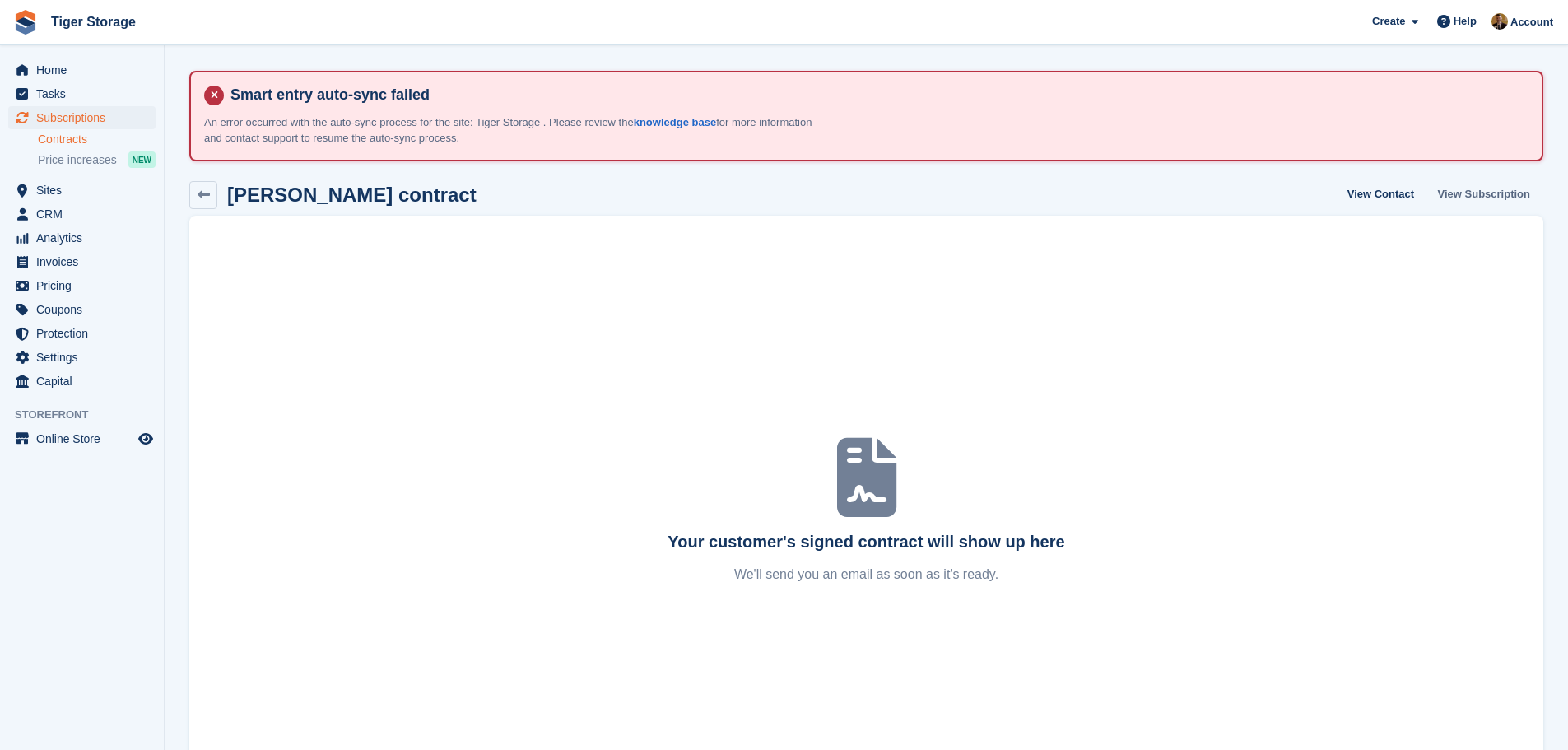
click at [1477, 191] on link "View Subscription" at bounding box center [1485, 194] width 106 height 27
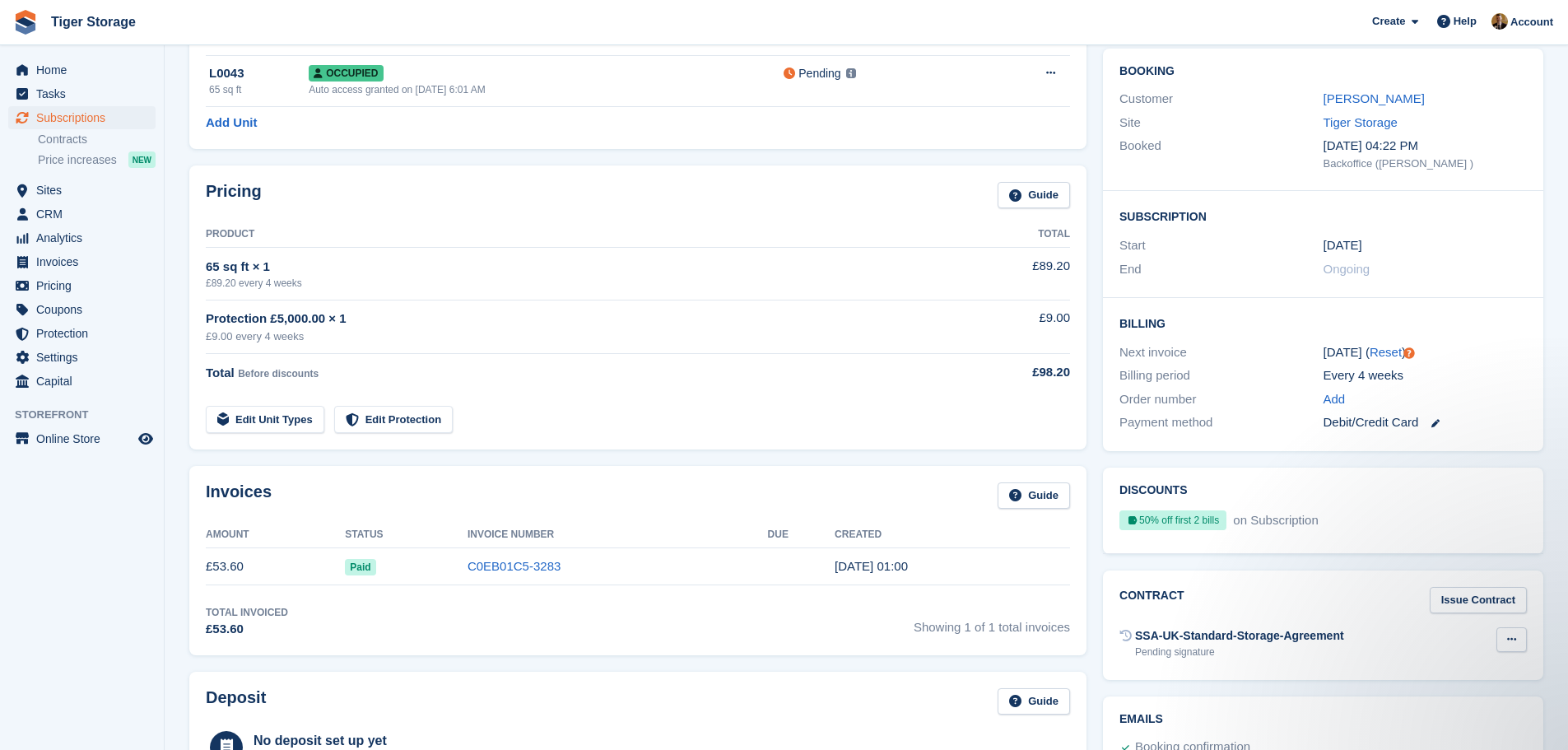
click at [1512, 634] on icon at bounding box center [1512, 639] width 9 height 11
click at [1410, 691] on p "Send contract" at bounding box center [1448, 693] width 143 height 22
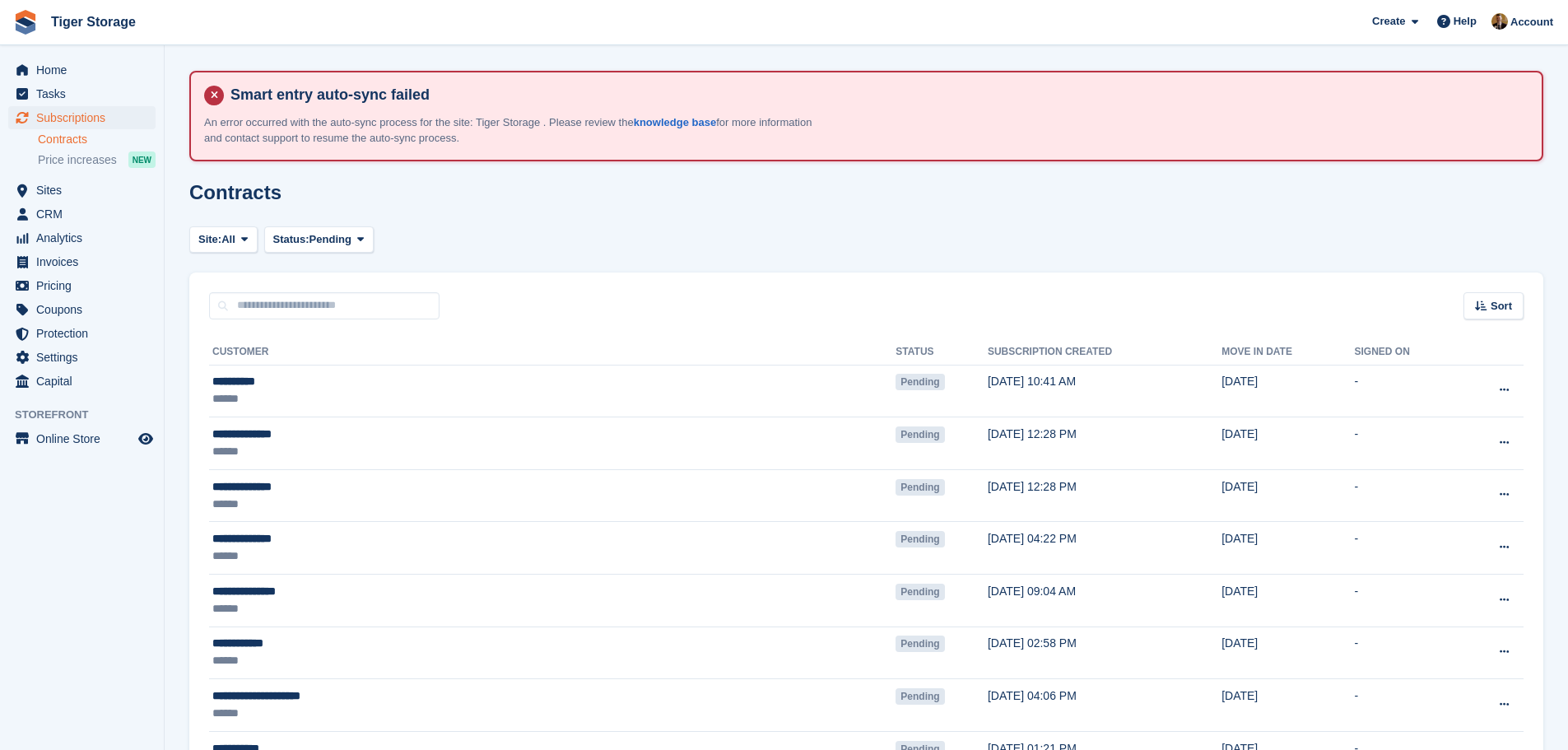
scroll to position [170, 0]
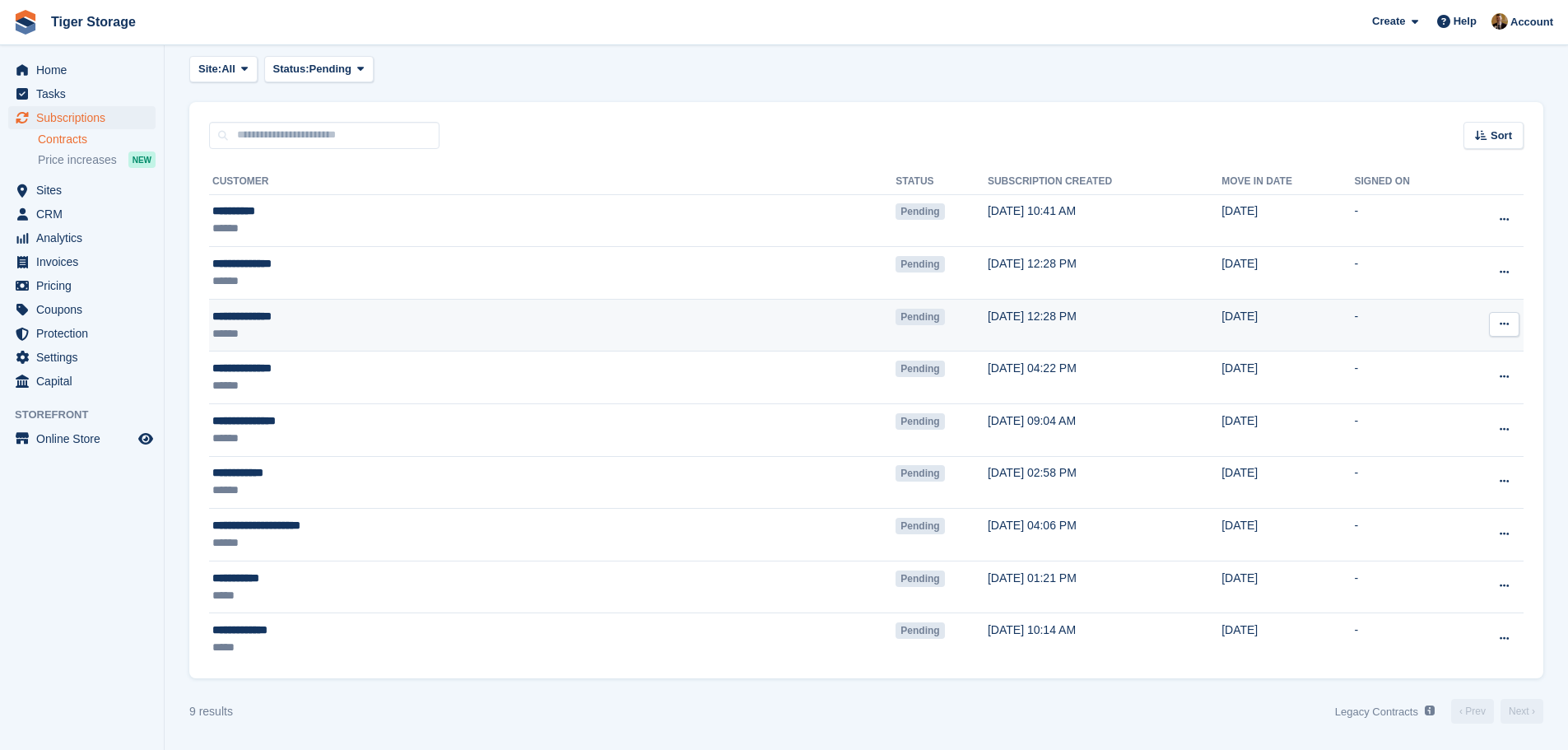
click at [988, 316] on td "[DATE] 12:28 PM" at bounding box center [1105, 324] width 234 height 53
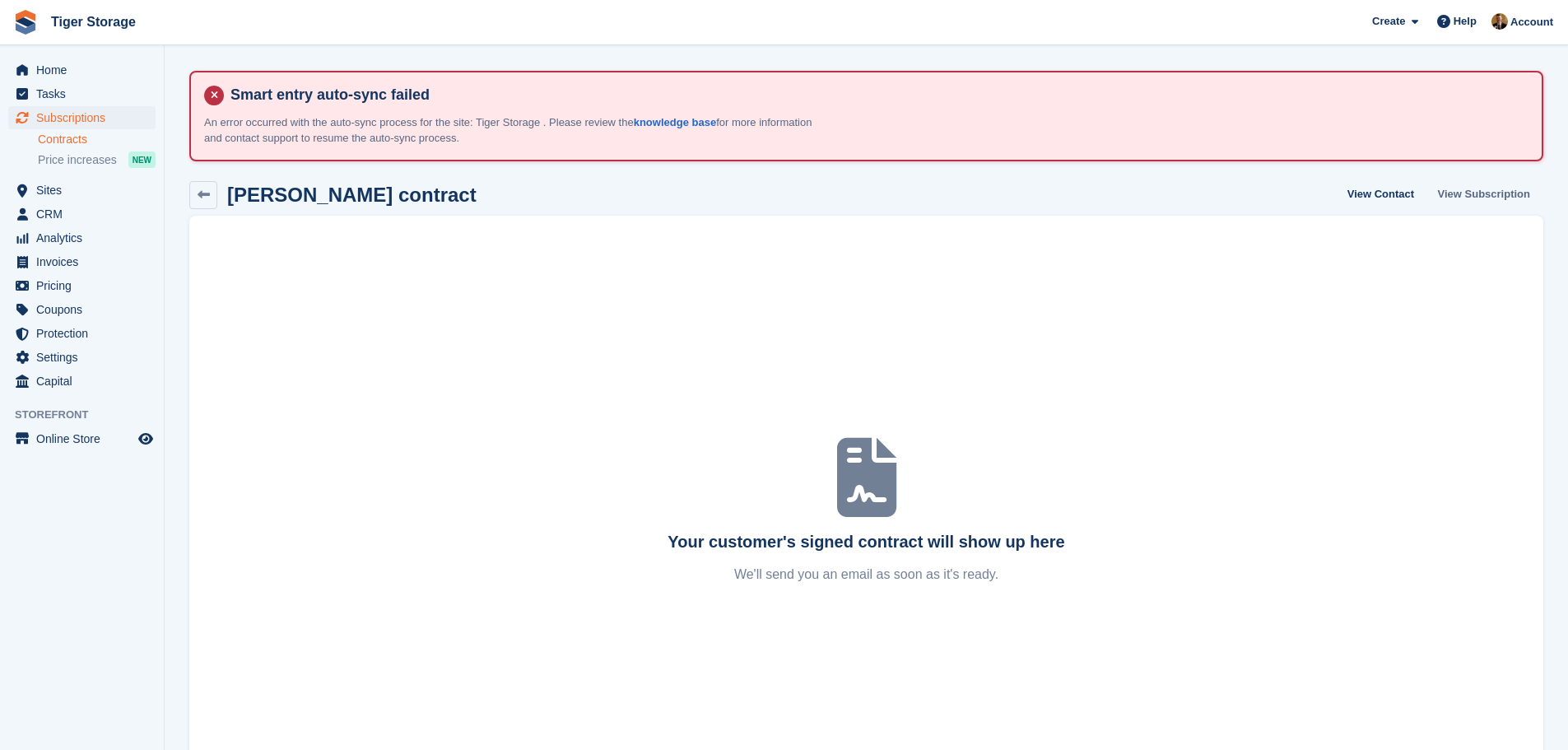
click at [1502, 203] on link "View Subscription" at bounding box center [1485, 194] width 106 height 27
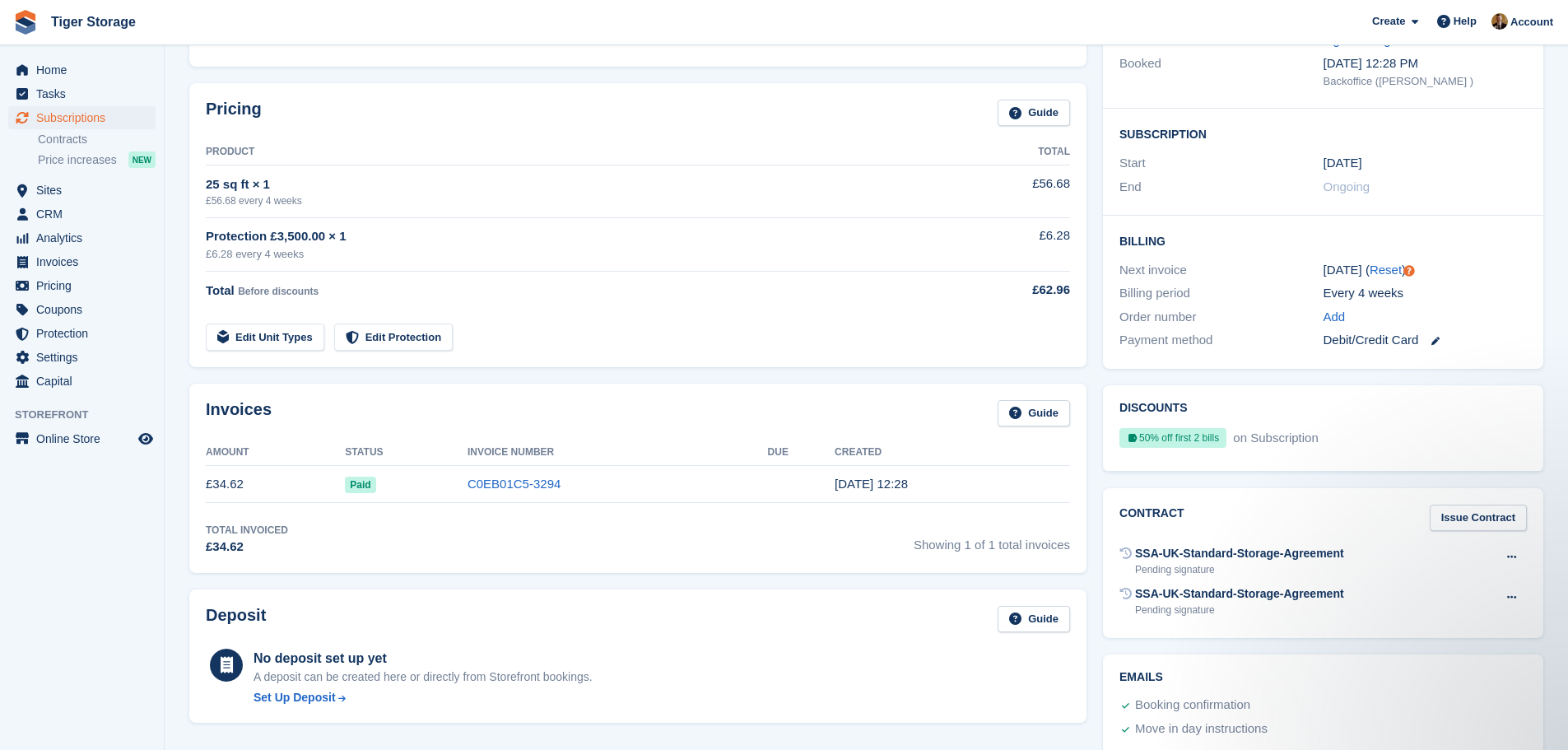
click at [1527, 597] on div "Contract Issue Contract SSA-UK-Standard-Storage-Agreement Pending signature Voi…" at bounding box center [1322, 564] width 440 height 151
click at [1500, 597] on button at bounding box center [1512, 598] width 30 height 25
click at [1441, 630] on p "Void contract" at bounding box center [1448, 630] width 143 height 22
click at [1508, 550] on button at bounding box center [1512, 557] width 30 height 25
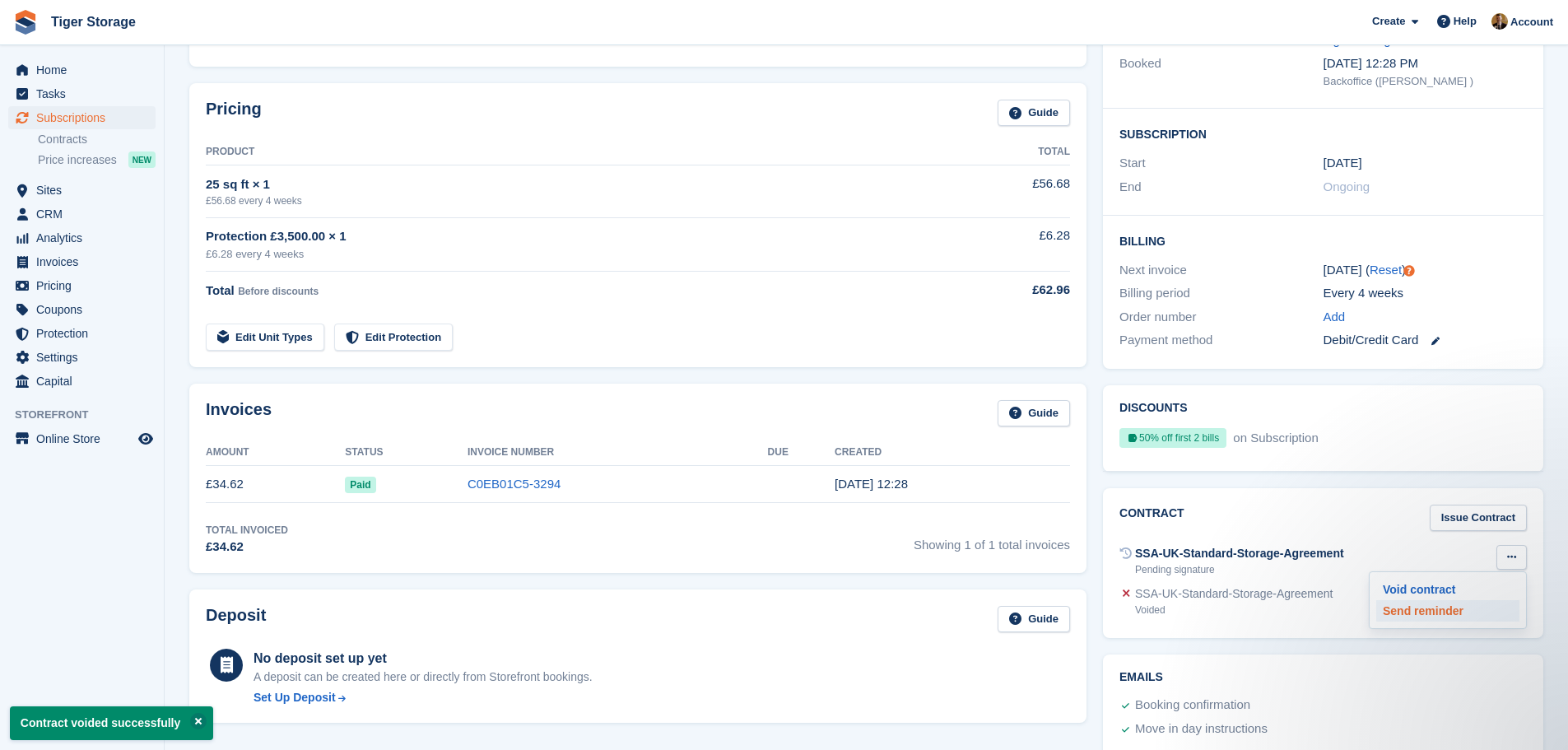
click at [1435, 610] on p "Send reminder" at bounding box center [1448, 610] width 143 height 22
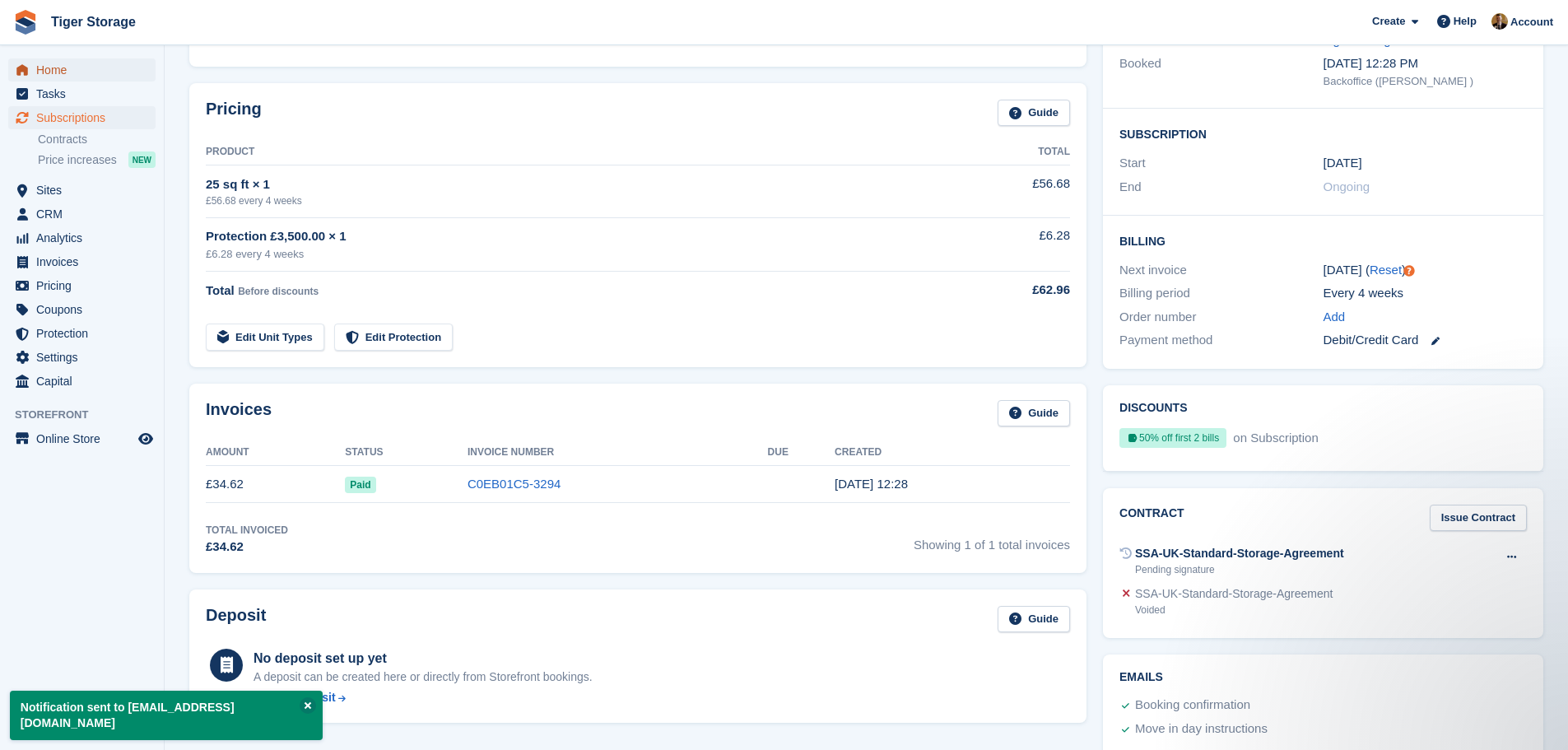
click at [48, 71] on span "Home" at bounding box center [85, 70] width 99 height 23
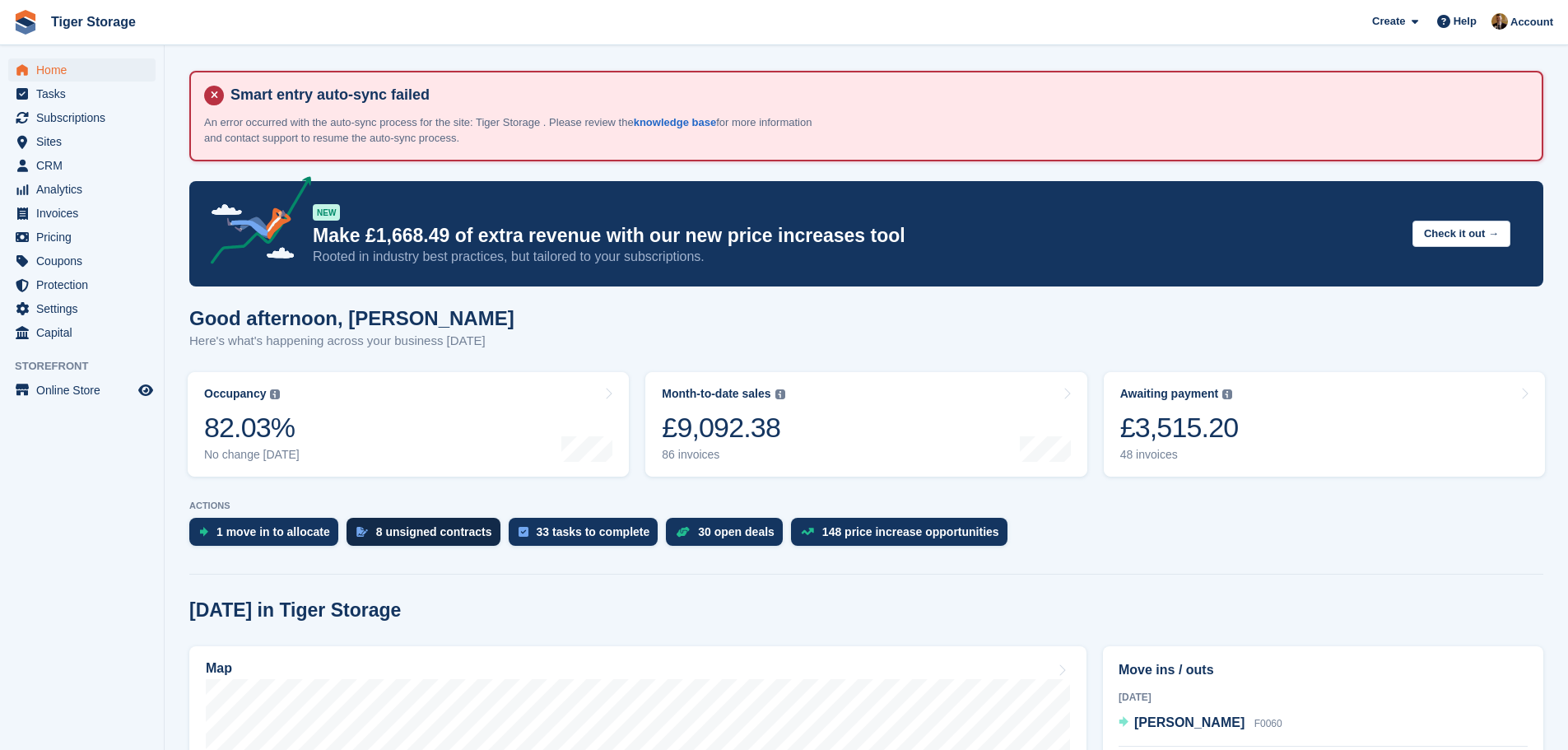
click at [453, 530] on div "8 unsigned contracts" at bounding box center [434, 531] width 116 height 13
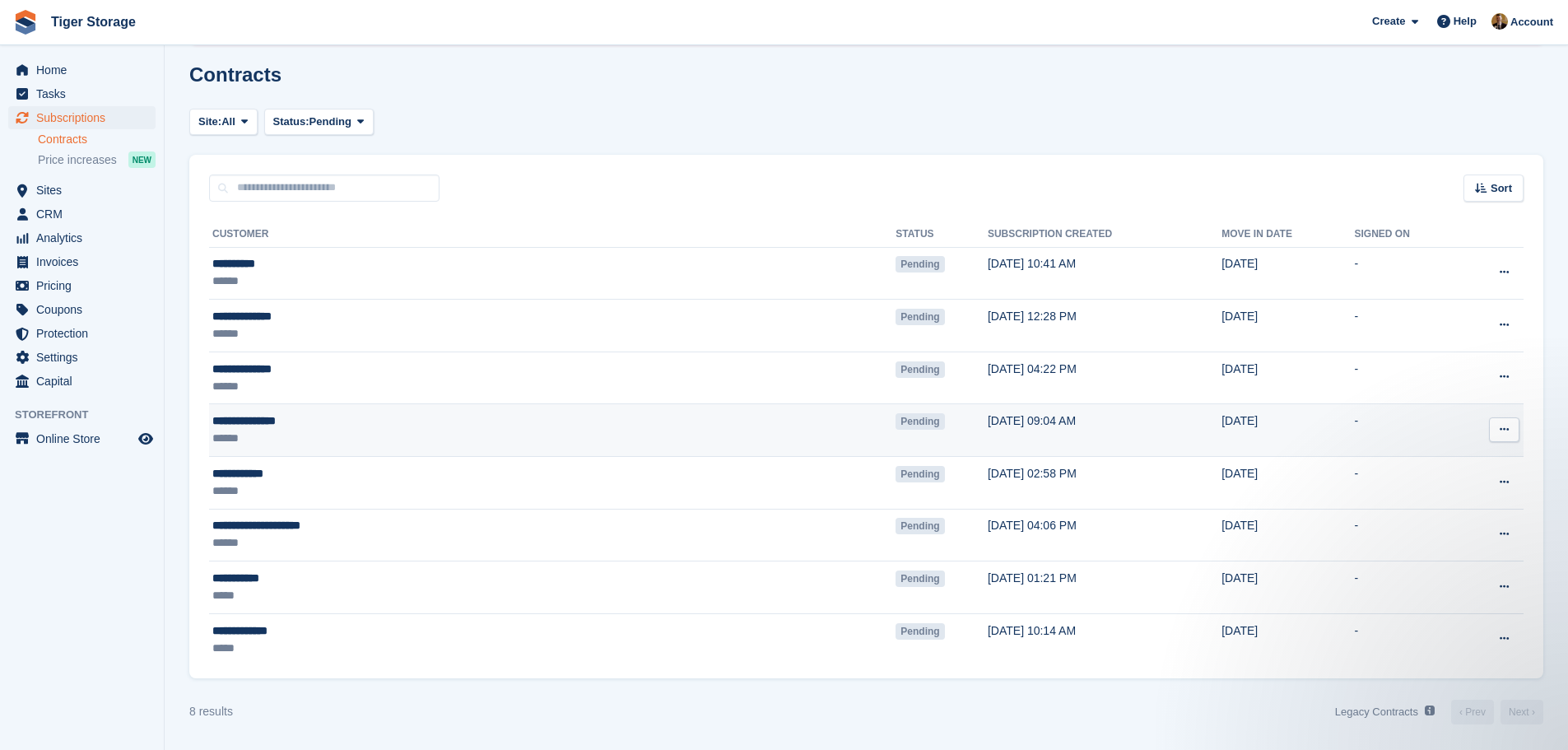
click at [988, 419] on td "[DATE] 09:04 AM" at bounding box center [1105, 430] width 234 height 53
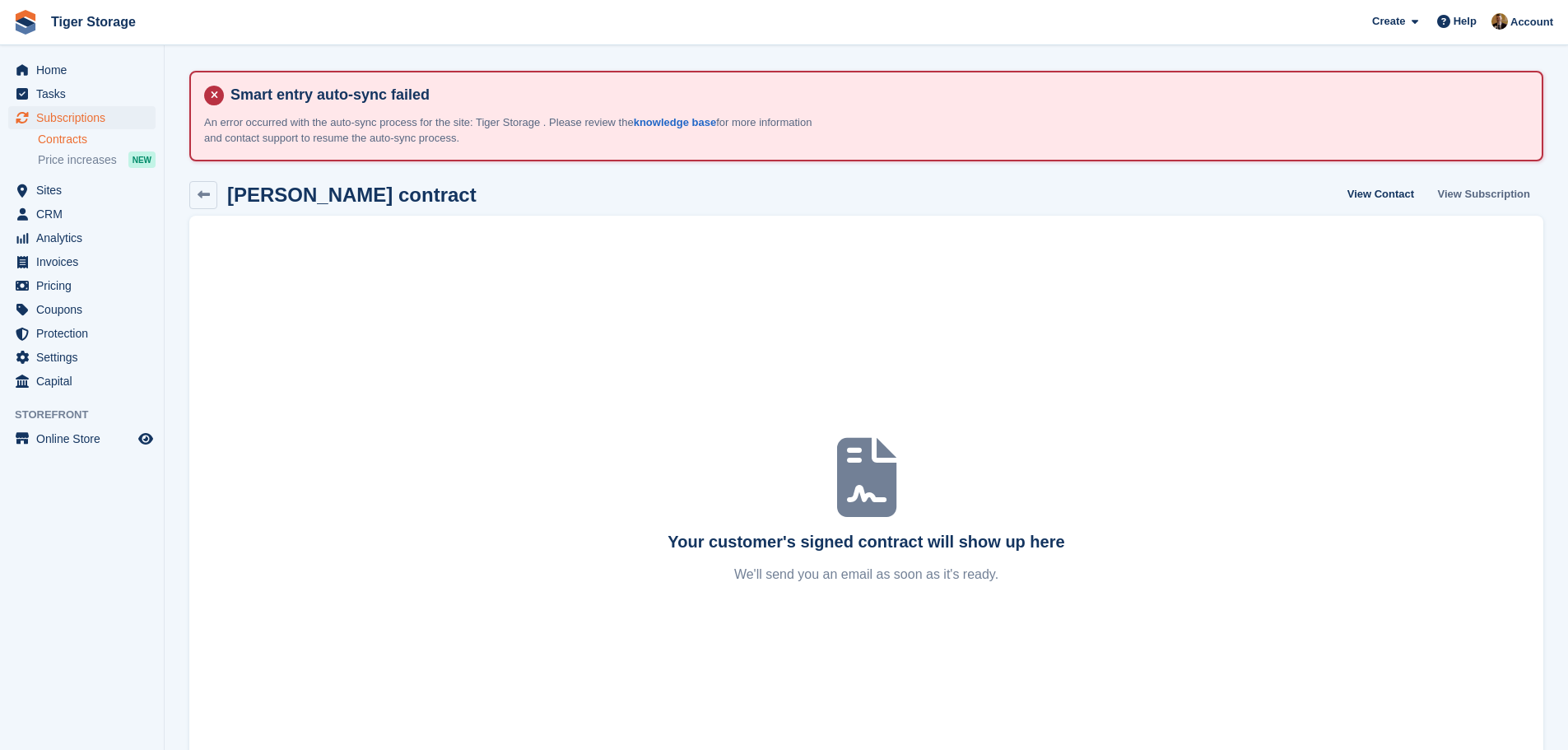
click at [1458, 196] on link "View Subscription" at bounding box center [1485, 194] width 106 height 27
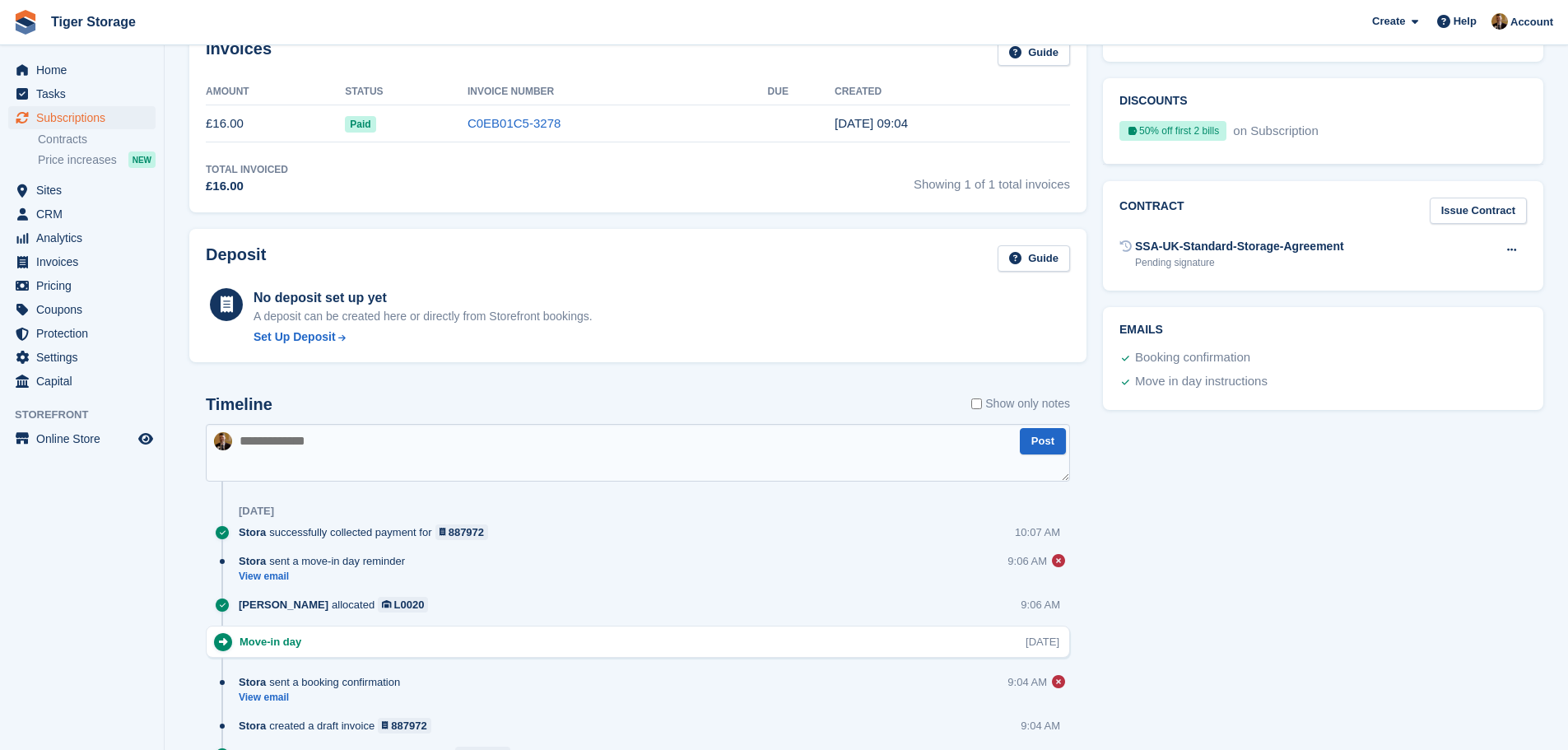
scroll to position [659, 0]
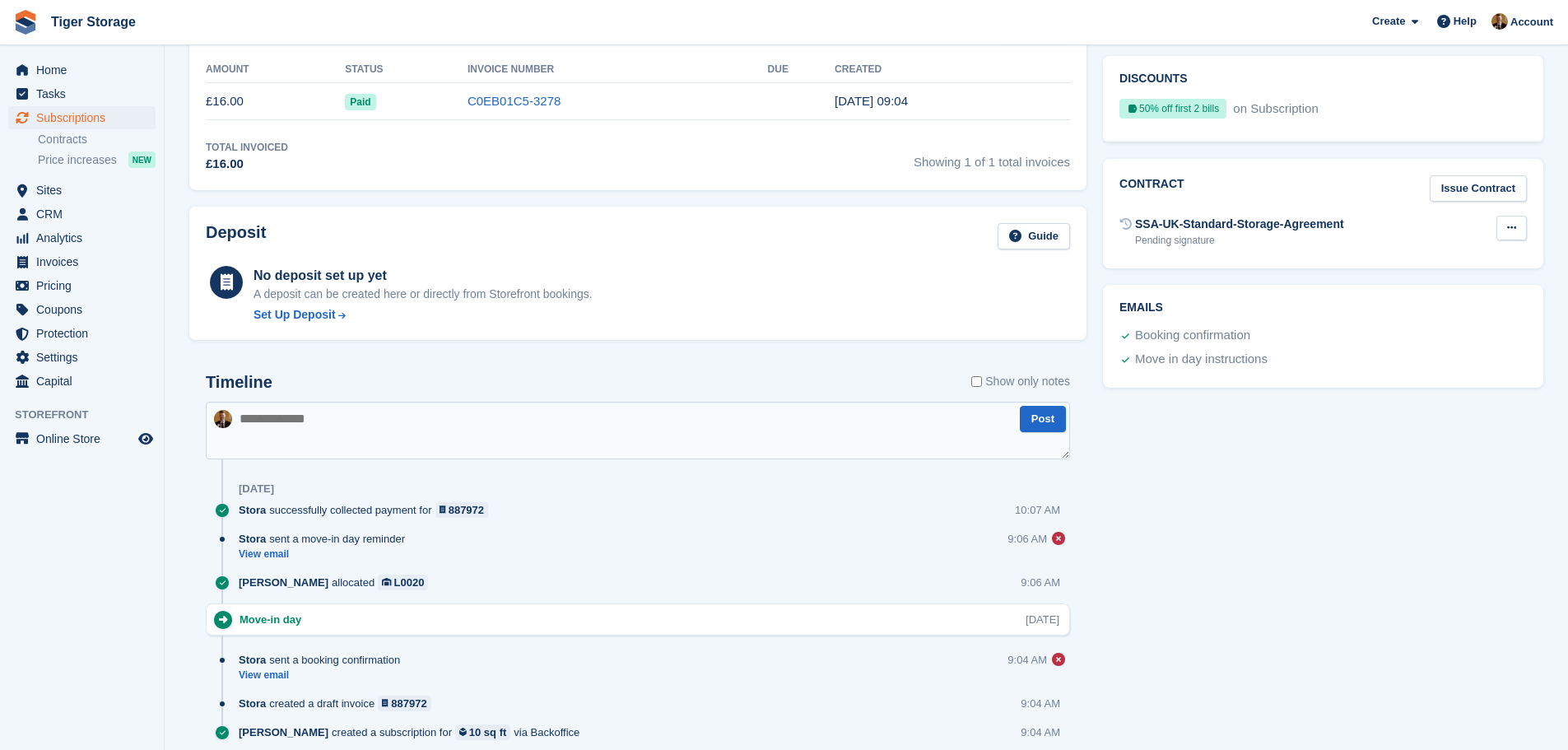
click at [1510, 235] on button at bounding box center [1512, 228] width 30 height 25
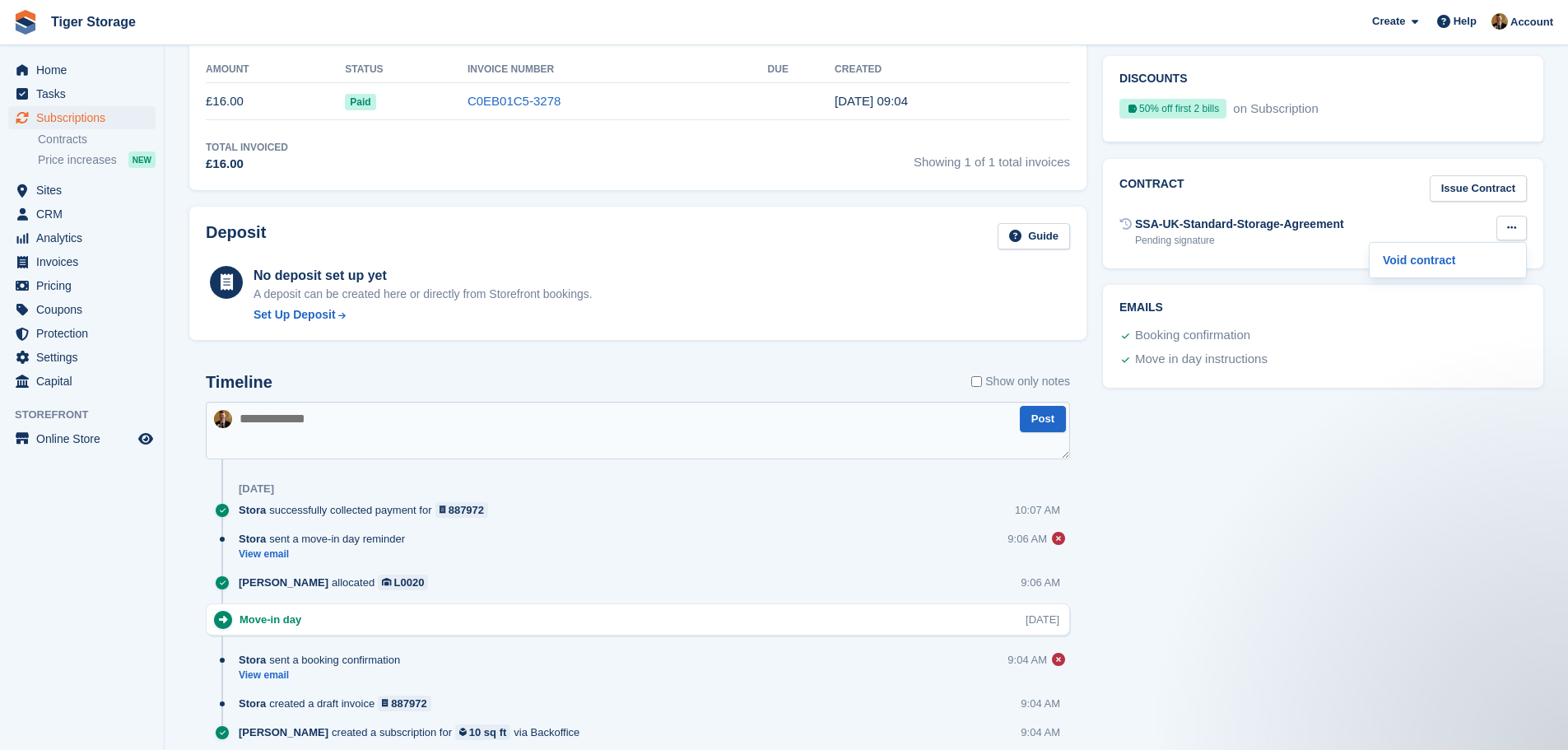
scroll to position [0, 0]
click at [1510, 235] on button at bounding box center [1512, 228] width 30 height 25
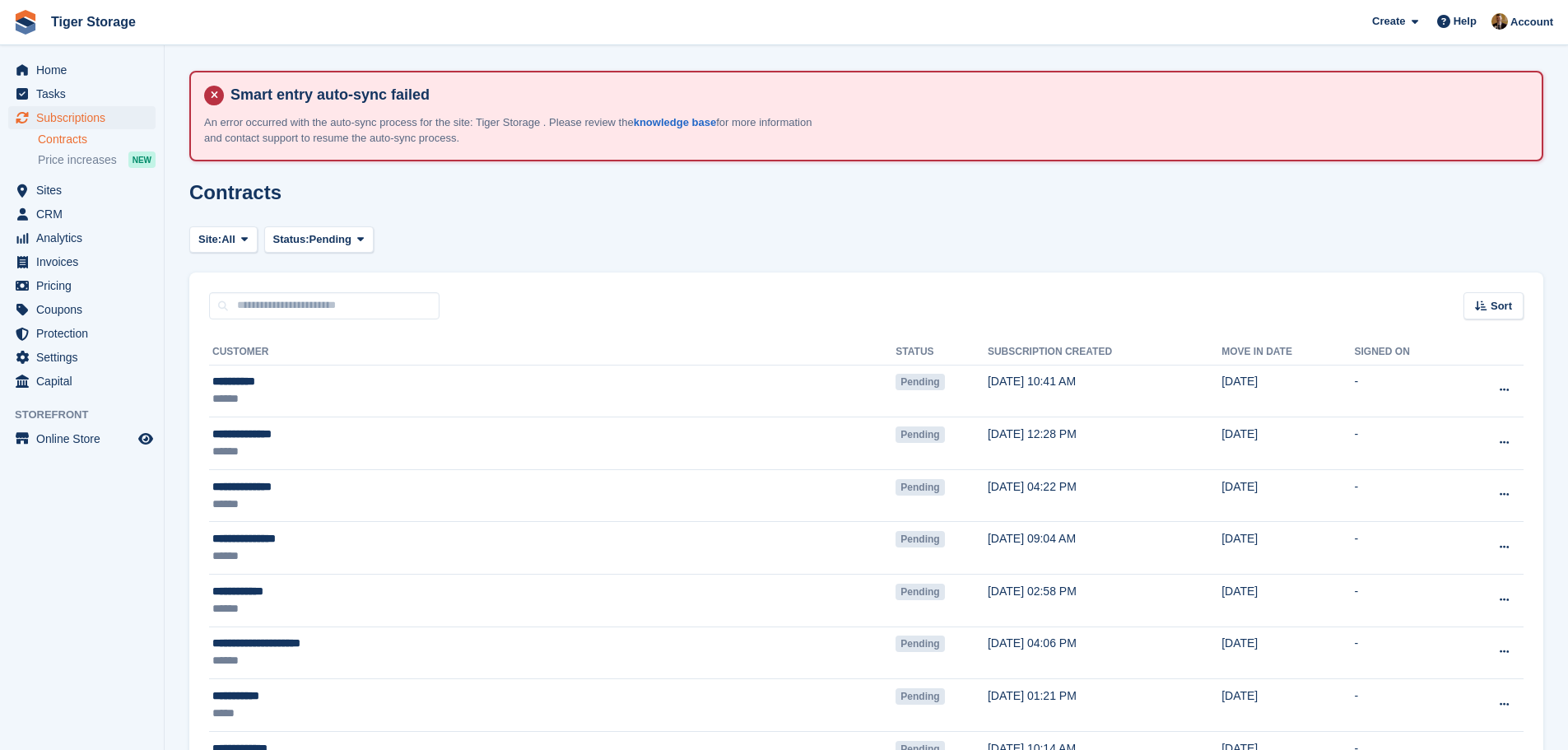
scroll to position [117, 0]
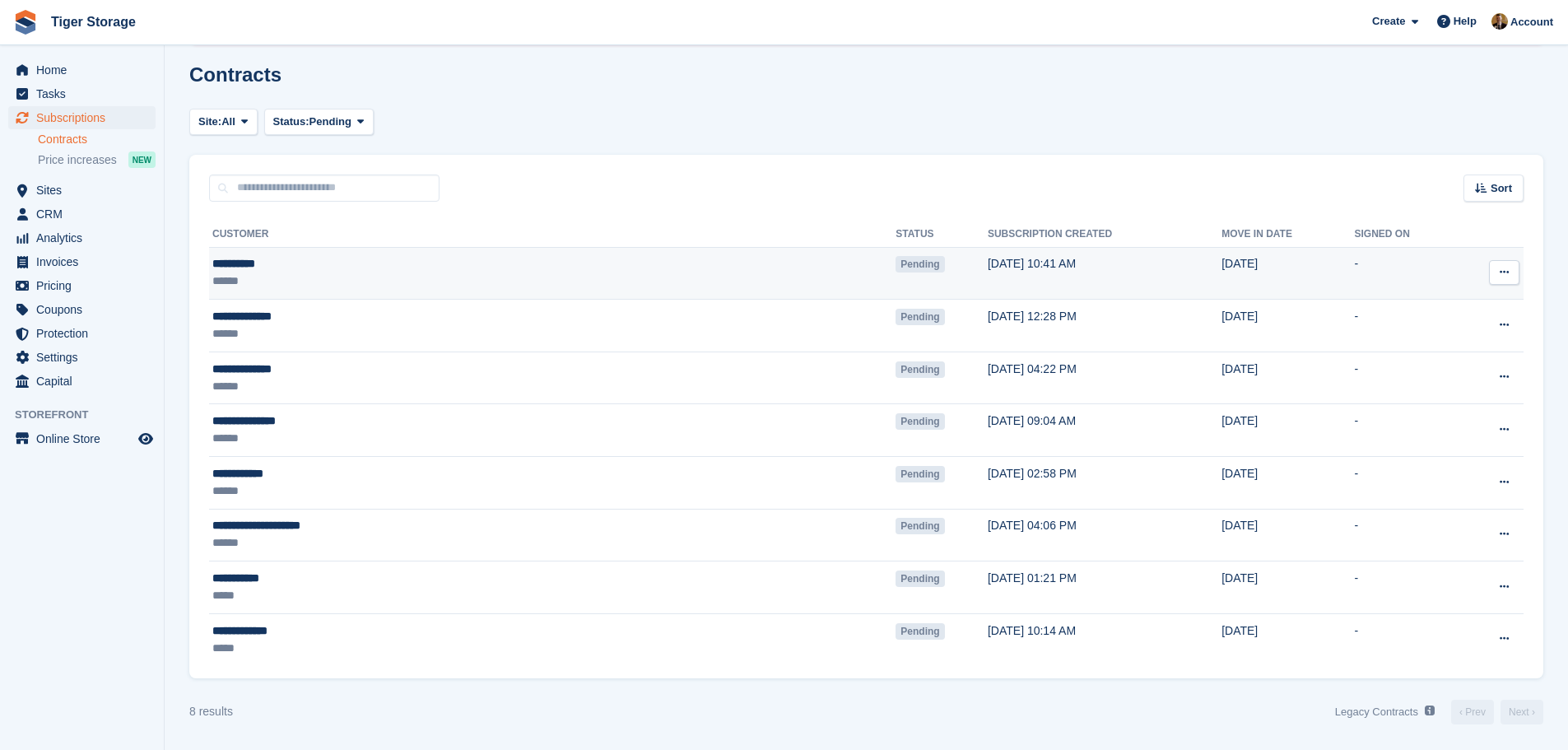
click at [1355, 272] on td "-" at bounding box center [1407, 272] width 105 height 53
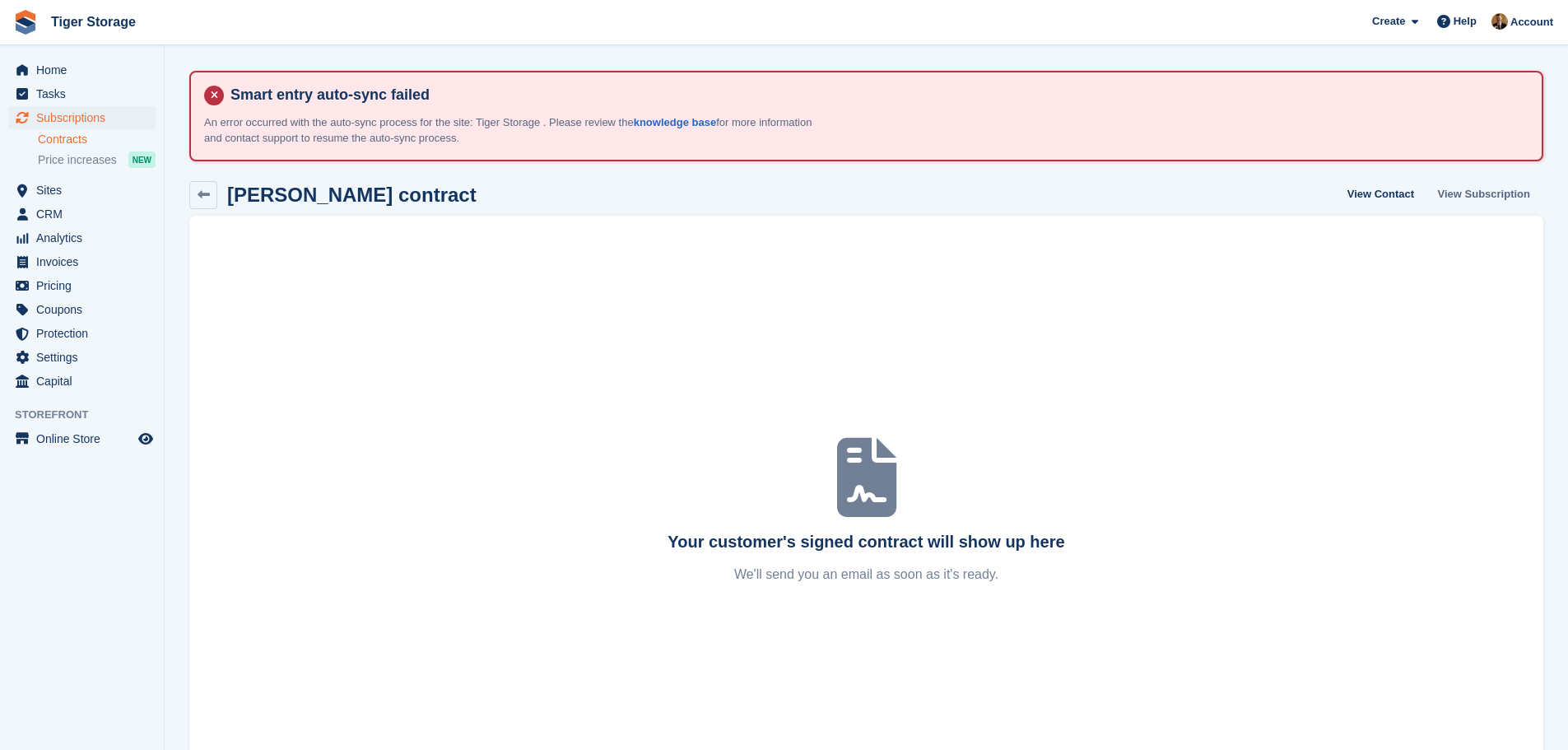
click at [1480, 194] on link "View Subscription" at bounding box center [1485, 194] width 106 height 27
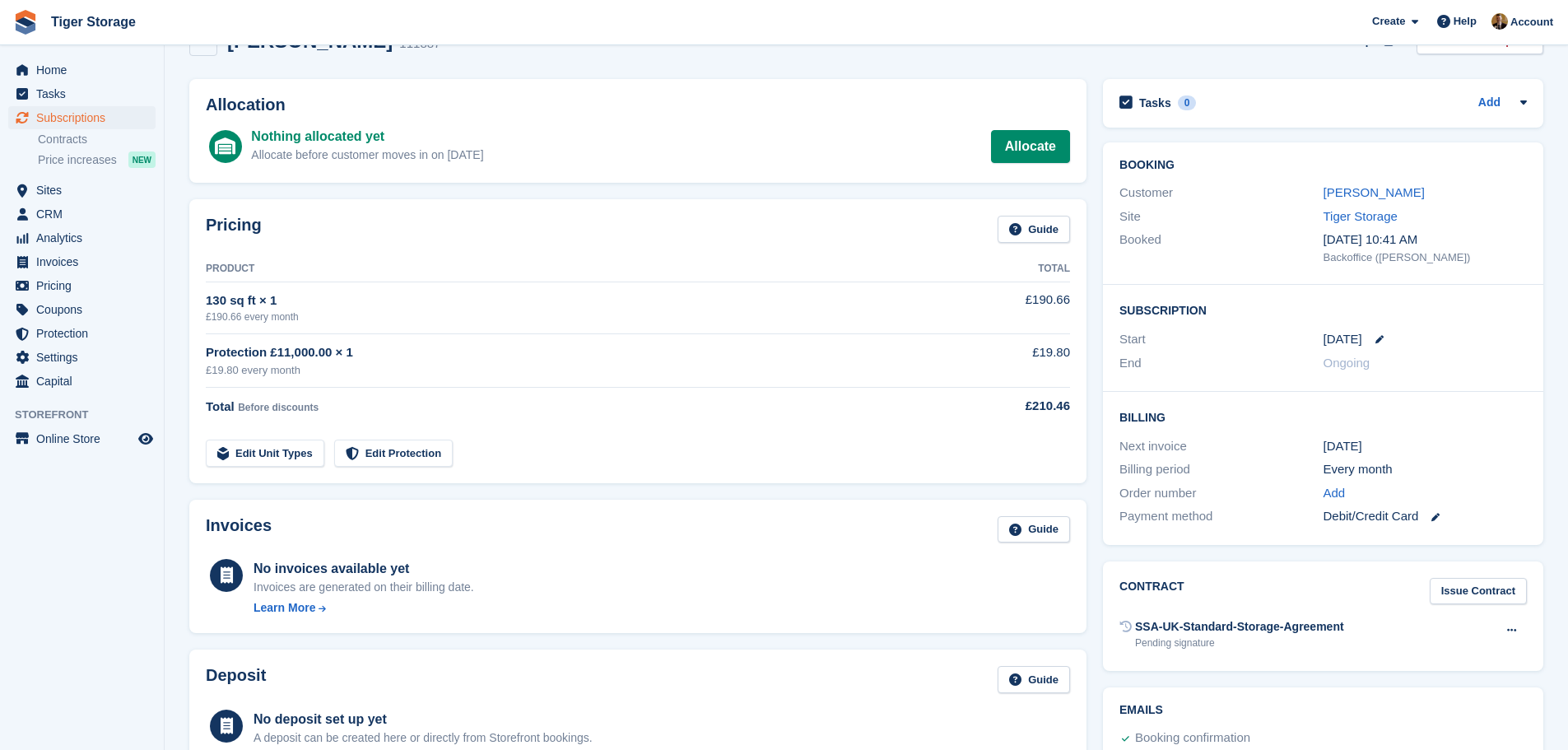
scroll to position [411, 0]
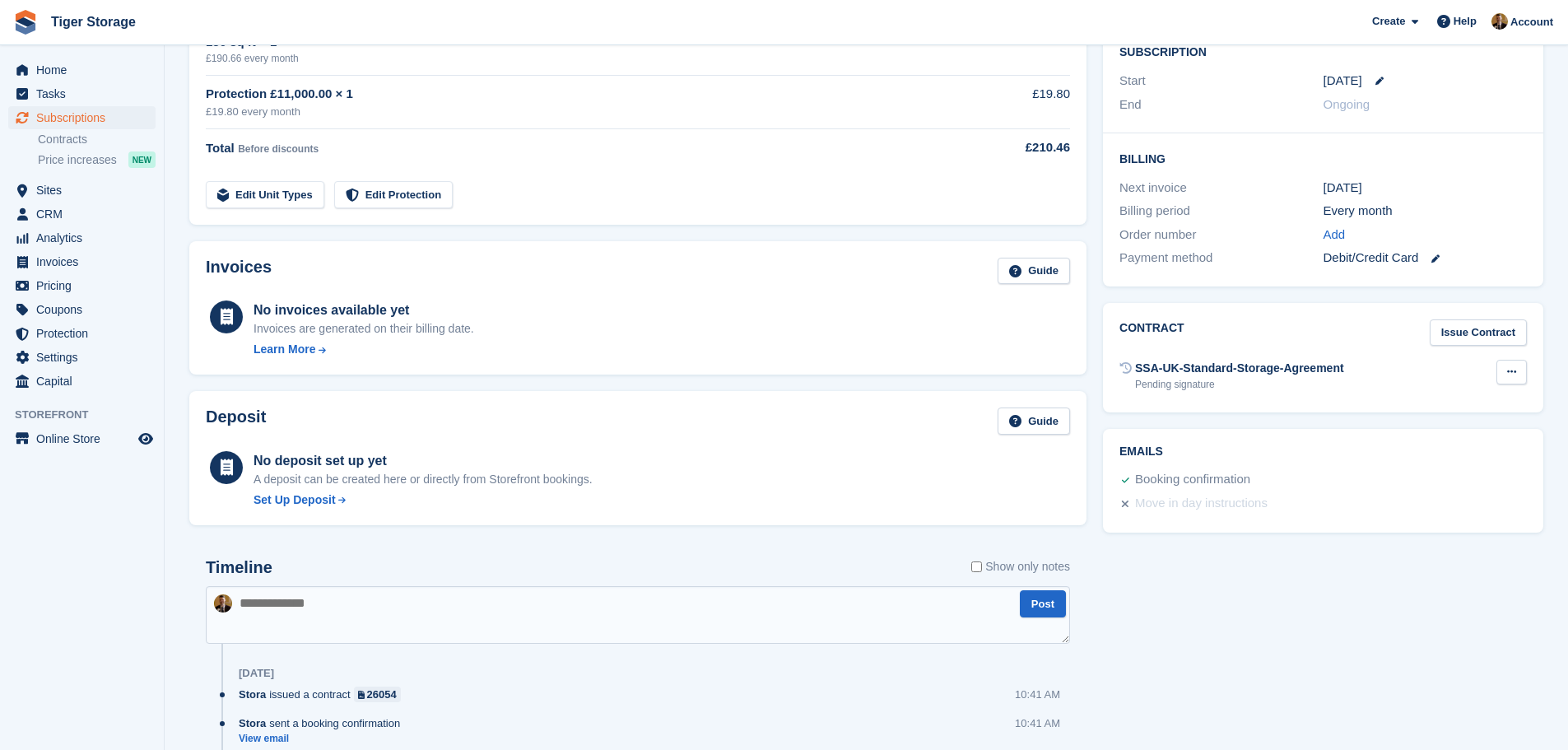
click at [1516, 377] on button at bounding box center [1512, 372] width 30 height 25
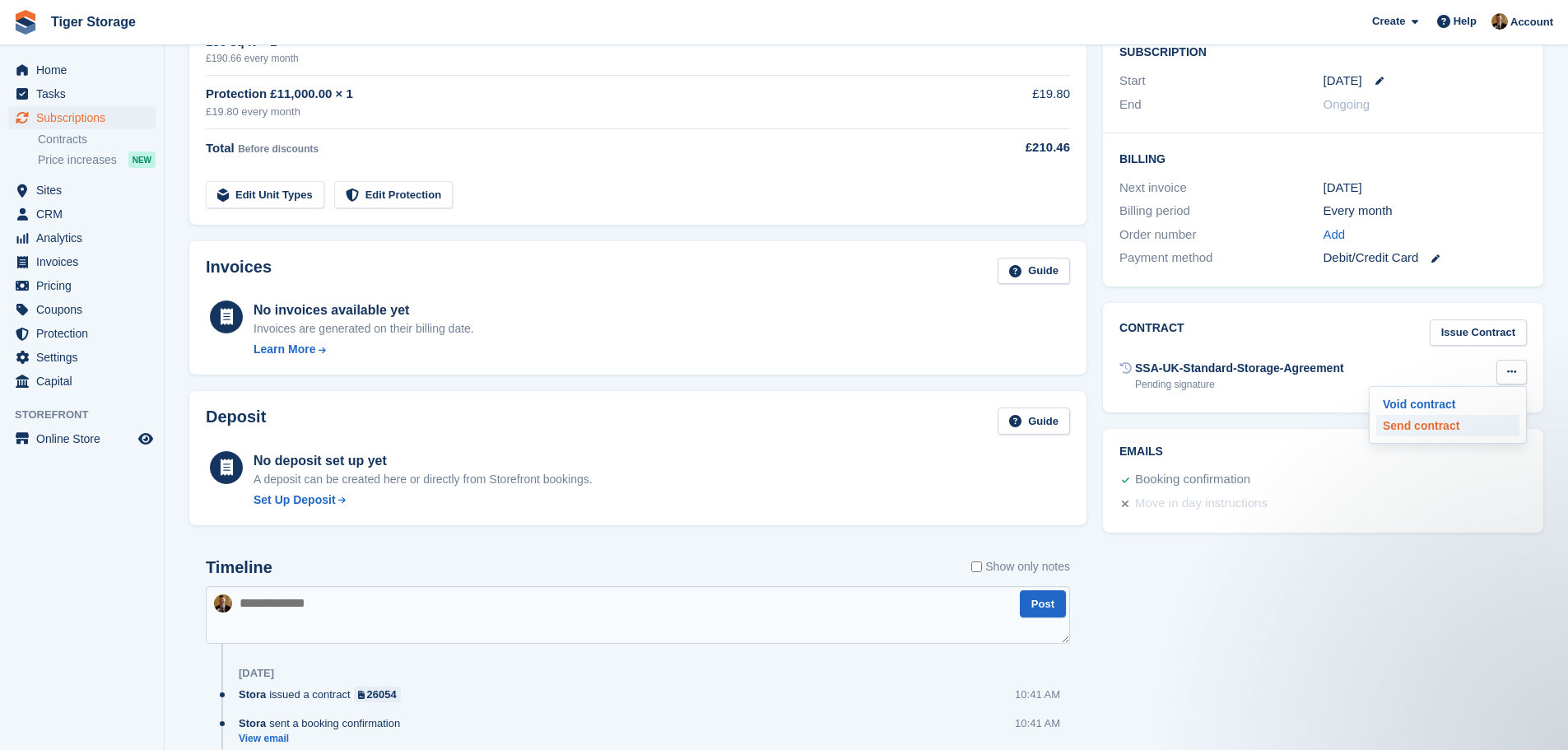
scroll to position [0, 0]
click at [1425, 427] on p "Send contract" at bounding box center [1448, 426] width 143 height 22
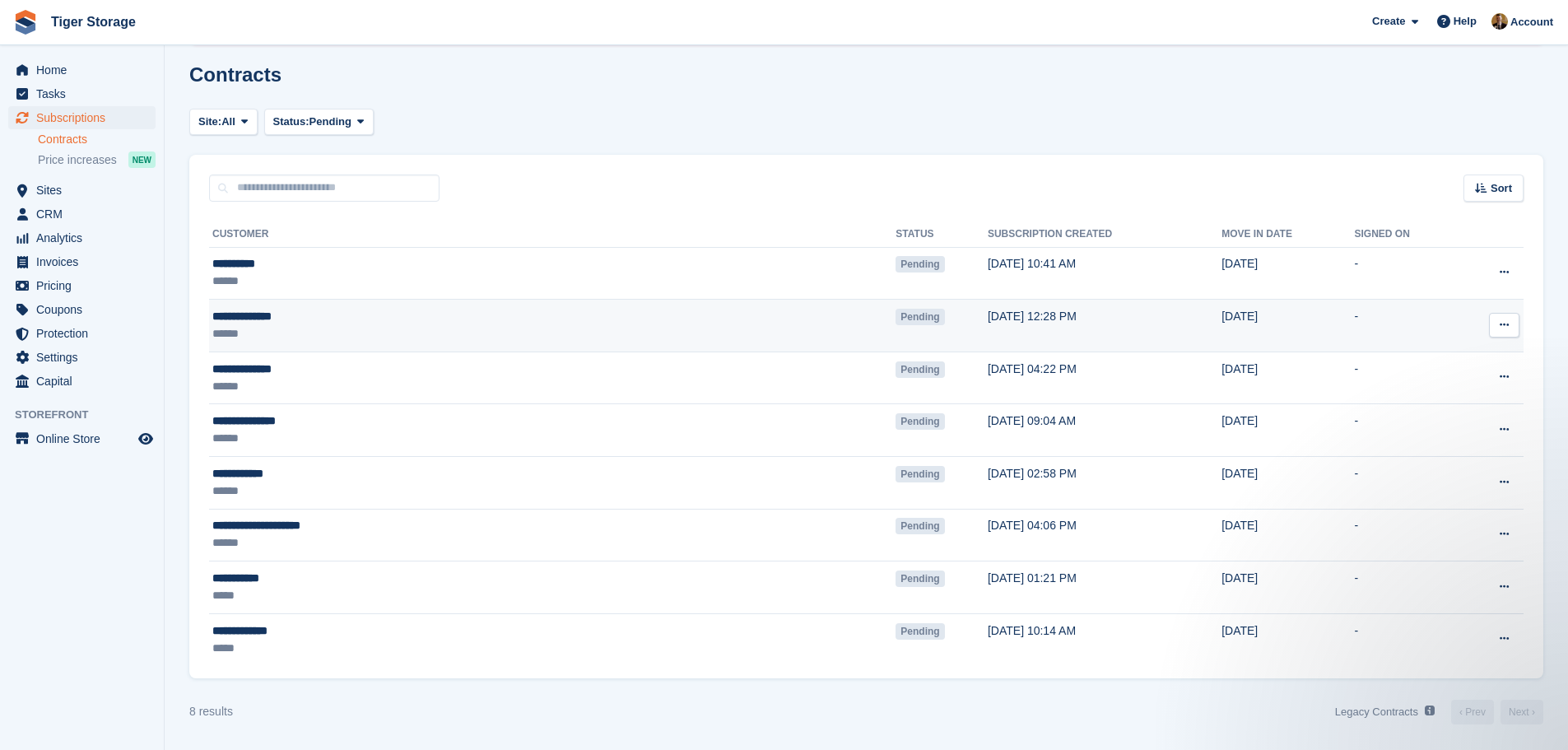
click at [896, 306] on td "Pending" at bounding box center [941, 325] width 92 height 53
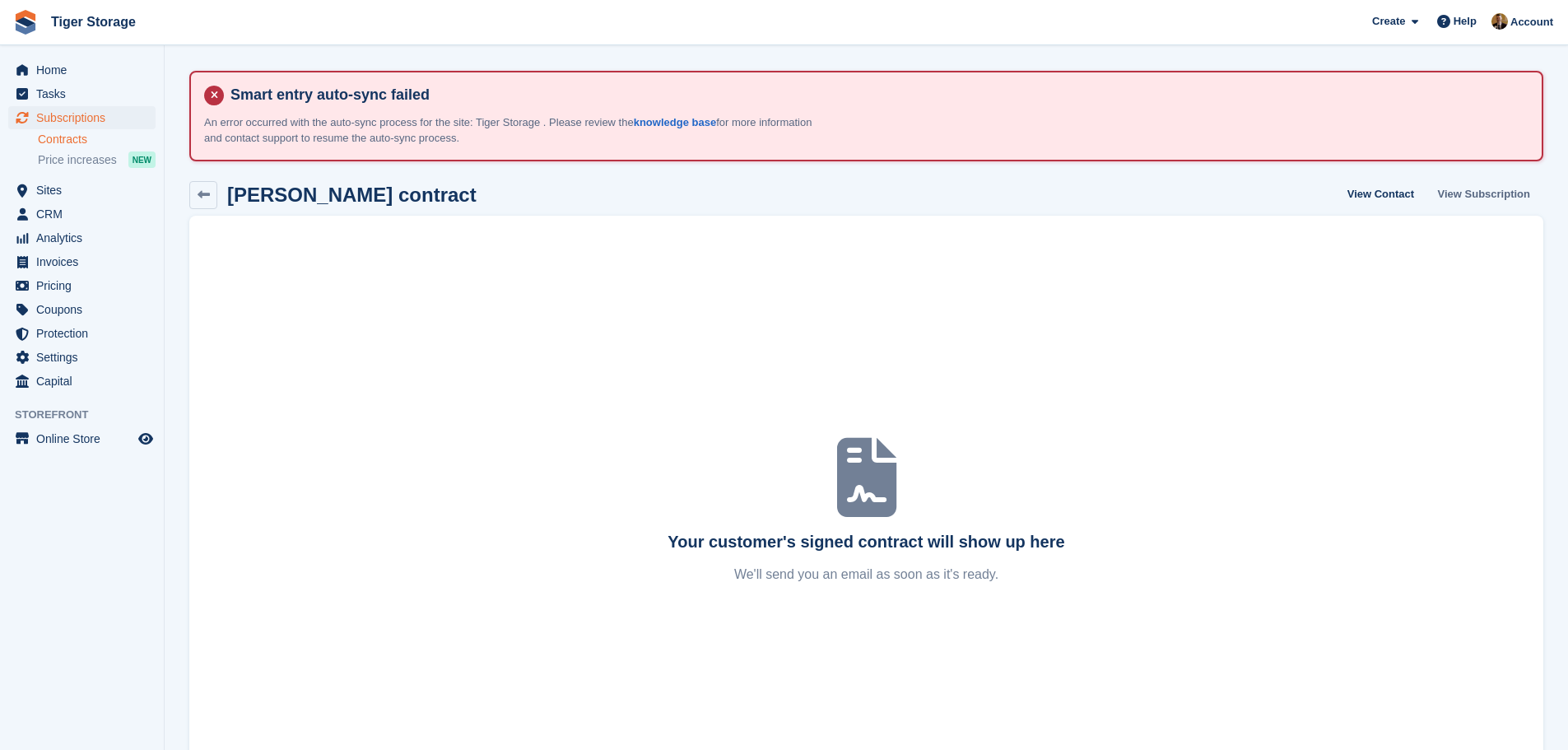
click at [1505, 194] on link "View Subscription" at bounding box center [1485, 194] width 106 height 27
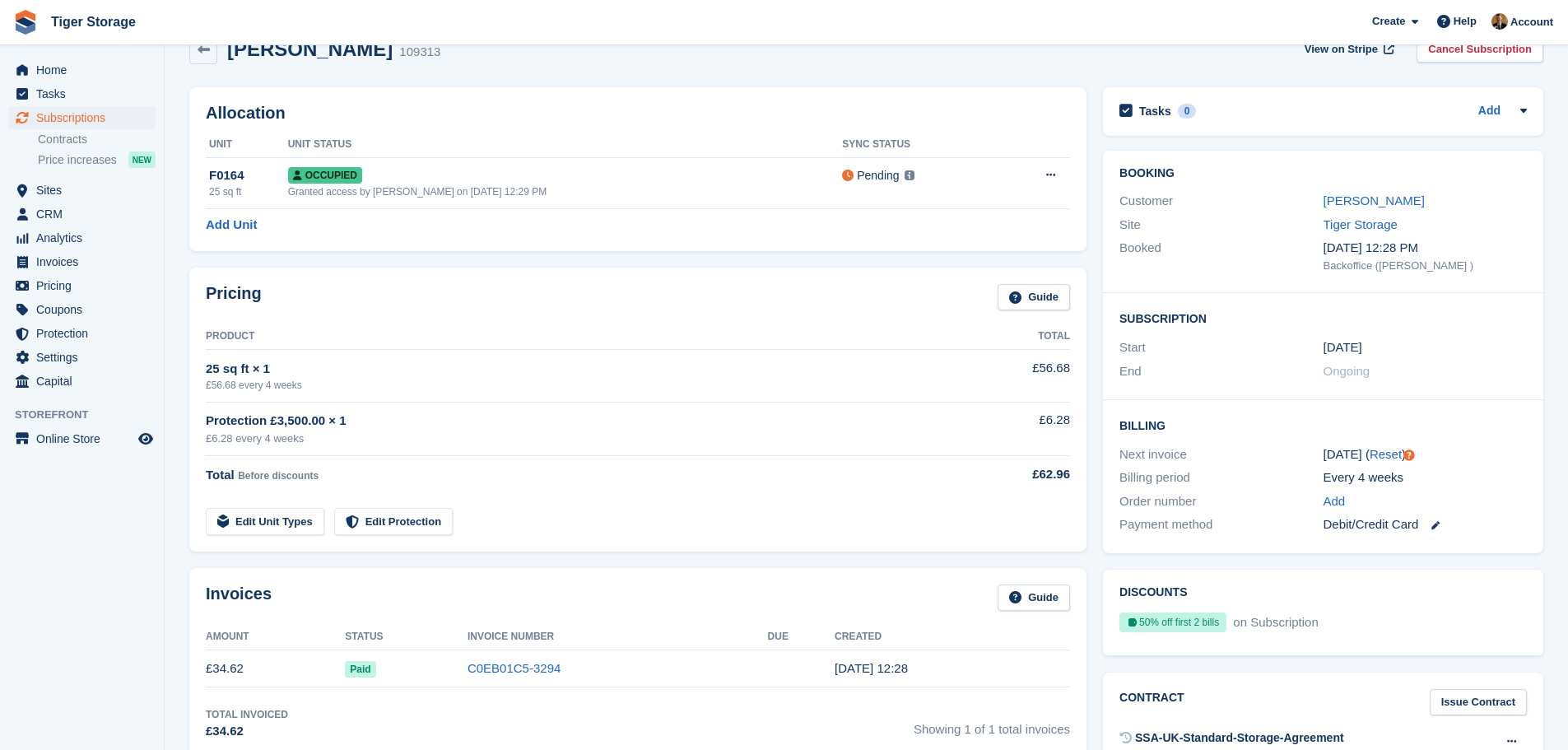
scroll to position [411, 0]
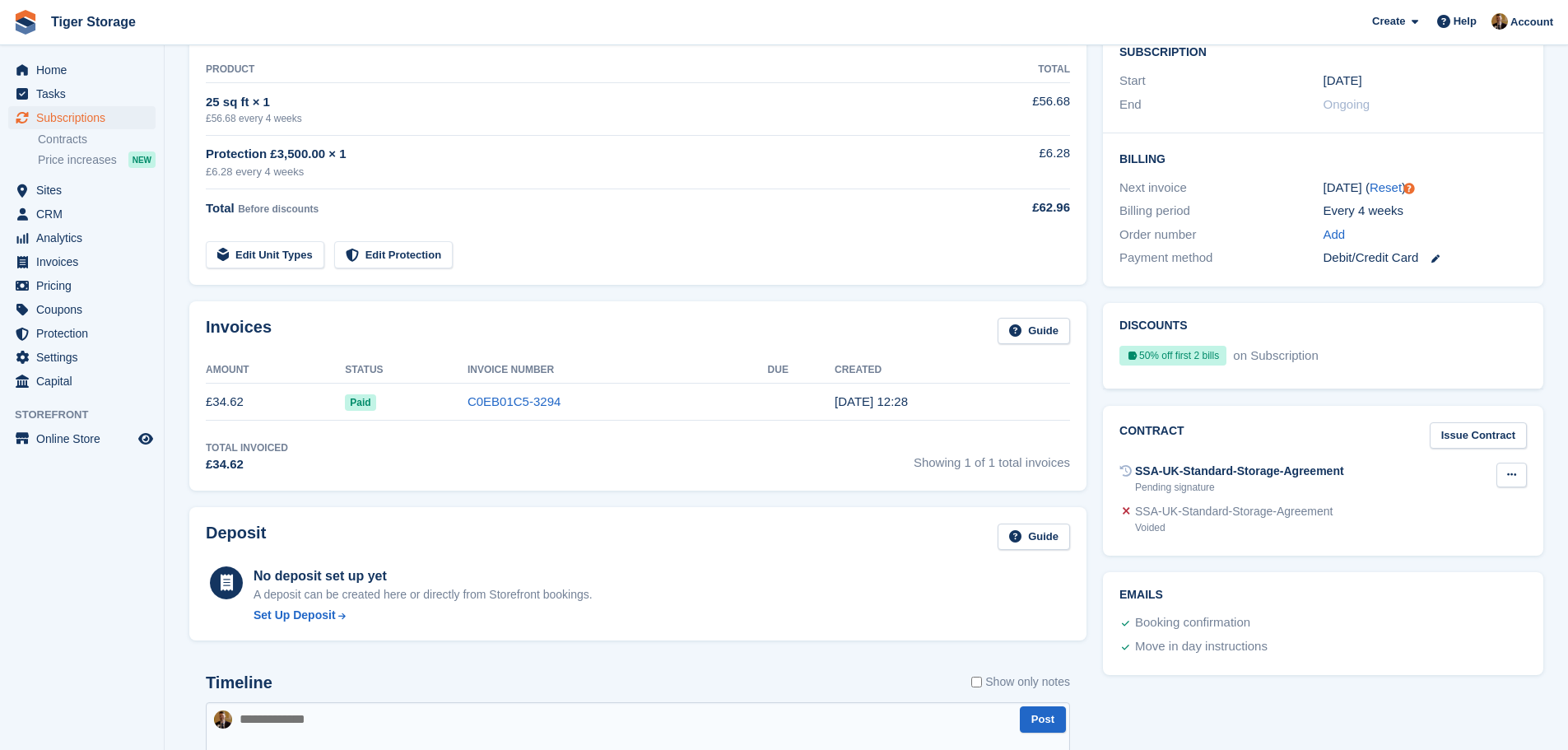
click at [1511, 470] on icon at bounding box center [1512, 474] width 9 height 11
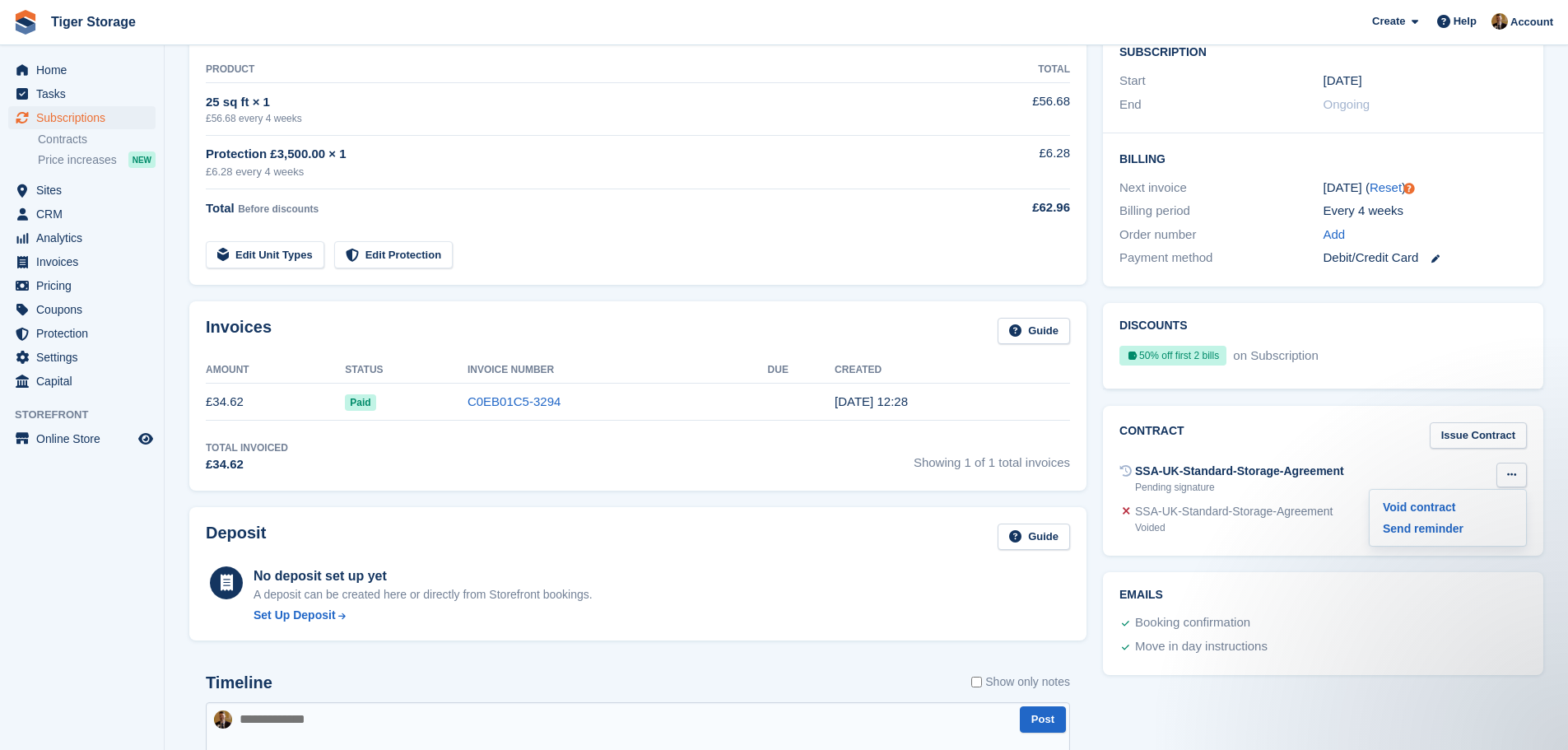
scroll to position [0, 0]
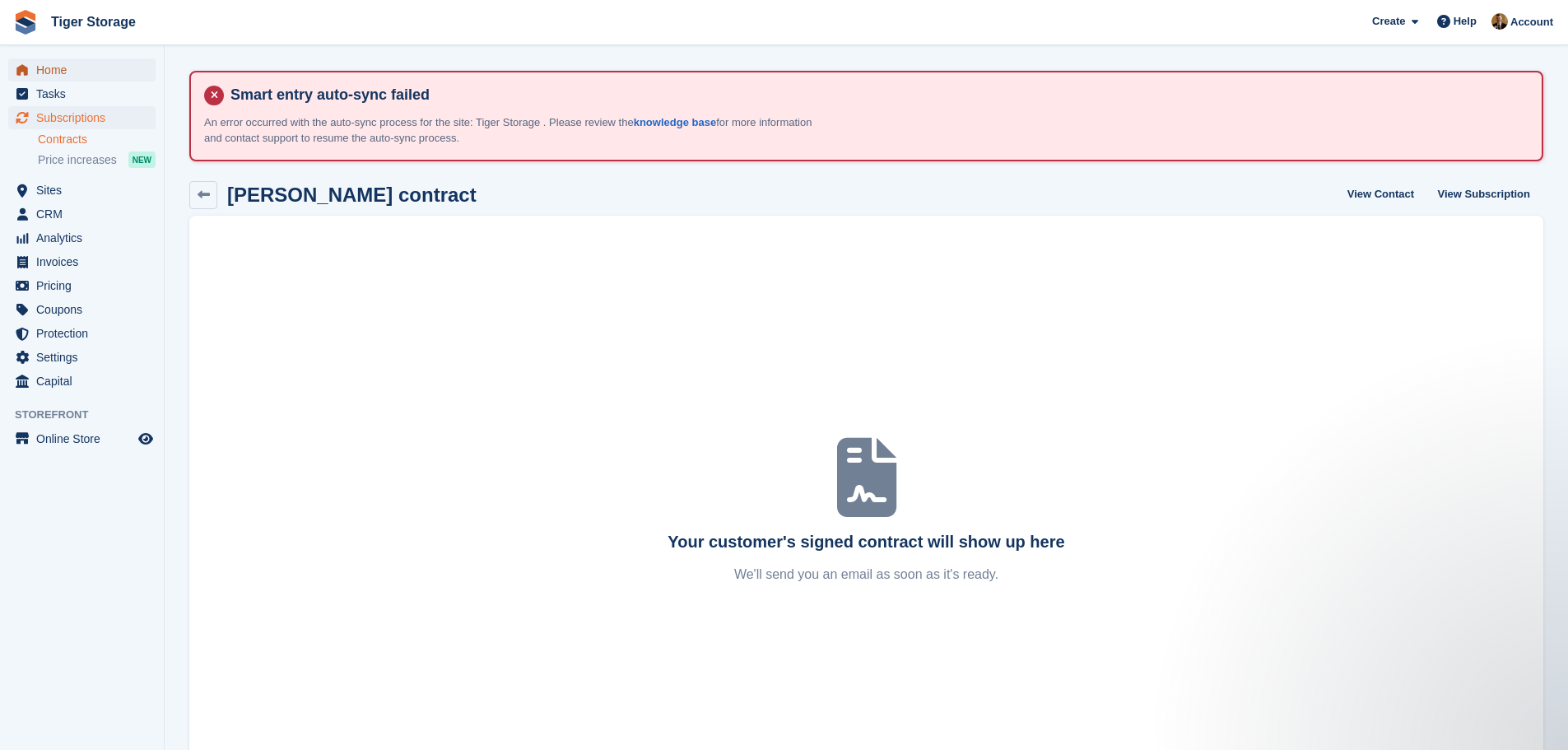
click at [94, 72] on span "Home" at bounding box center [85, 70] width 99 height 23
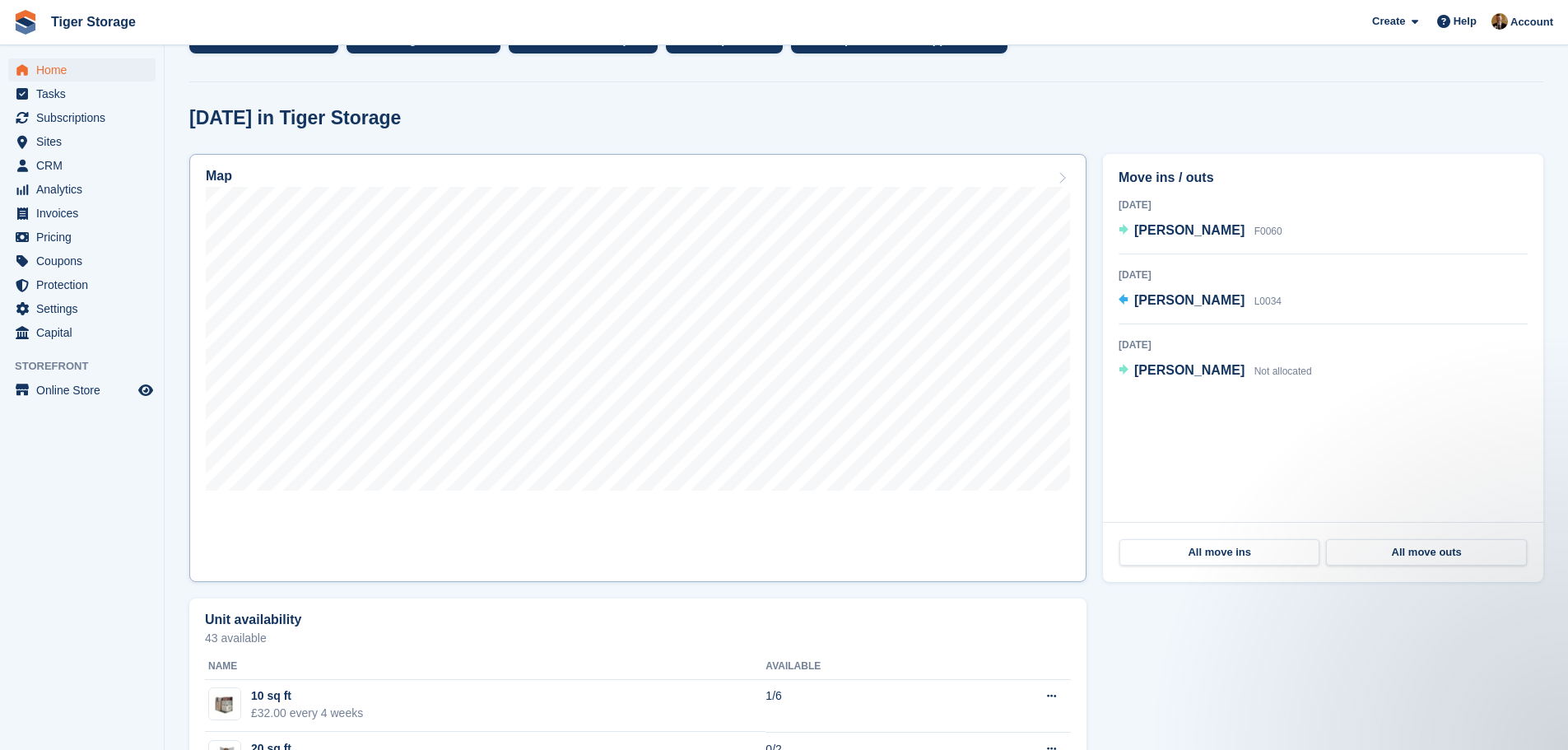
scroll to position [494, 0]
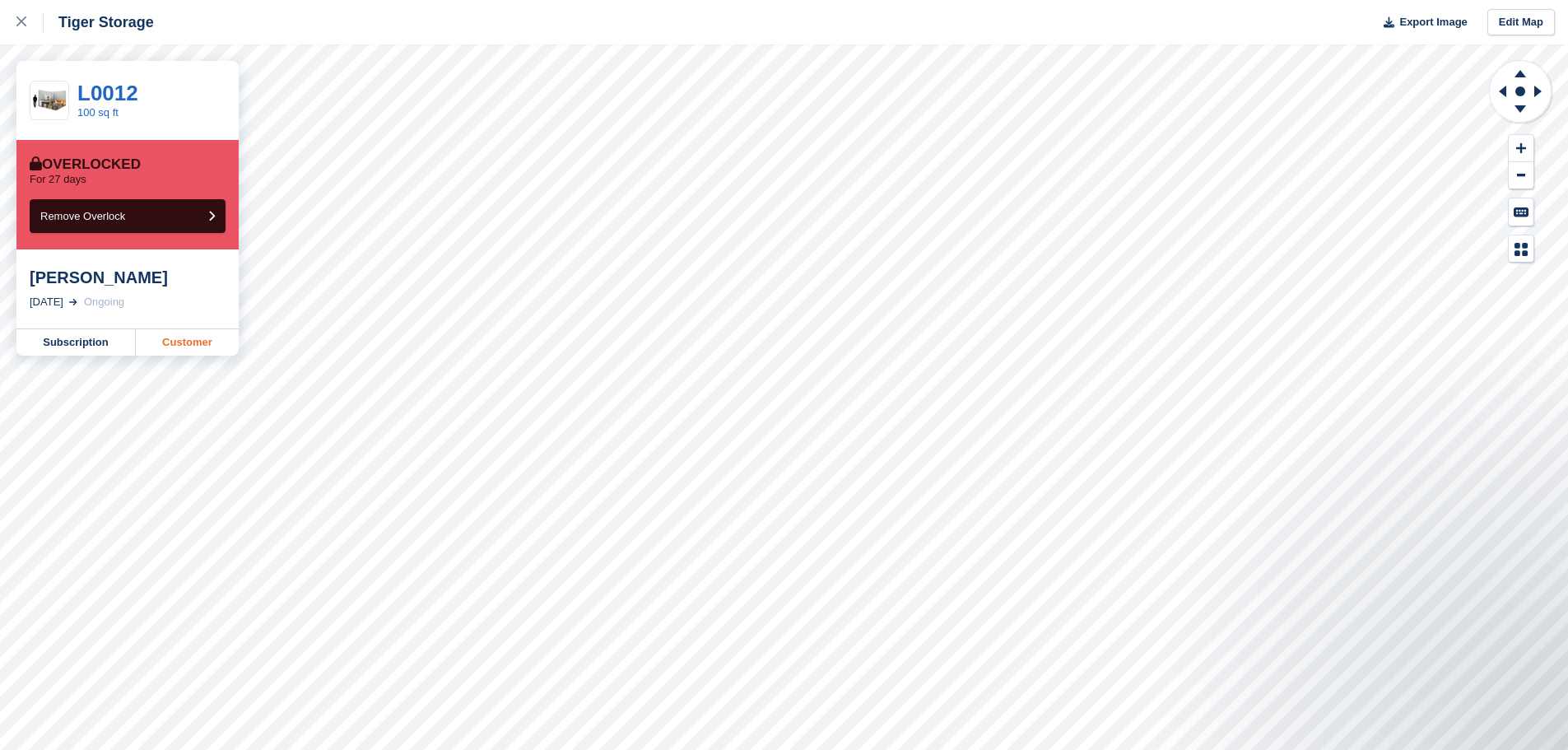
click at [191, 347] on link "Customer" at bounding box center [187, 341] width 103 height 26
click at [25, 25] on icon at bounding box center [21, 21] width 10 height 10
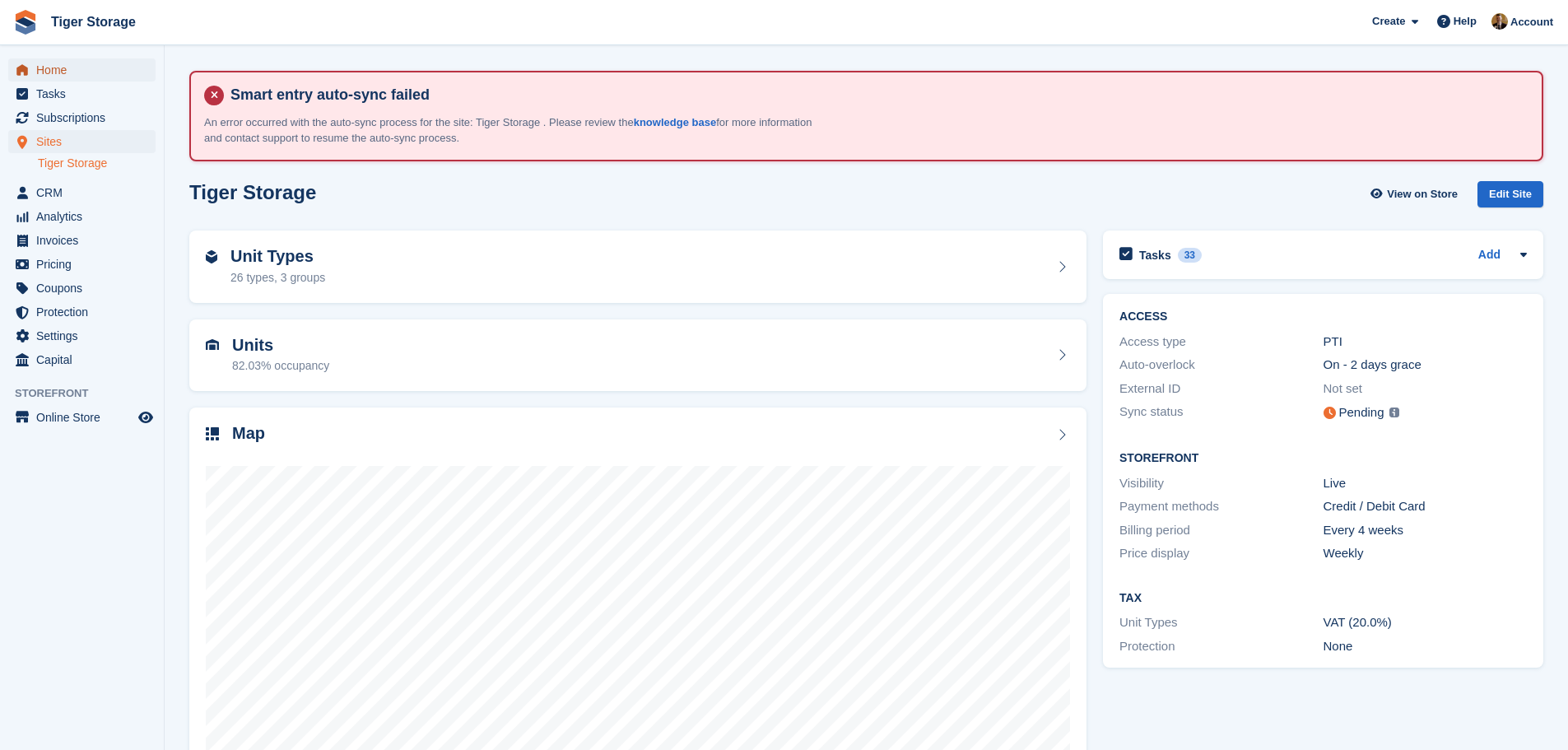
click at [48, 75] on span "Home" at bounding box center [85, 70] width 99 height 23
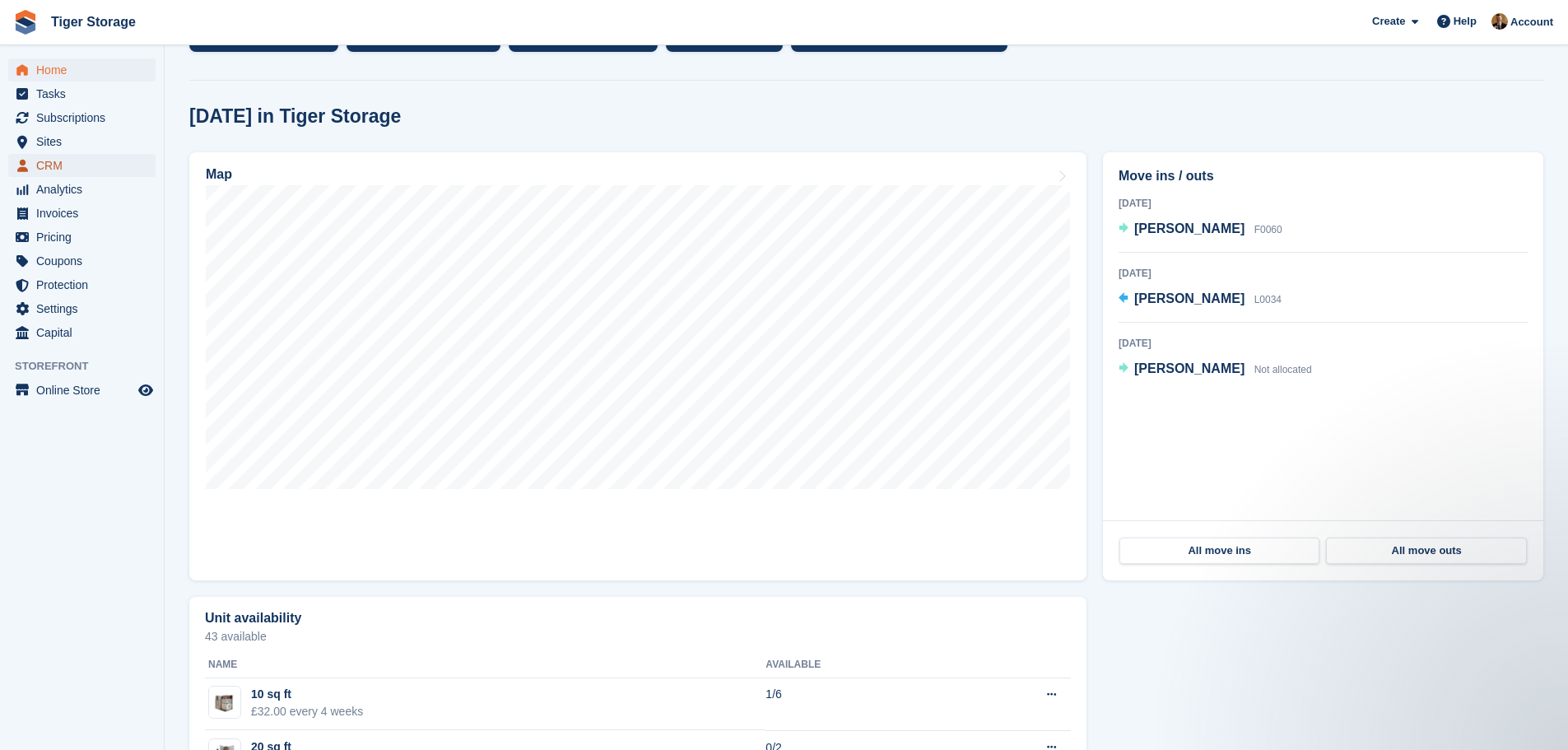
click at [62, 159] on span "CRM" at bounding box center [85, 166] width 99 height 23
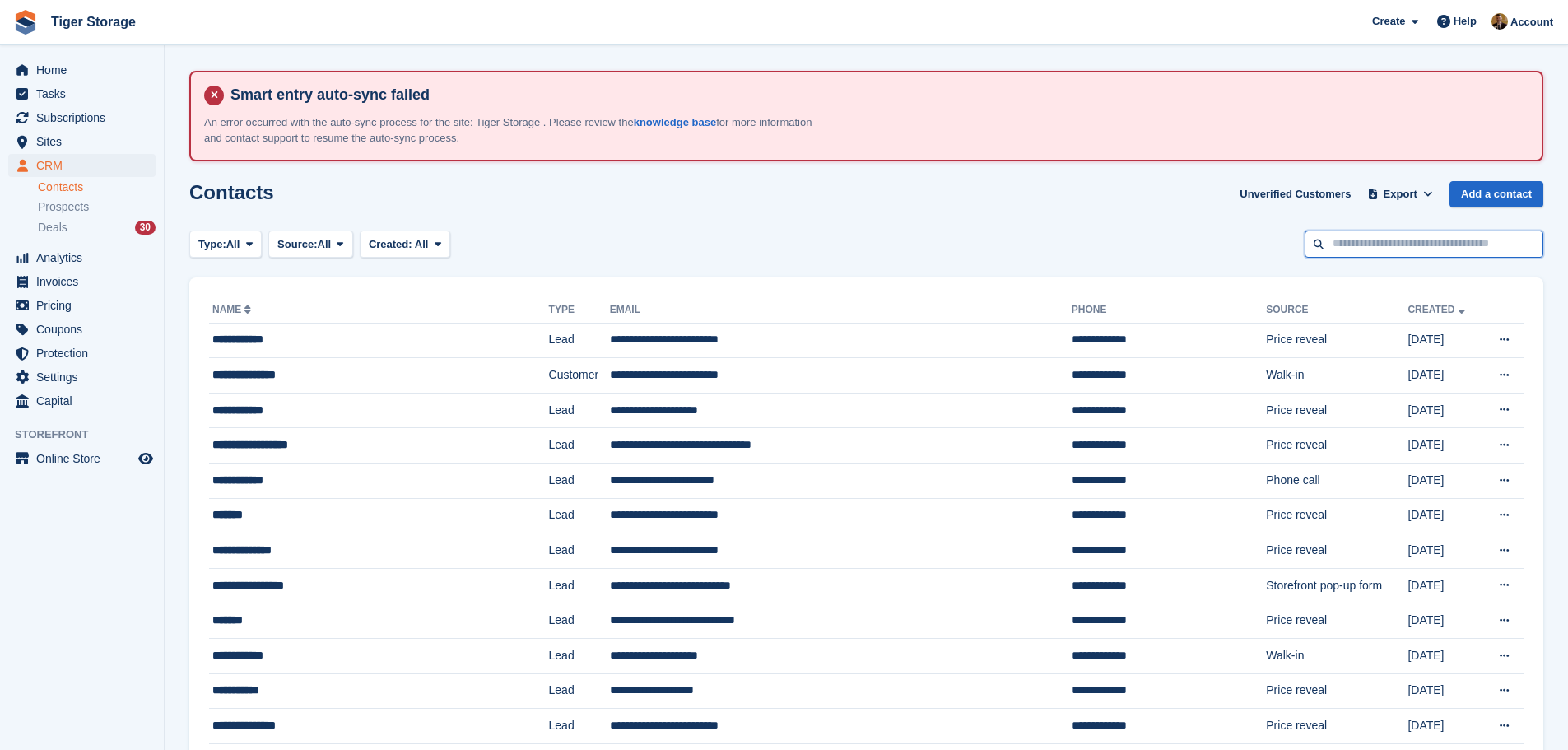
click at [1354, 246] on input "text" at bounding box center [1424, 244] width 238 height 27
type input "*****"
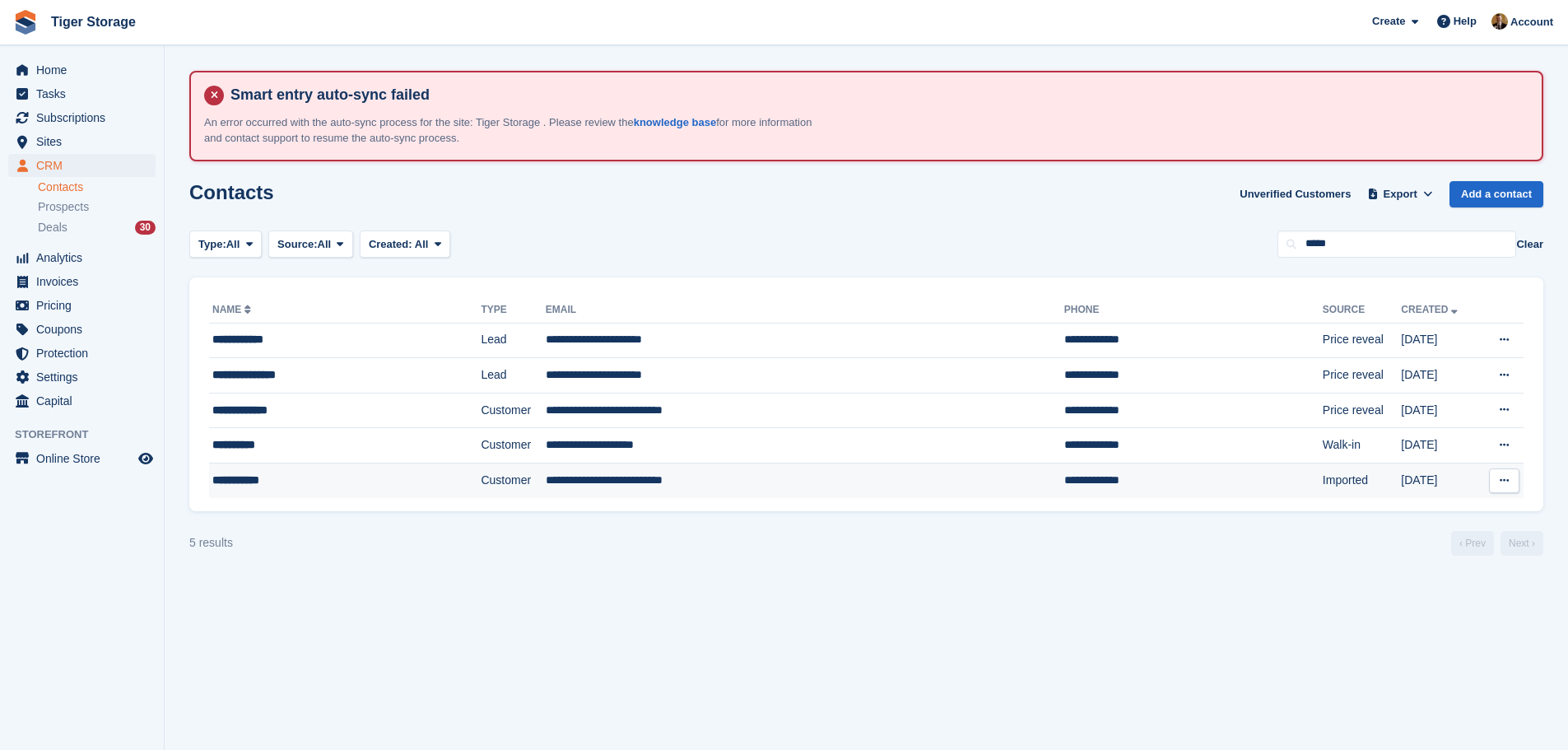
click at [307, 480] on div "**********" at bounding box center [316, 479] width 207 height 17
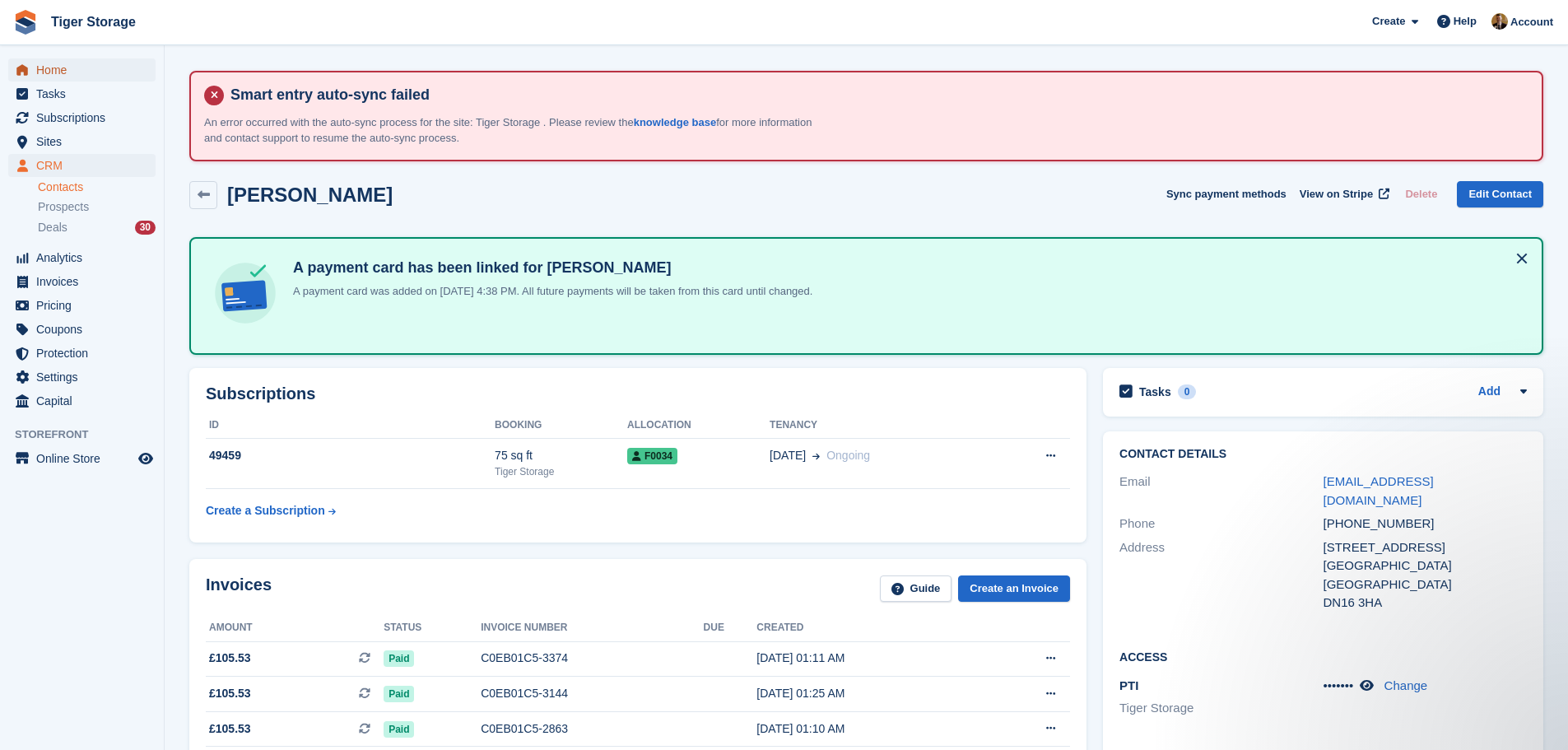
click at [54, 75] on span "Home" at bounding box center [85, 70] width 99 height 23
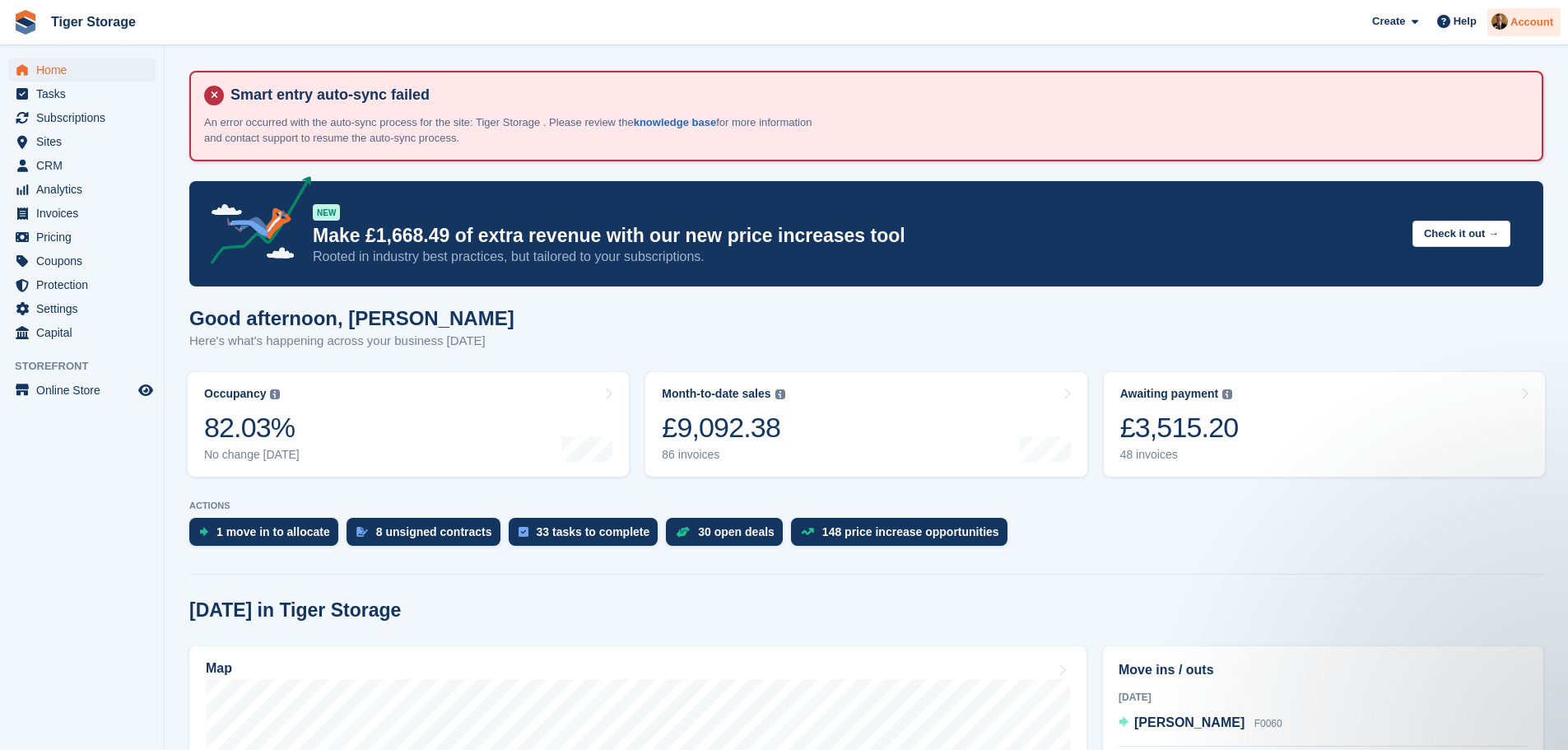
click at [1534, 9] on div "Account" at bounding box center [1524, 22] width 74 height 29
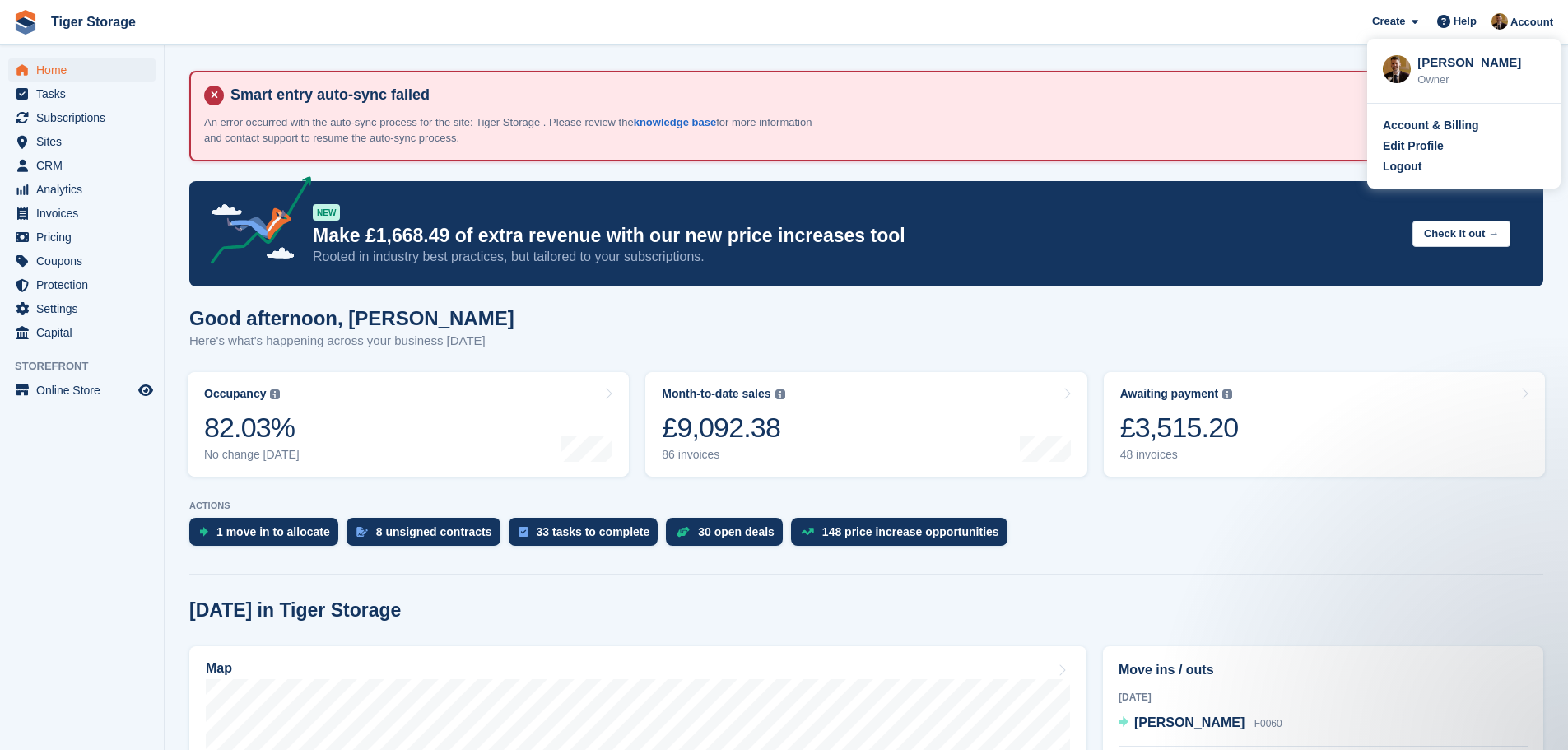
click at [1434, 177] on div "Account & Billing Edit Profile Logout" at bounding box center [1464, 146] width 194 height 85
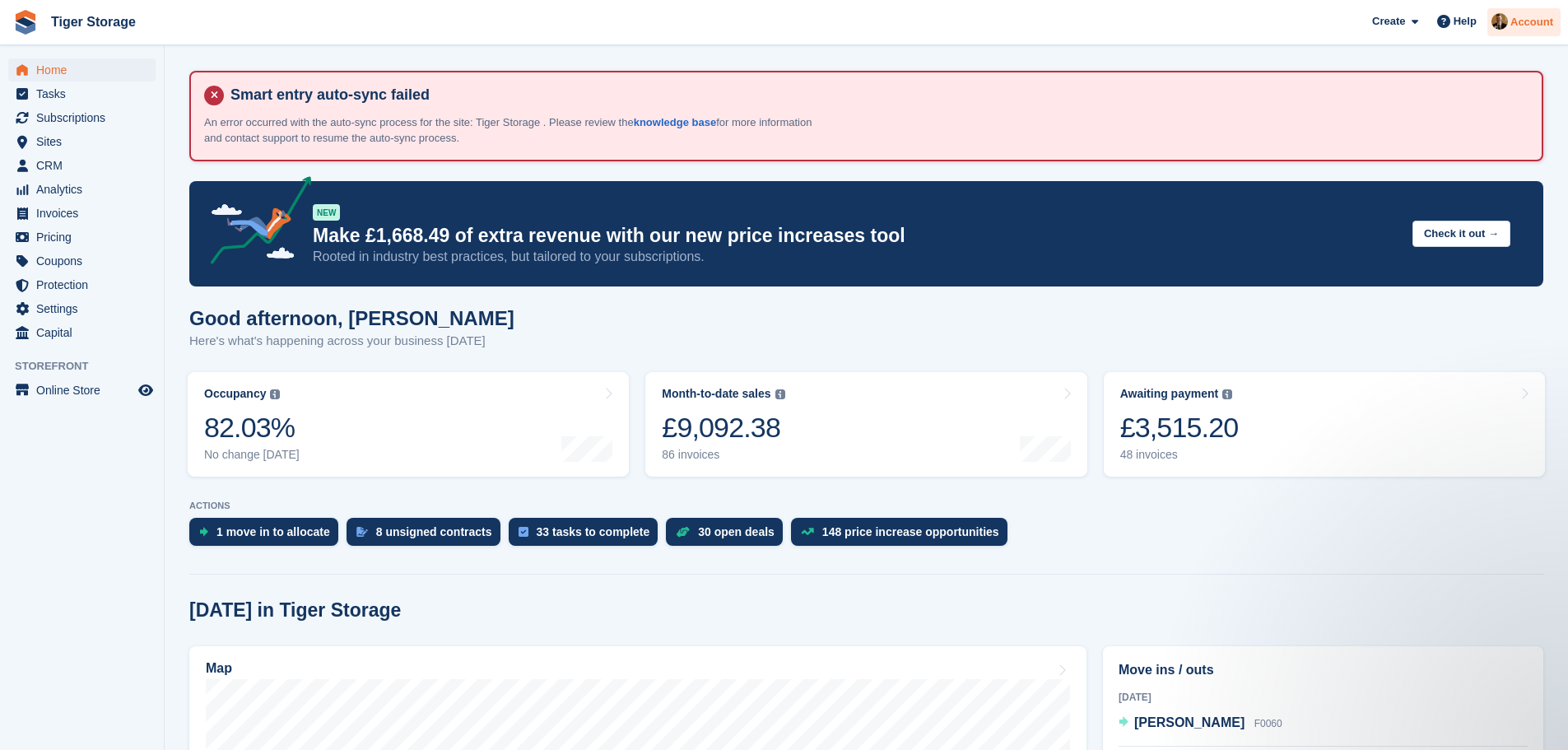
click at [1534, 17] on span "Account" at bounding box center [1532, 22] width 43 height 16
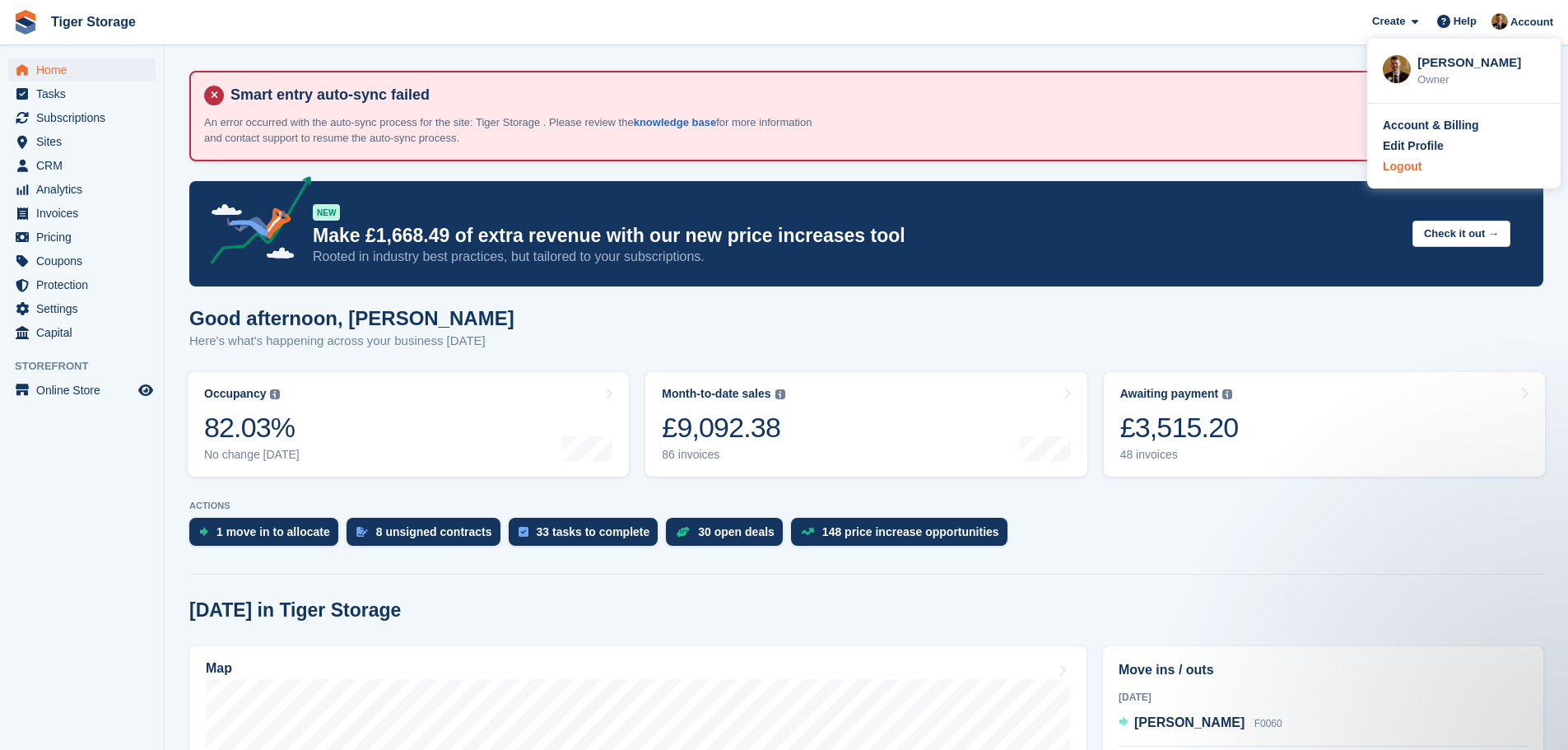
click at [1400, 168] on div "Logout" at bounding box center [1402, 166] width 39 height 17
